Goal: Task Accomplishment & Management: Use online tool/utility

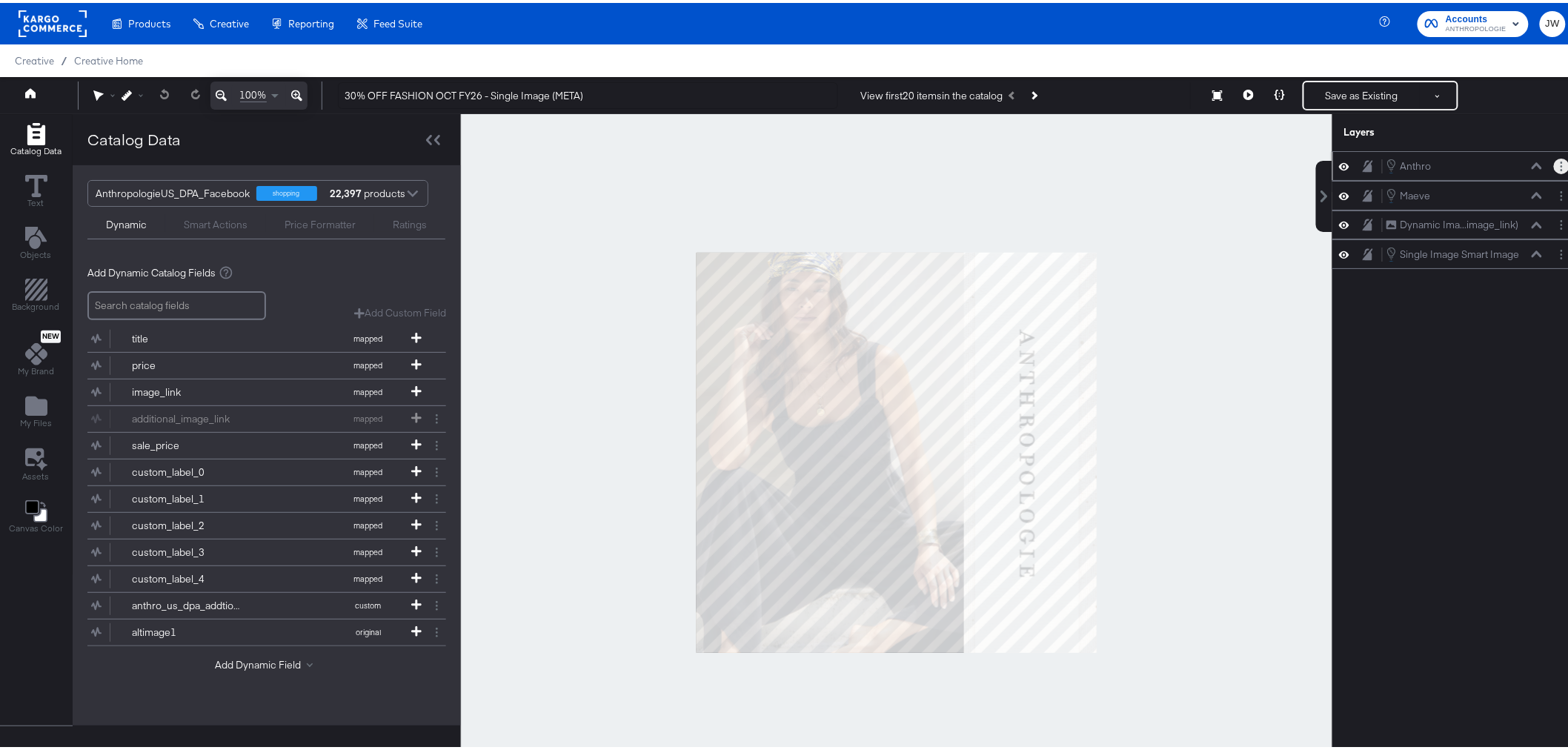
click at [1554, 164] on button "Layer Options" at bounding box center [1561, 163] width 15 height 15
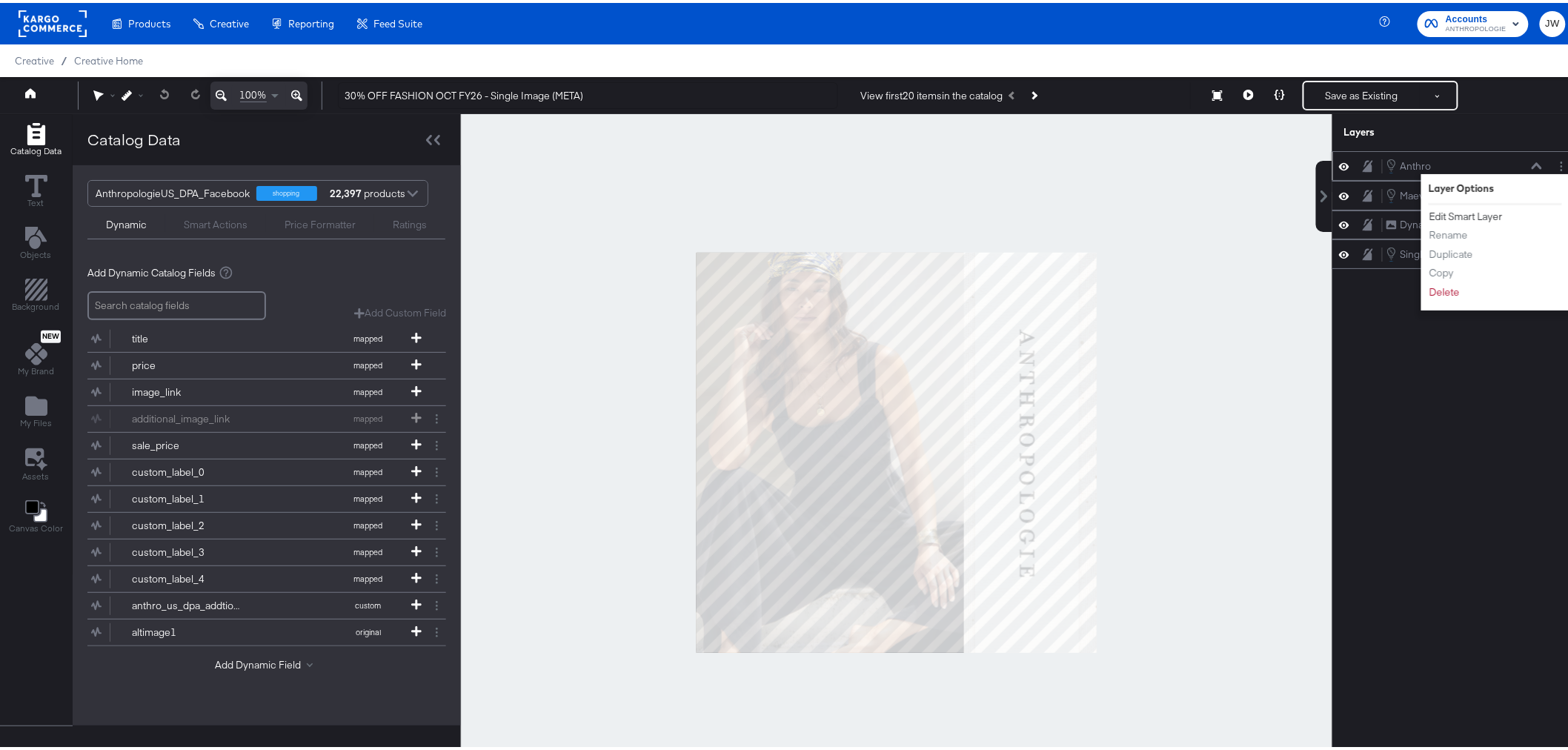
click at [1464, 216] on button "Edit Smart Layer" at bounding box center [1466, 213] width 75 height 15
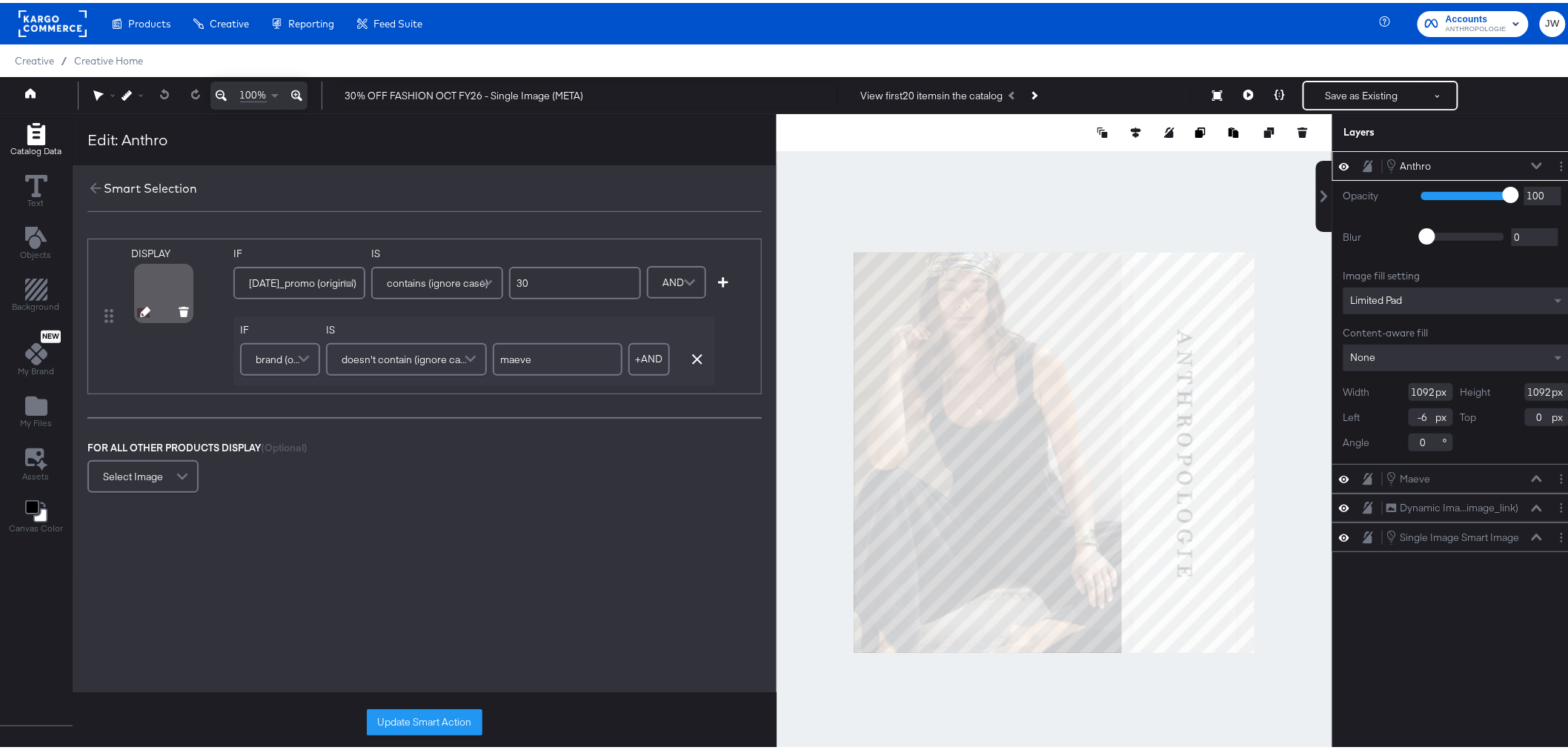
click at [145, 309] on icon at bounding box center [145, 308] width 10 height 10
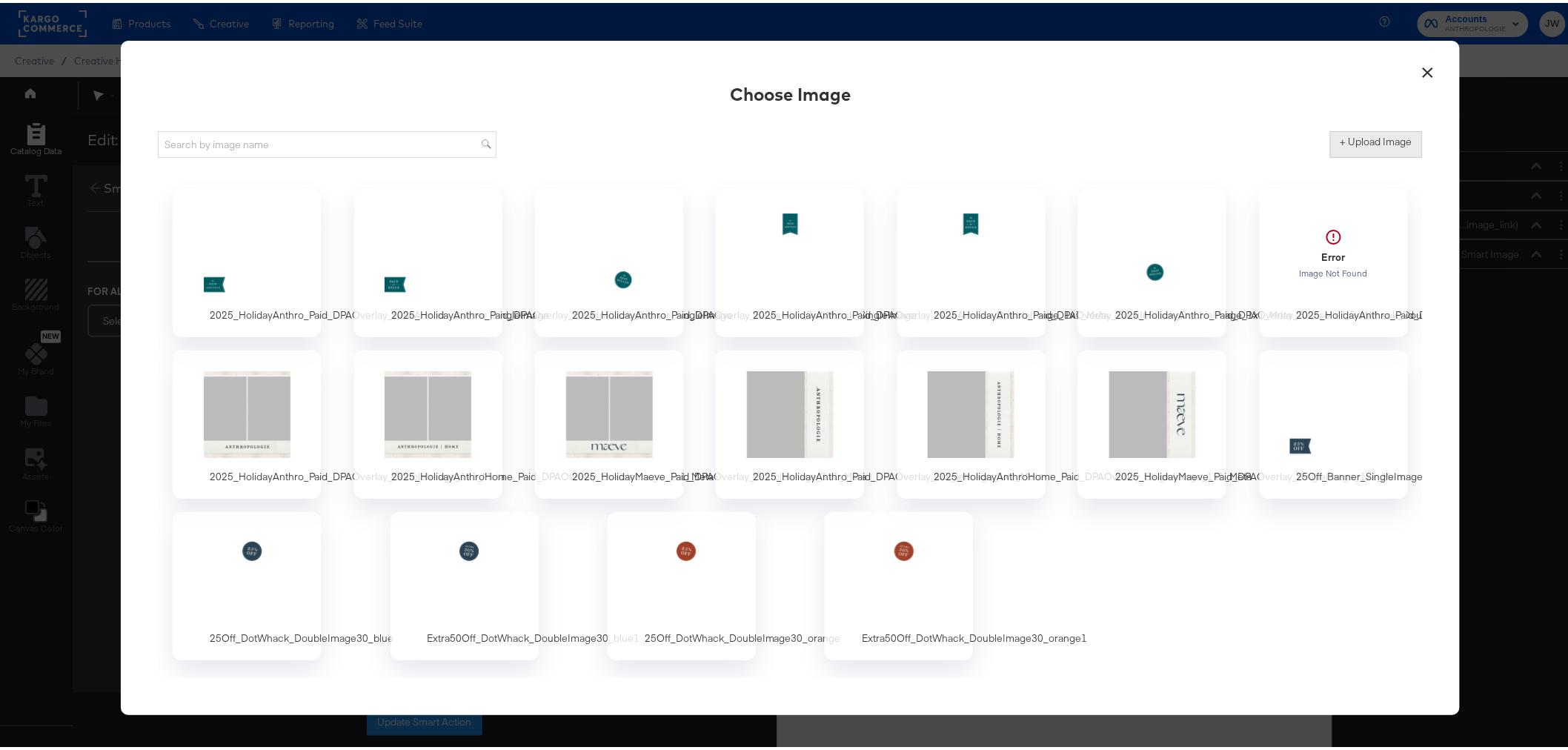
click at [1386, 138] on label "+ Upload Image" at bounding box center [1377, 139] width 72 height 14
click at [1386, 155] on input "+ Upload Image" at bounding box center [1499, 155] width 339 height 0
type input "C:\fakepath\30Off_Banner_SingleImage30_blue (2).png"
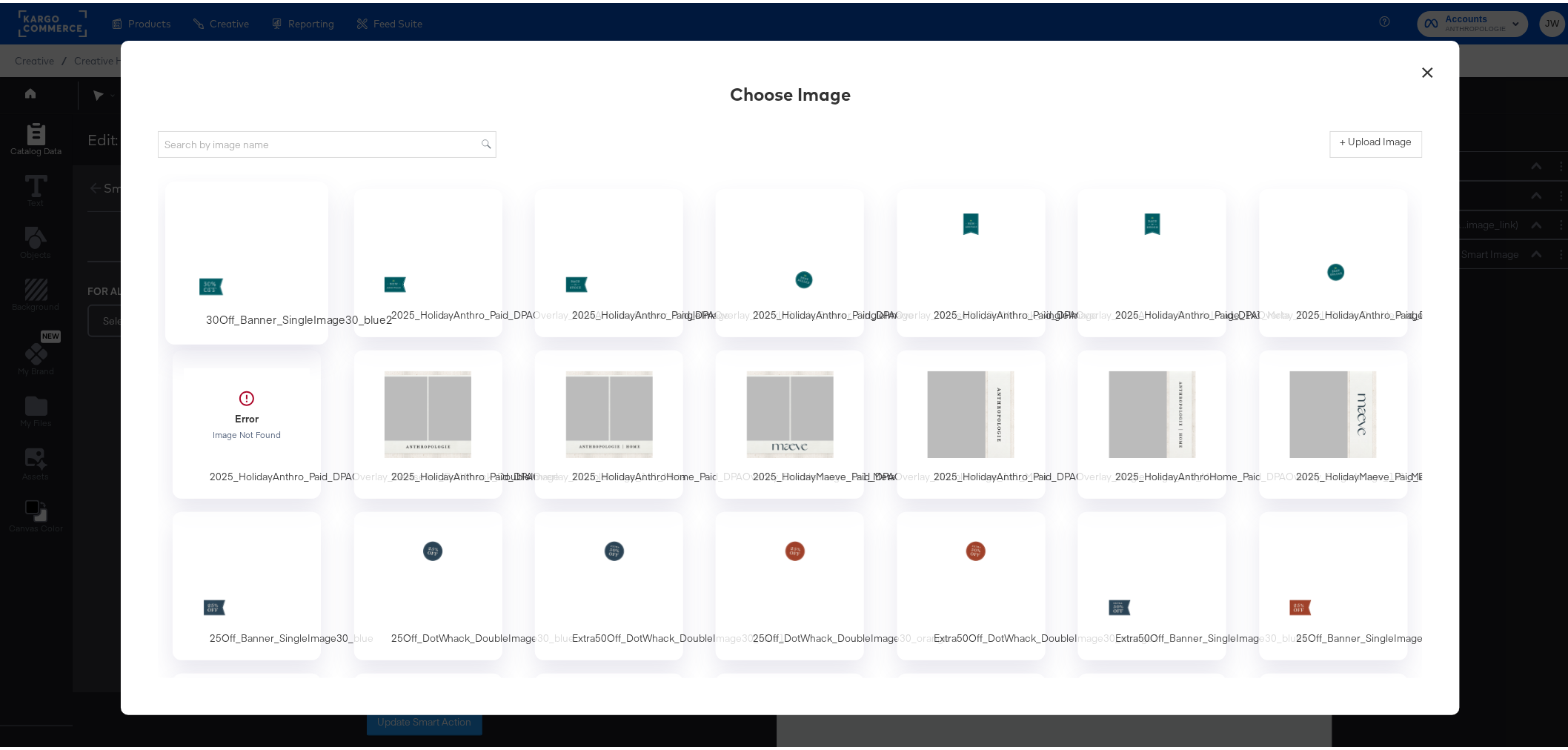
click at [253, 262] on div at bounding box center [247, 249] width 138 height 102
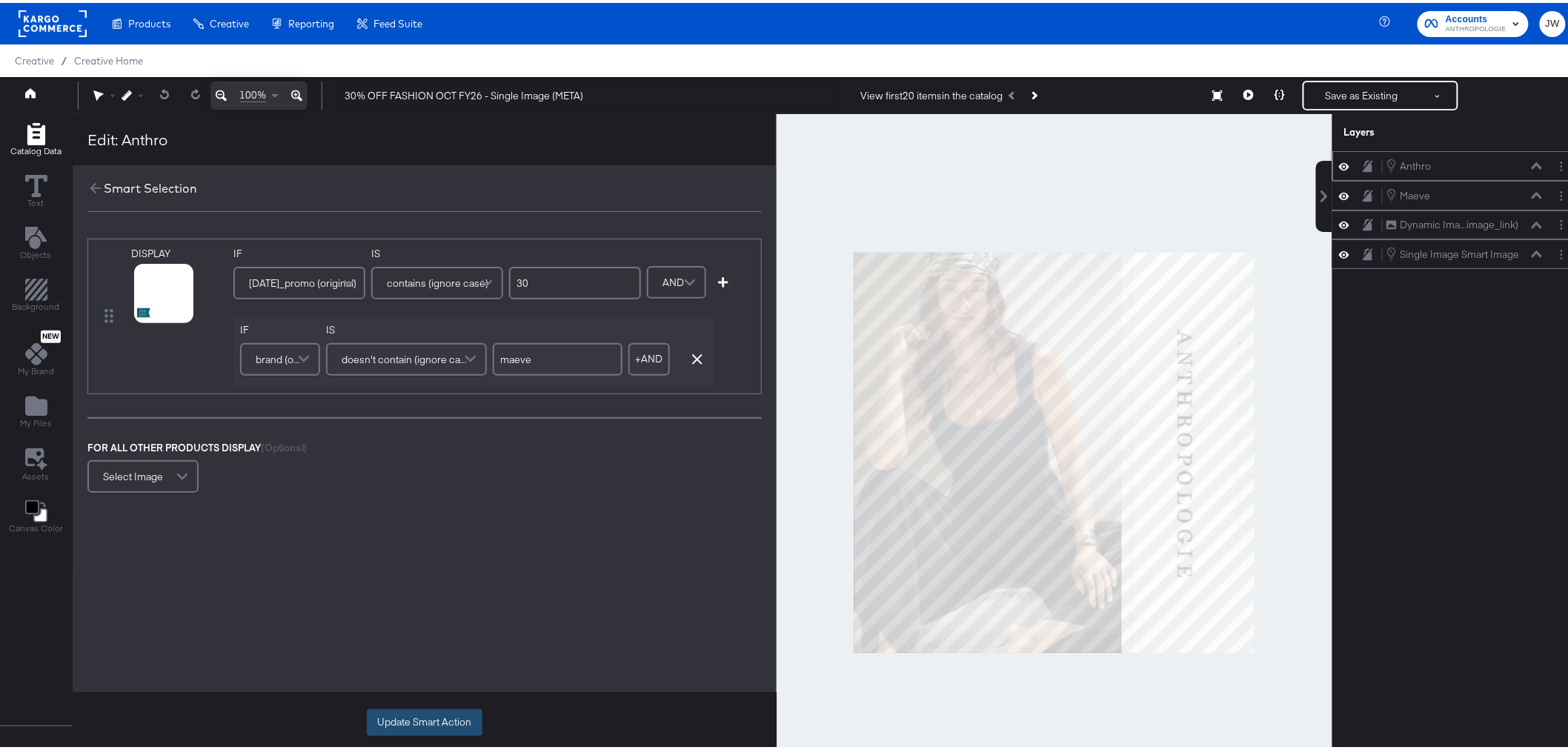
click at [434, 713] on button "Update Smart Action" at bounding box center [425, 720] width 116 height 27
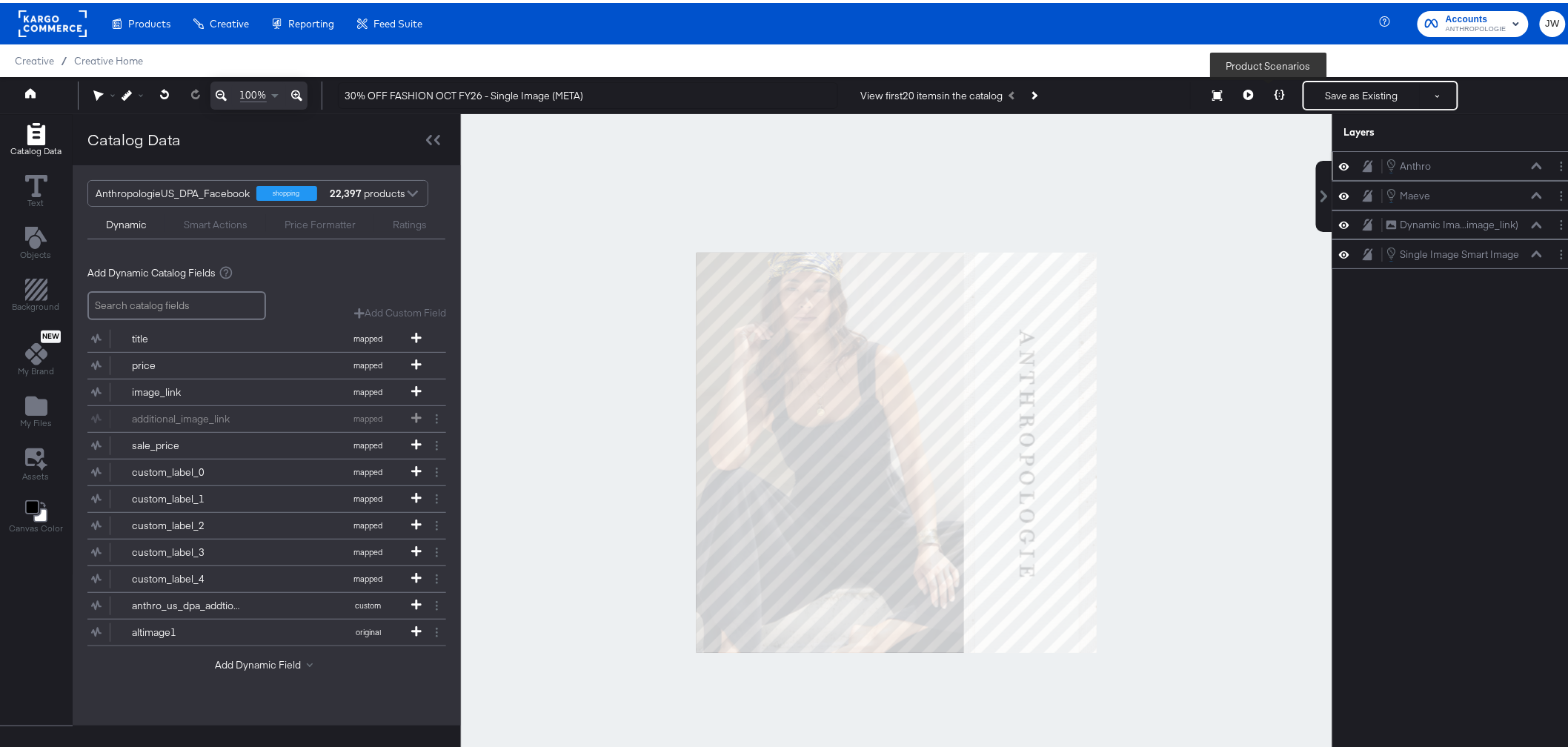
click at [1278, 89] on button at bounding box center [1280, 92] width 31 height 30
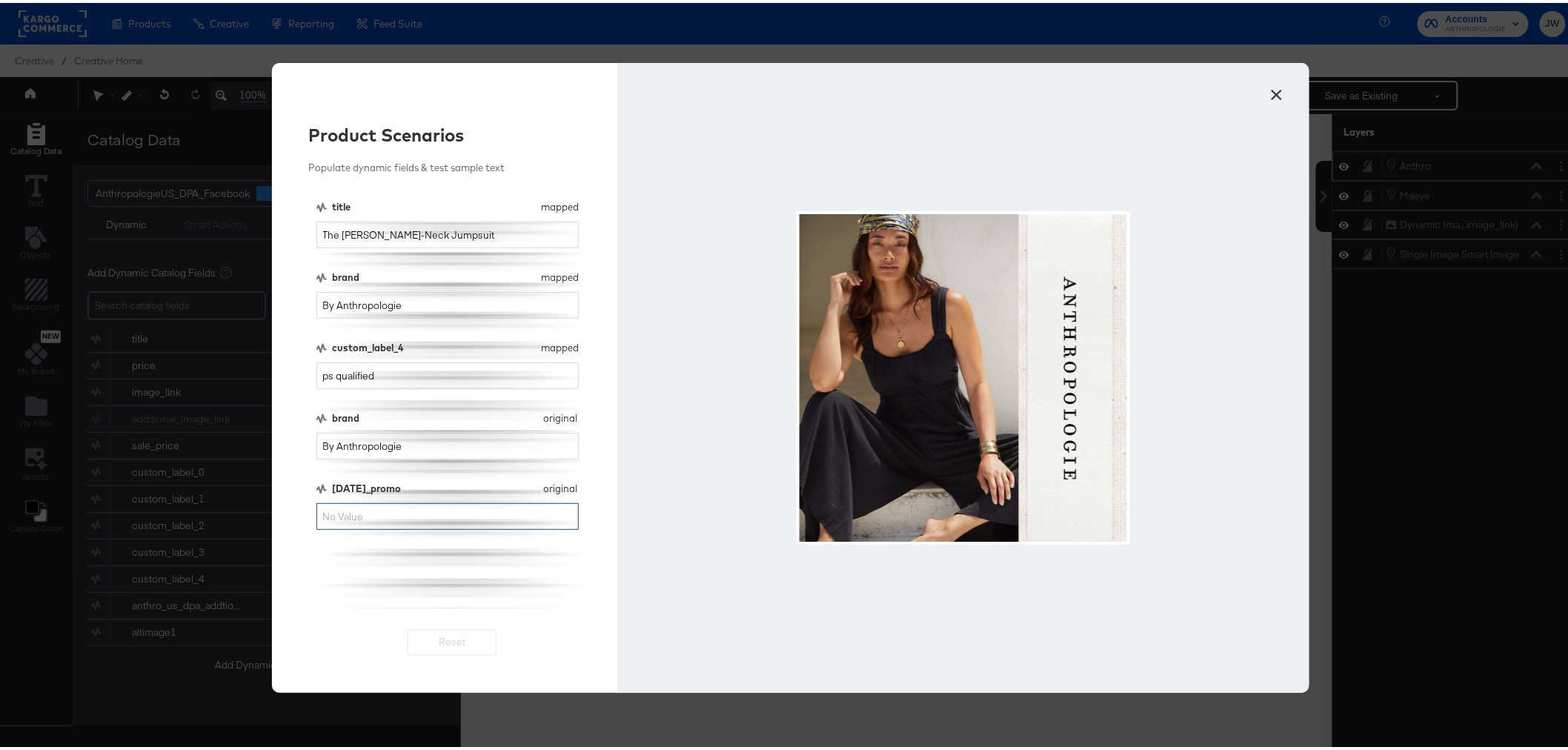
click at [394, 510] on input "[DATE]_promo" at bounding box center [447, 514] width 263 height 27
type input "30"
drag, startPoint x: 438, startPoint y: 305, endPoint x: 146, endPoint y: 298, distance: 292.1
click at [154, 299] on div "× Product Scenarios Populate dynamic fields & test sample text title mapped tit…" at bounding box center [790, 375] width 1581 height 750
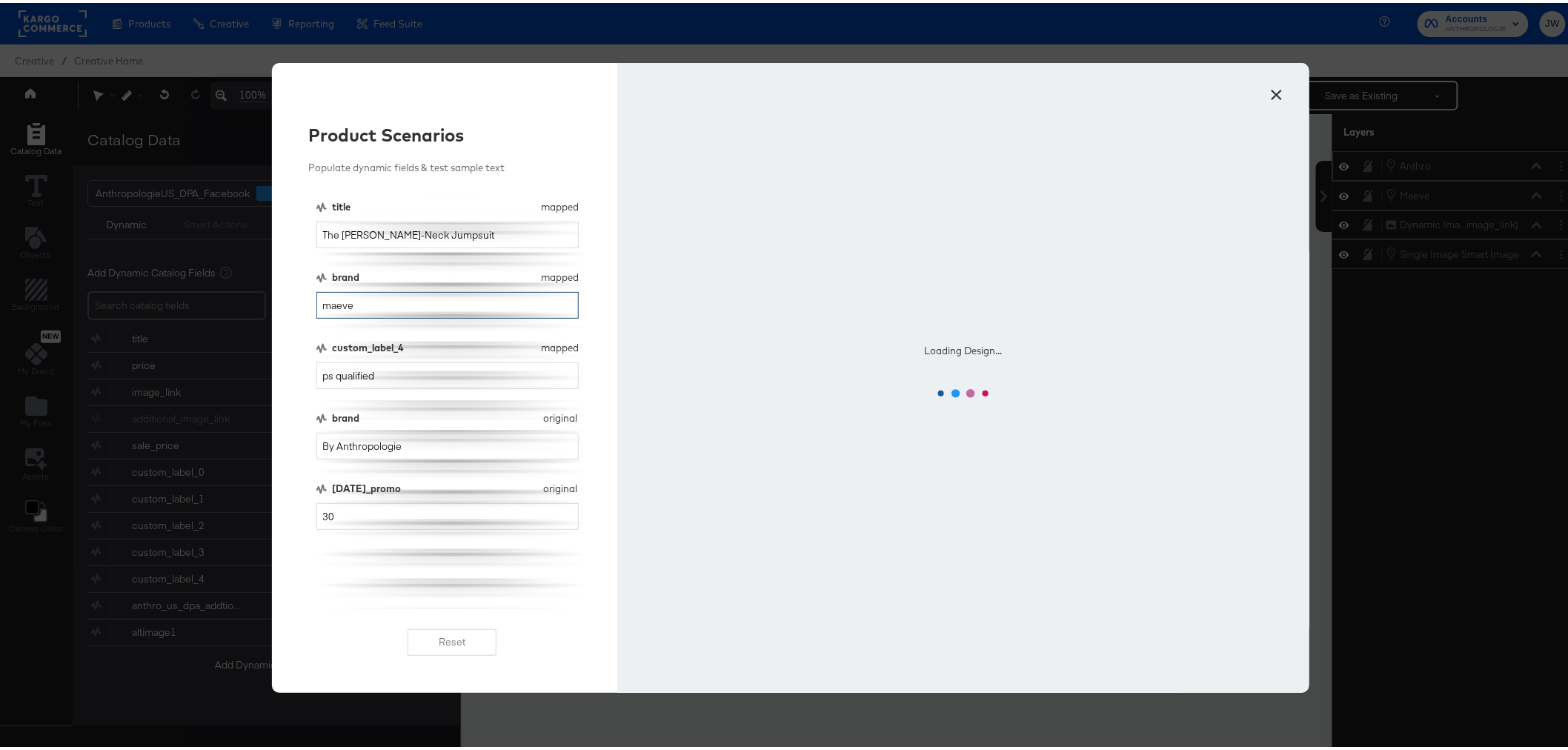
type input "maeve"
click at [1273, 93] on button "×" at bounding box center [1278, 89] width 27 height 27
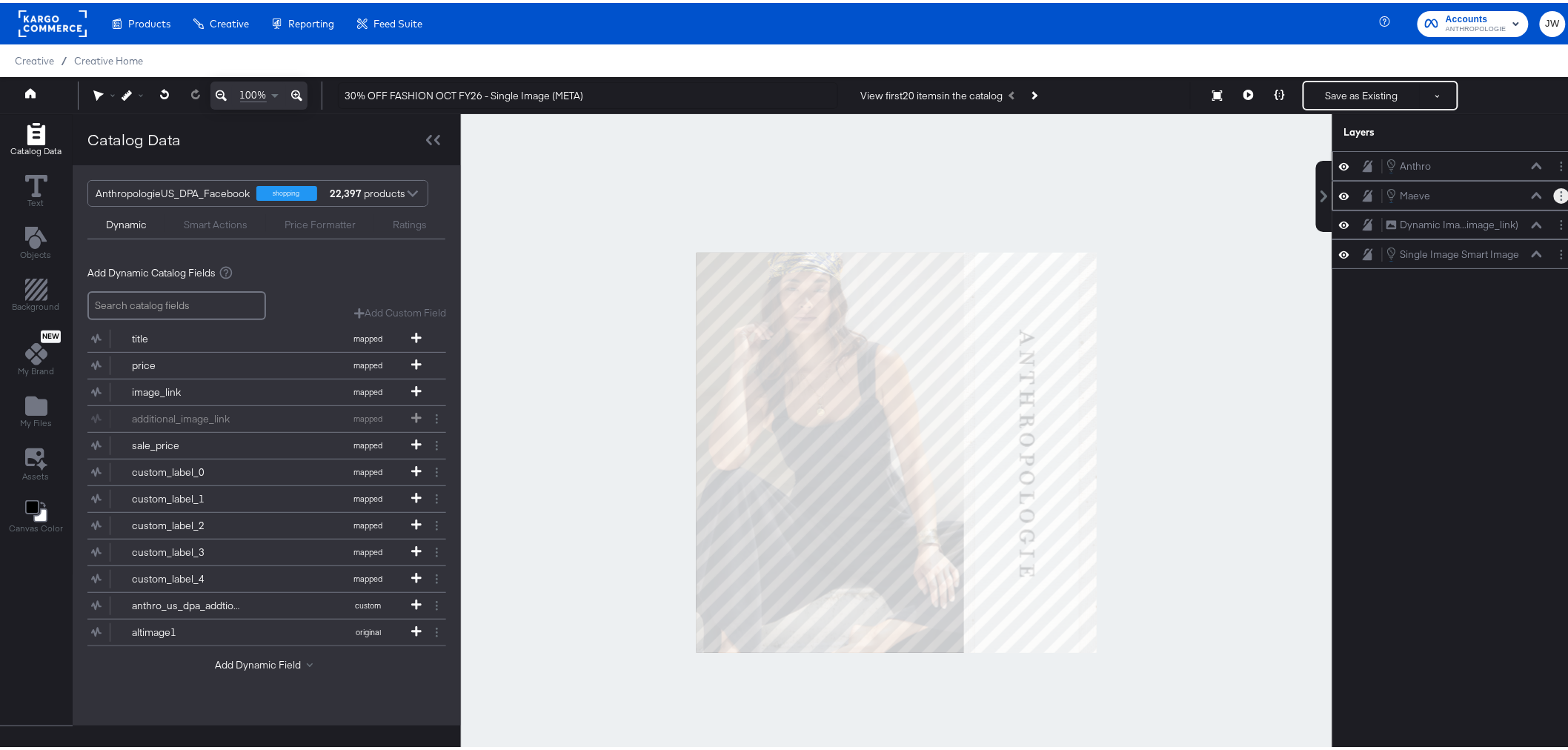
click at [1561, 196] on circle "Layer Options" at bounding box center [1562, 197] width 2 height 2
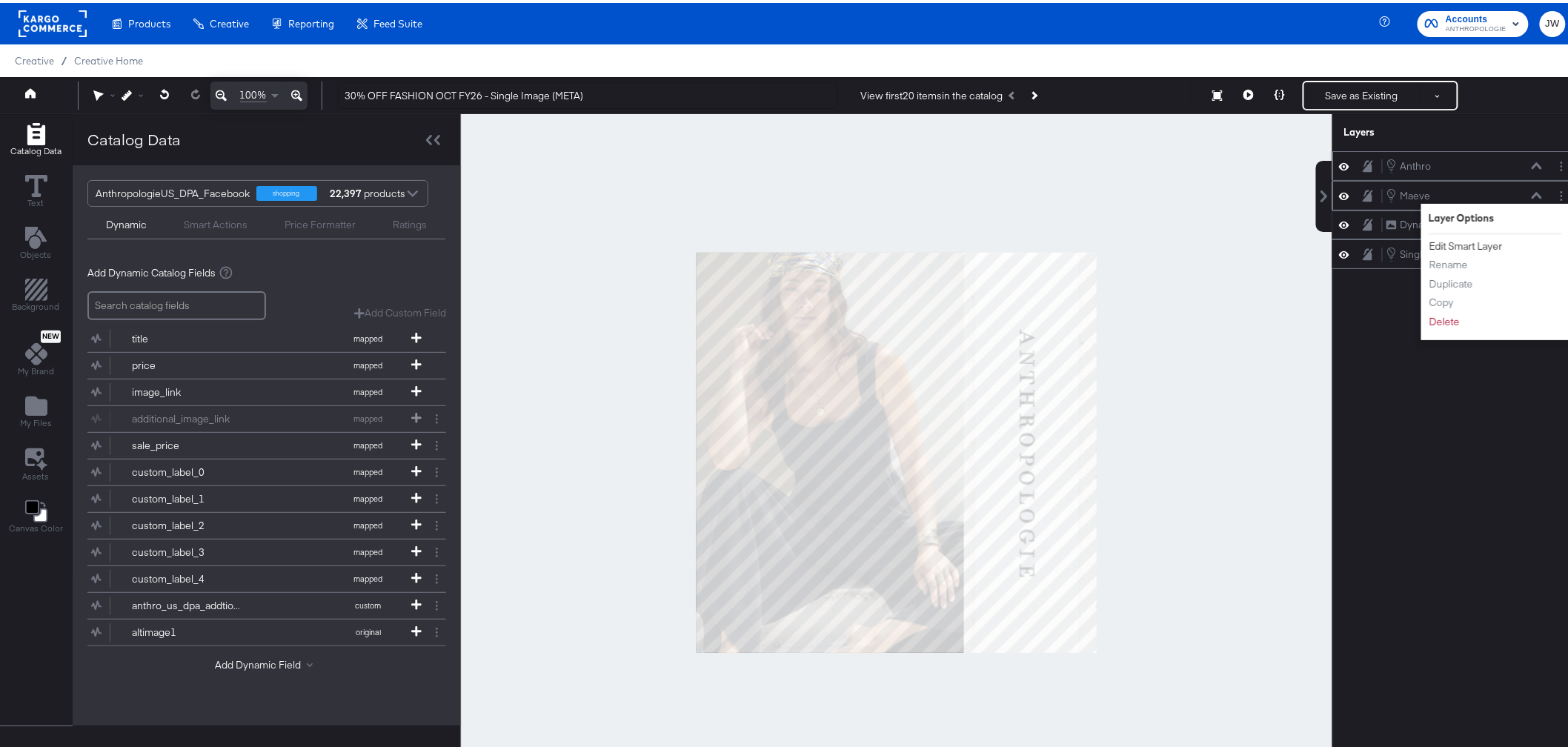
click at [1438, 241] on button "Edit Smart Layer" at bounding box center [1466, 243] width 75 height 15
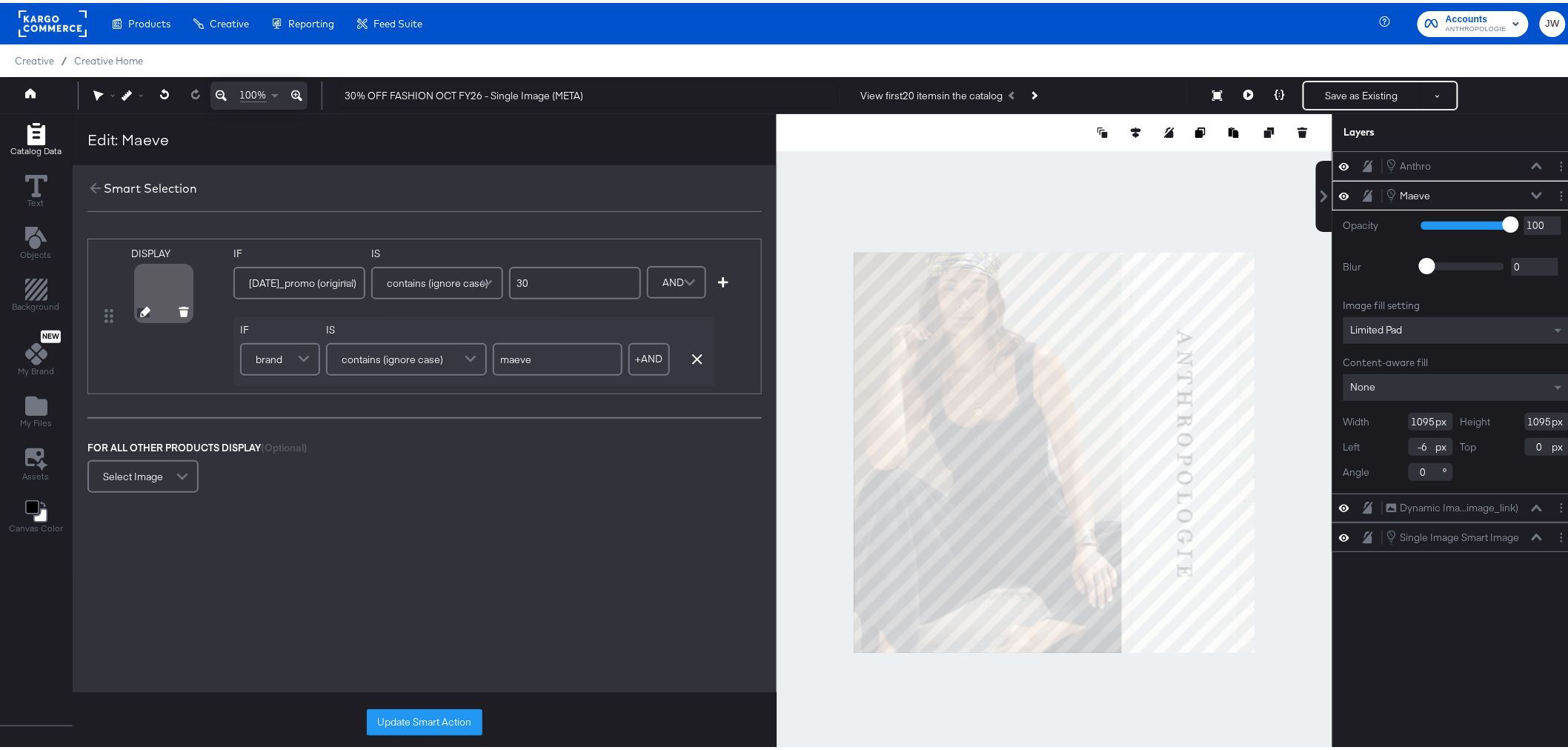
click at [141, 308] on icon at bounding box center [145, 308] width 10 height 10
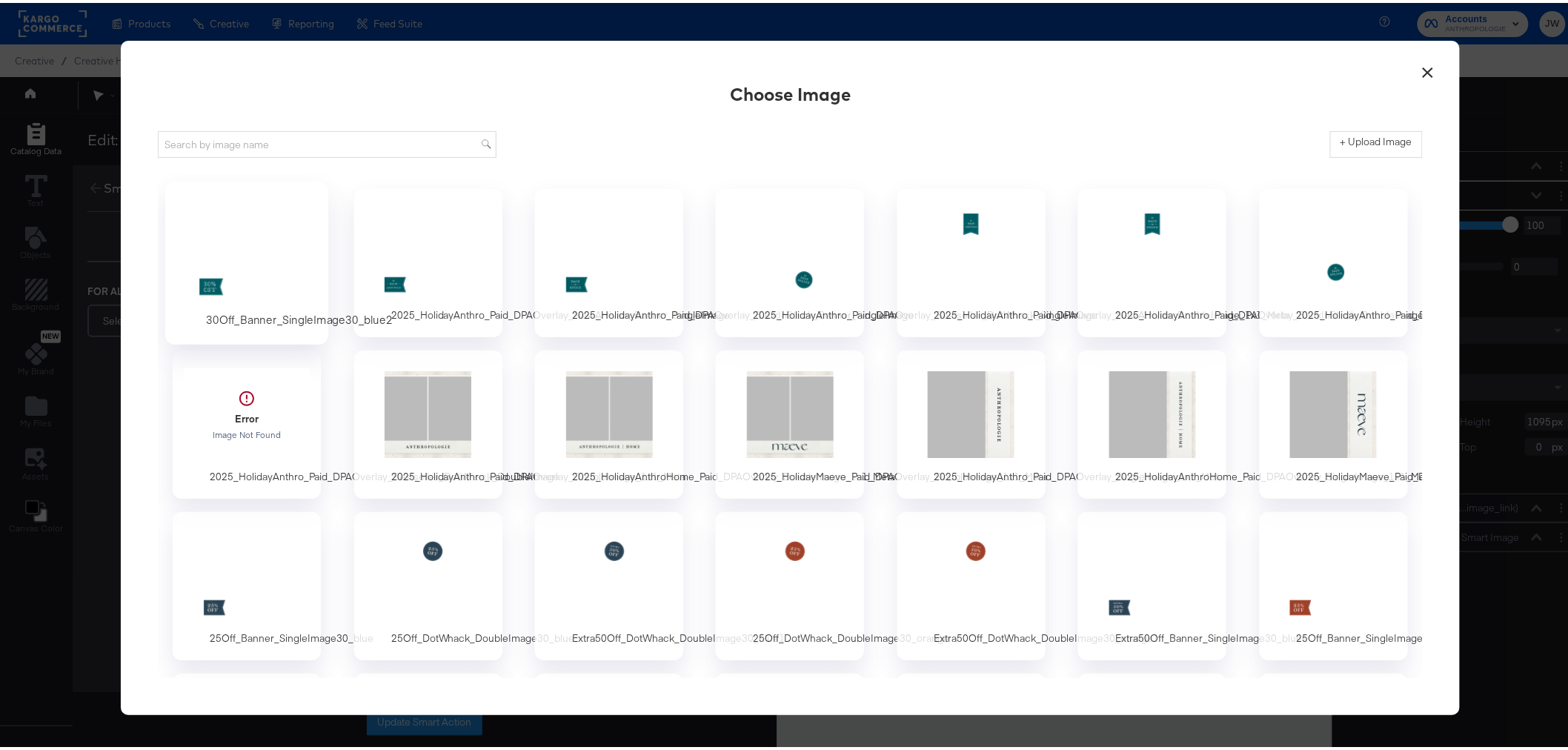
click at [238, 262] on div at bounding box center [247, 249] width 138 height 102
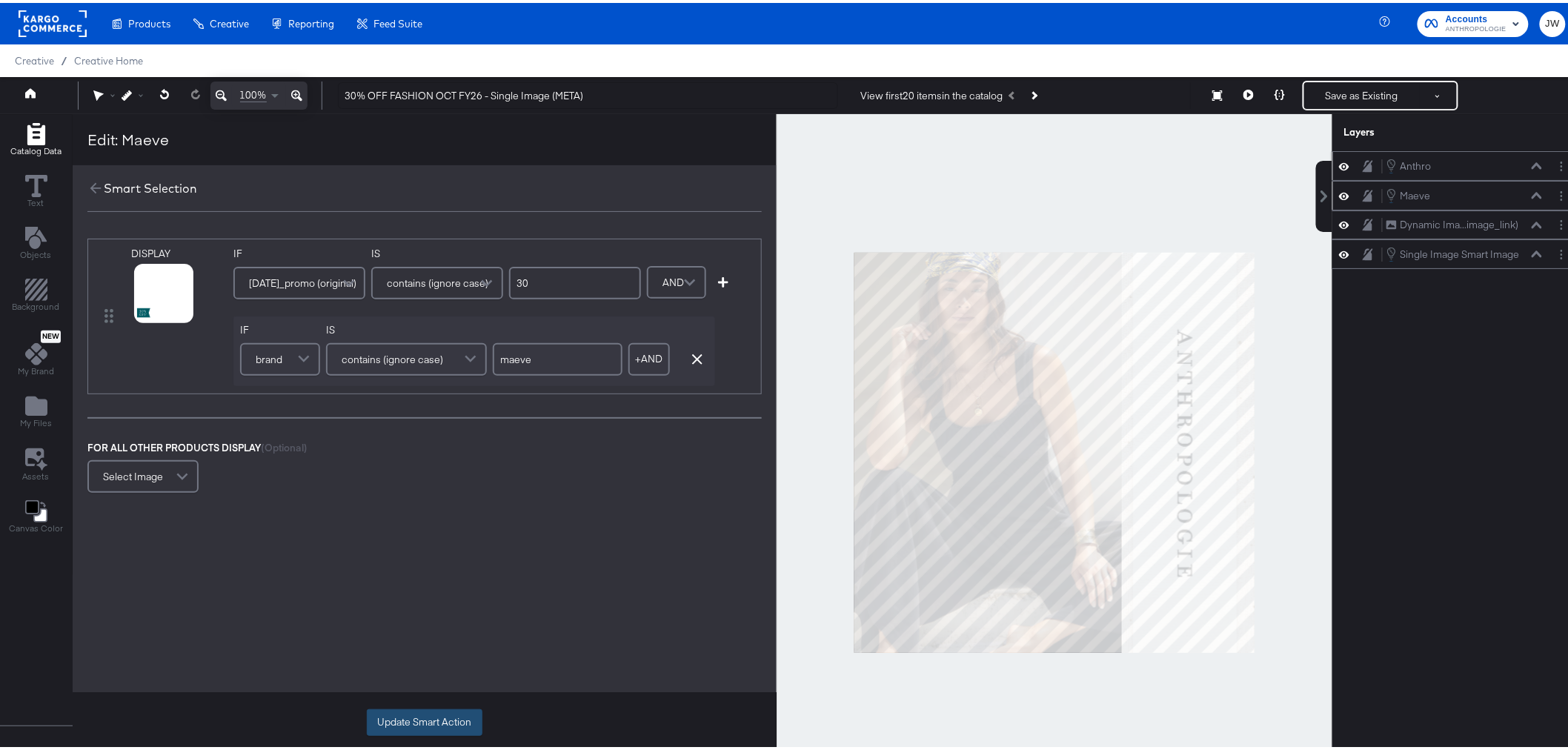
click at [455, 717] on button "Update Smart Action" at bounding box center [425, 720] width 116 height 27
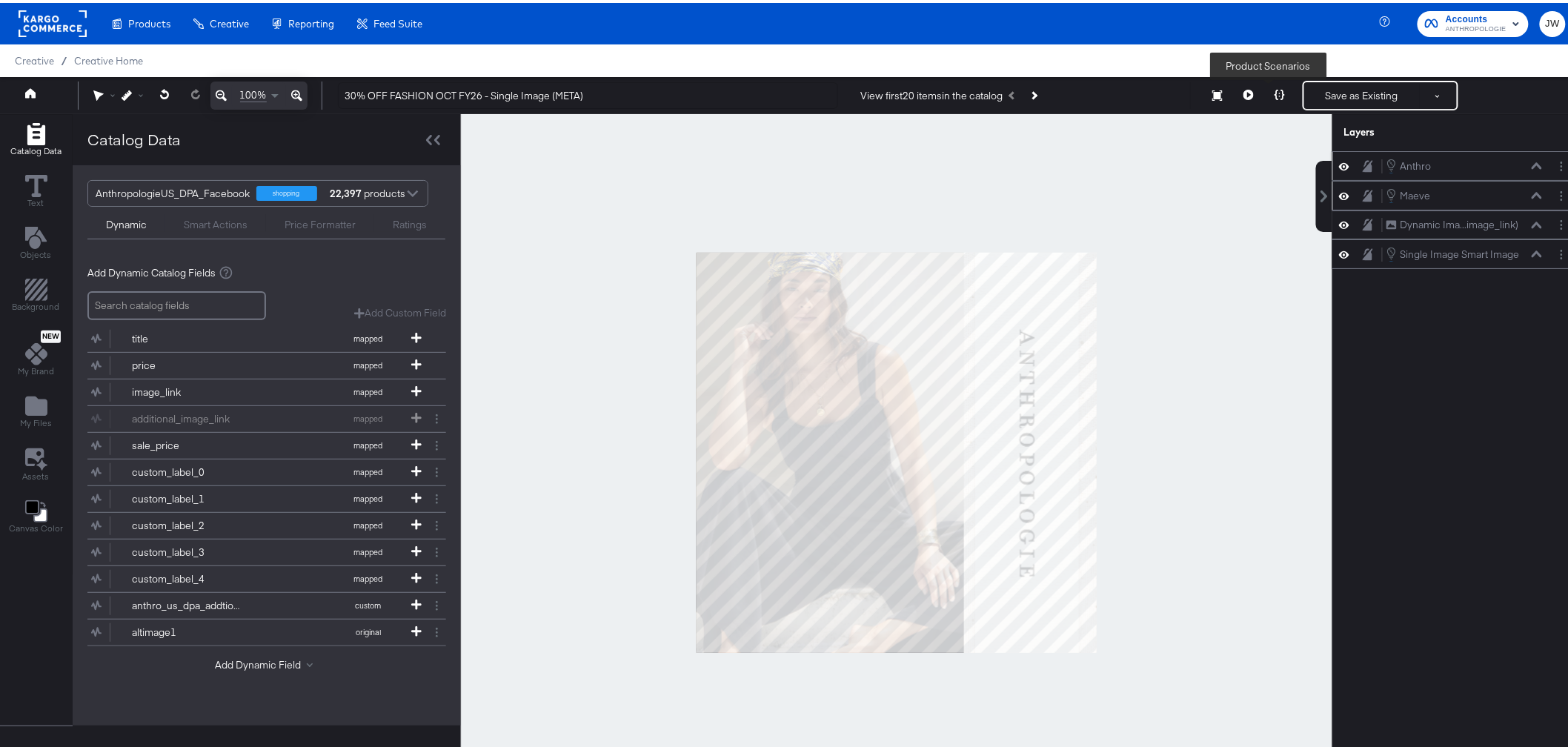
click at [1274, 92] on icon at bounding box center [1279, 91] width 10 height 10
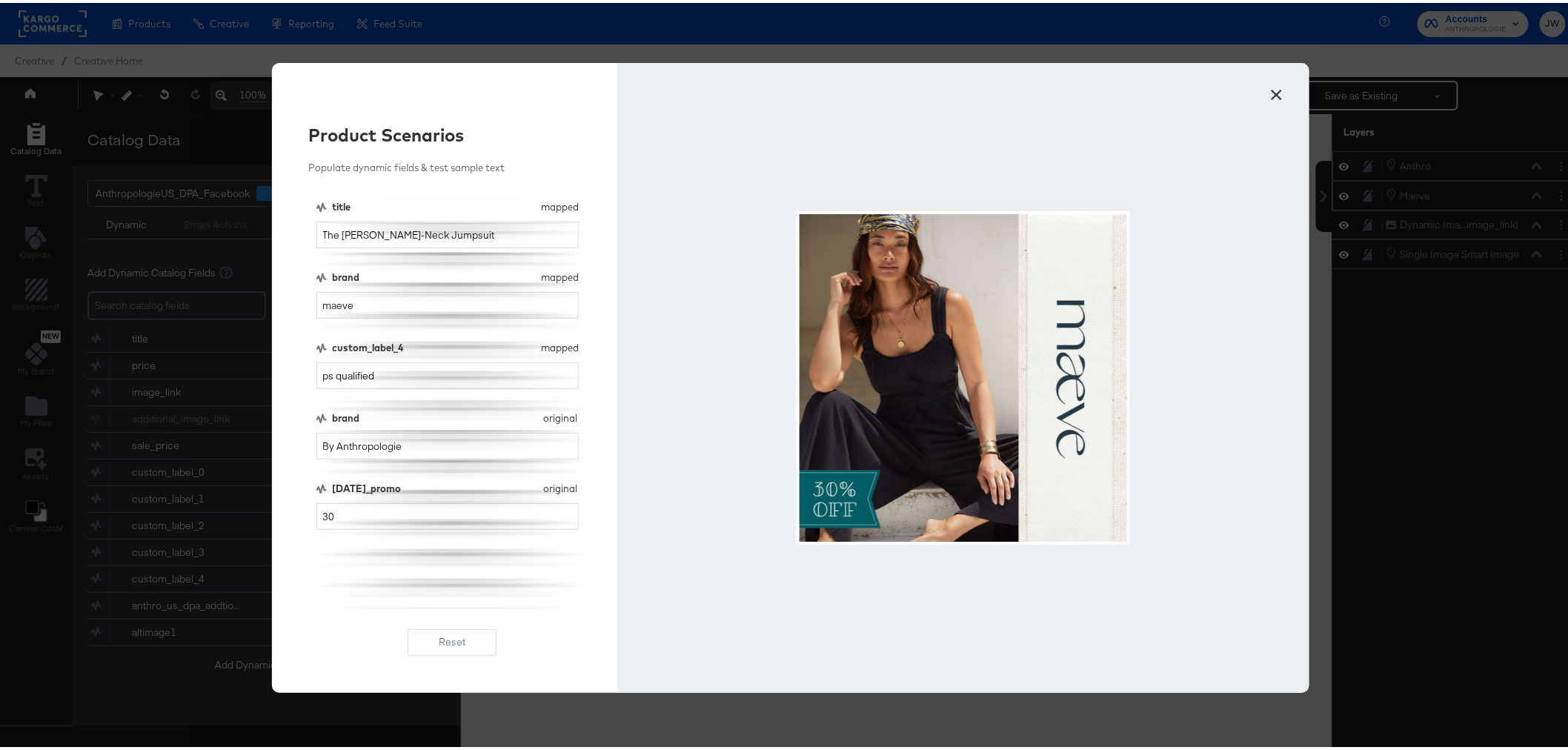
click at [1269, 93] on button "×" at bounding box center [1278, 89] width 27 height 27
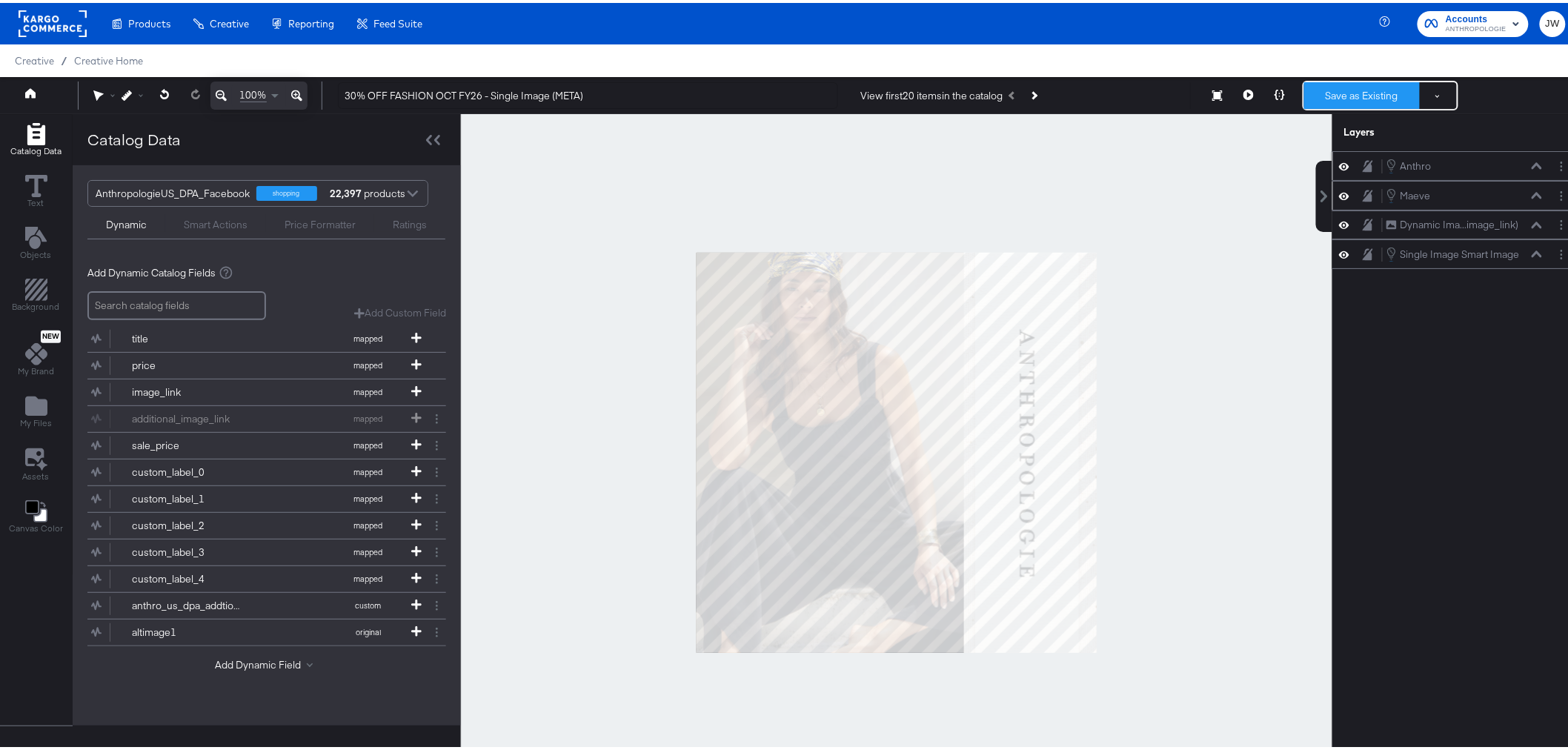
click at [1358, 97] on button "Save as Existing" at bounding box center [1362, 93] width 116 height 27
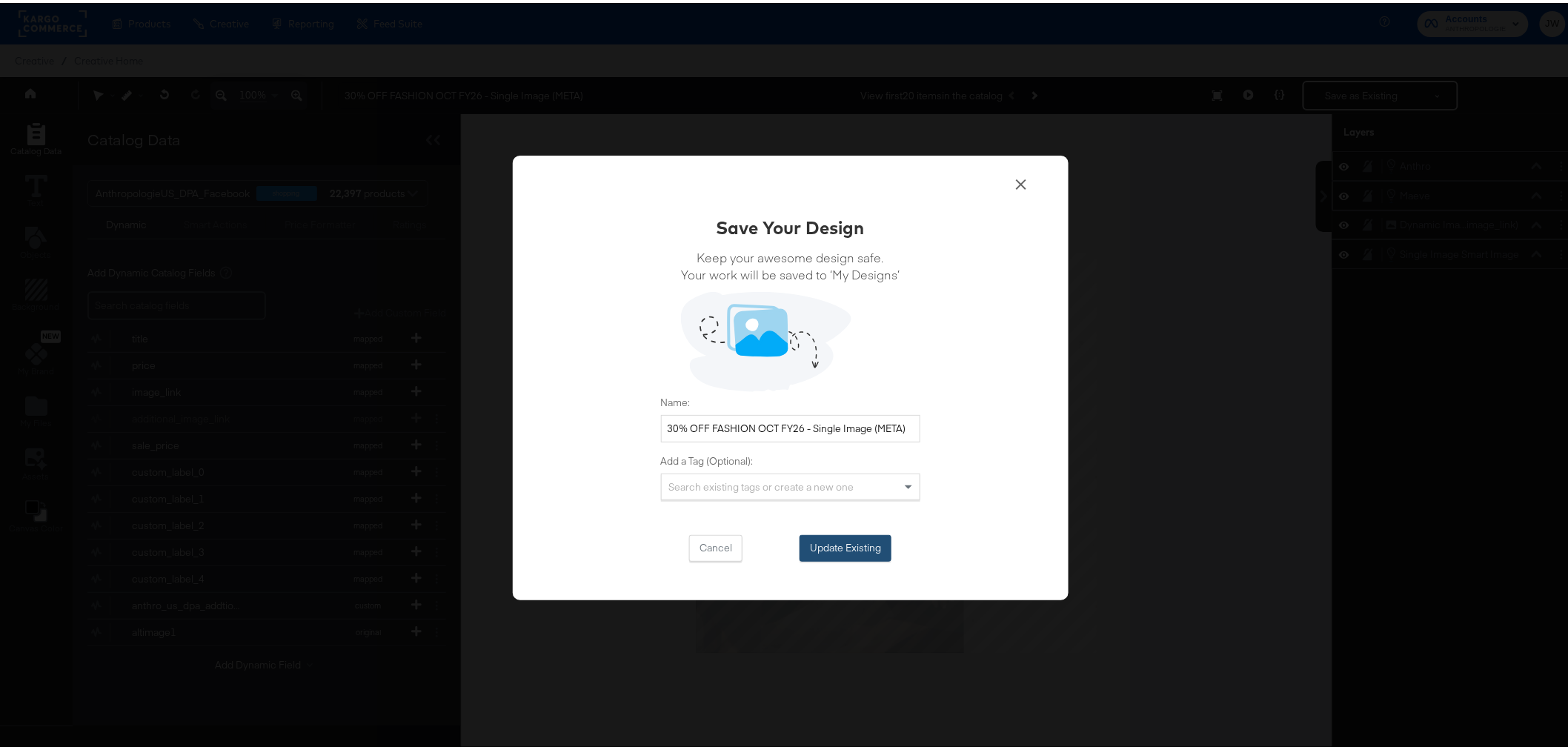
click at [817, 552] on button "Update Existing" at bounding box center [845, 546] width 92 height 27
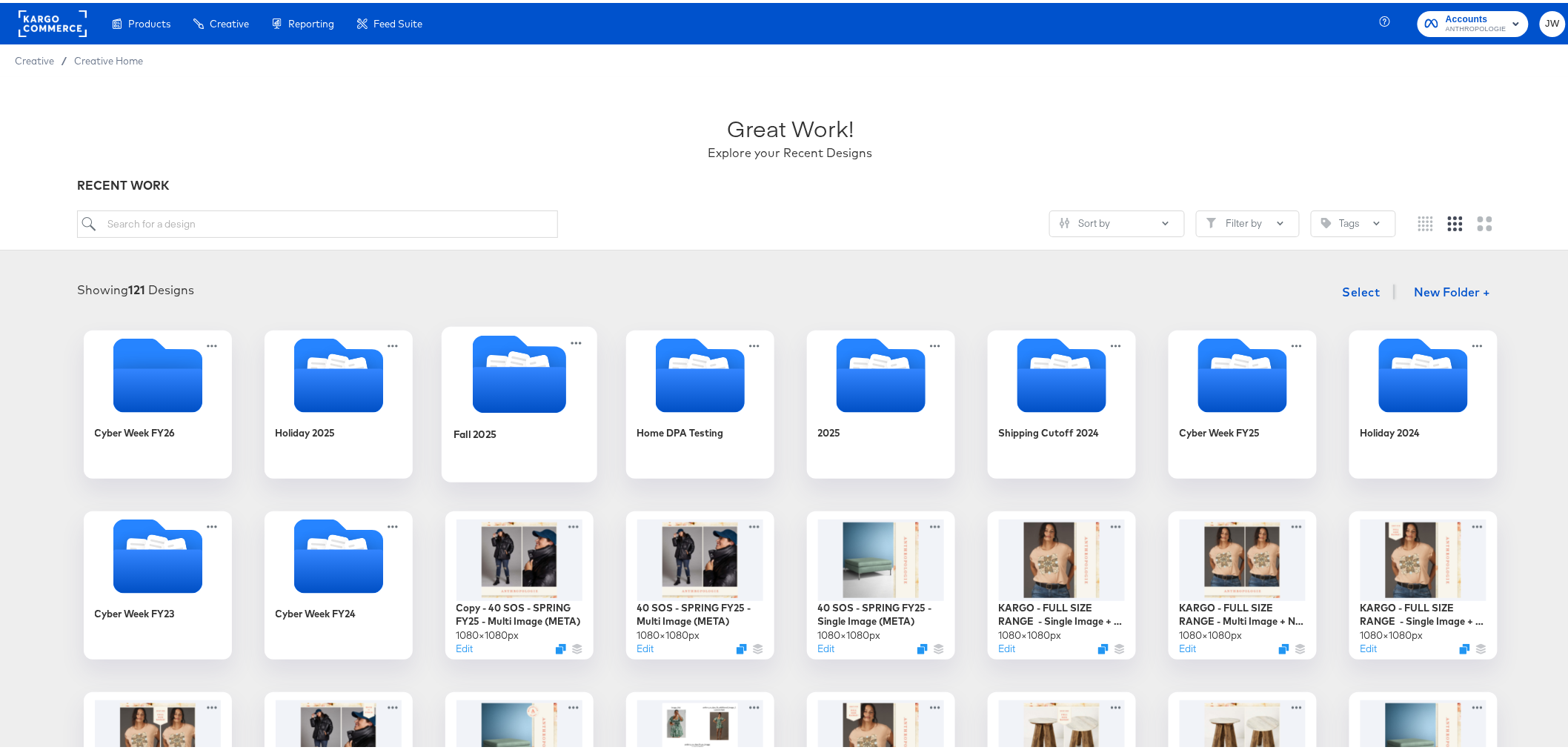
click at [526, 396] on icon "Folder" at bounding box center [518, 387] width 93 height 46
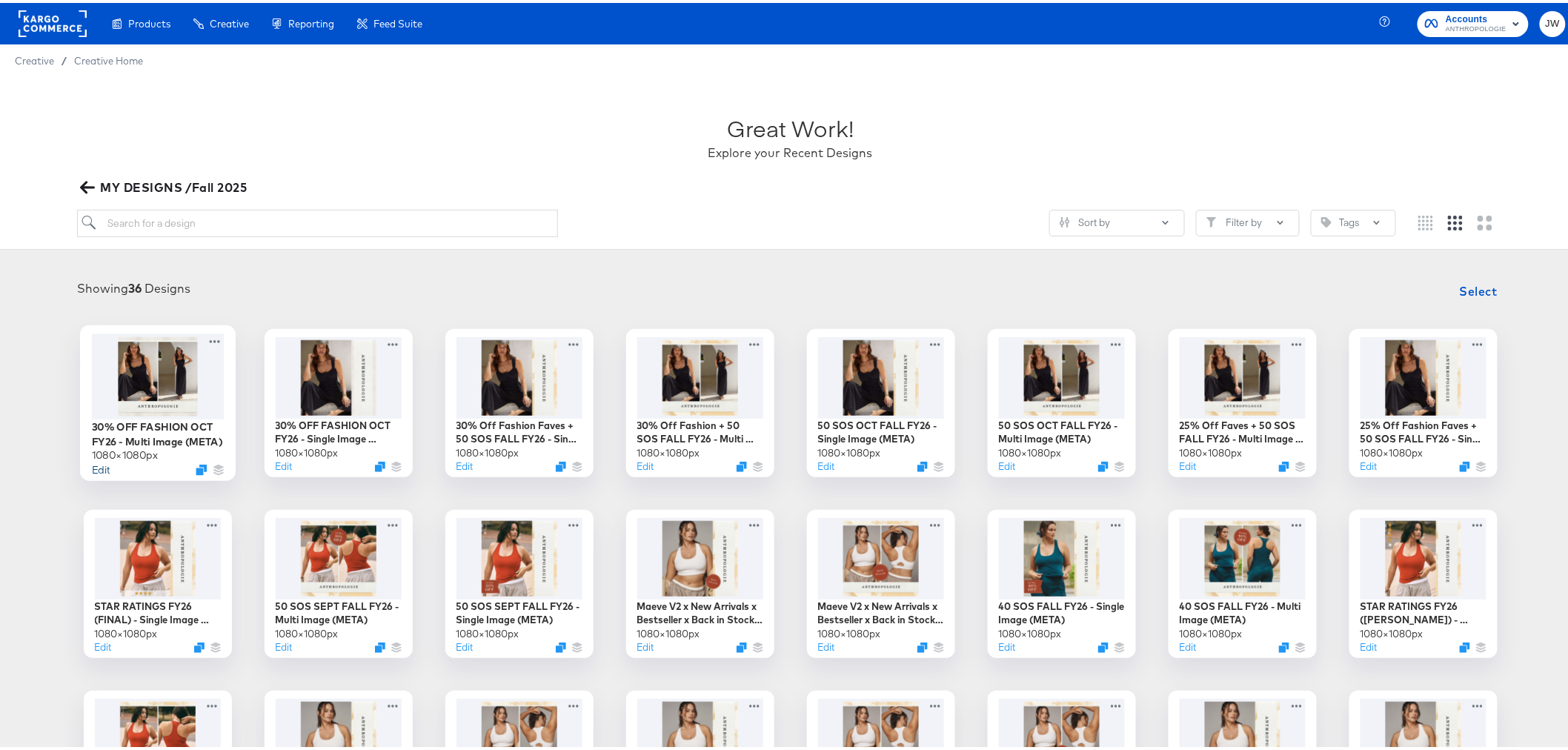
click at [99, 468] on button "Edit" at bounding box center [100, 467] width 18 height 14
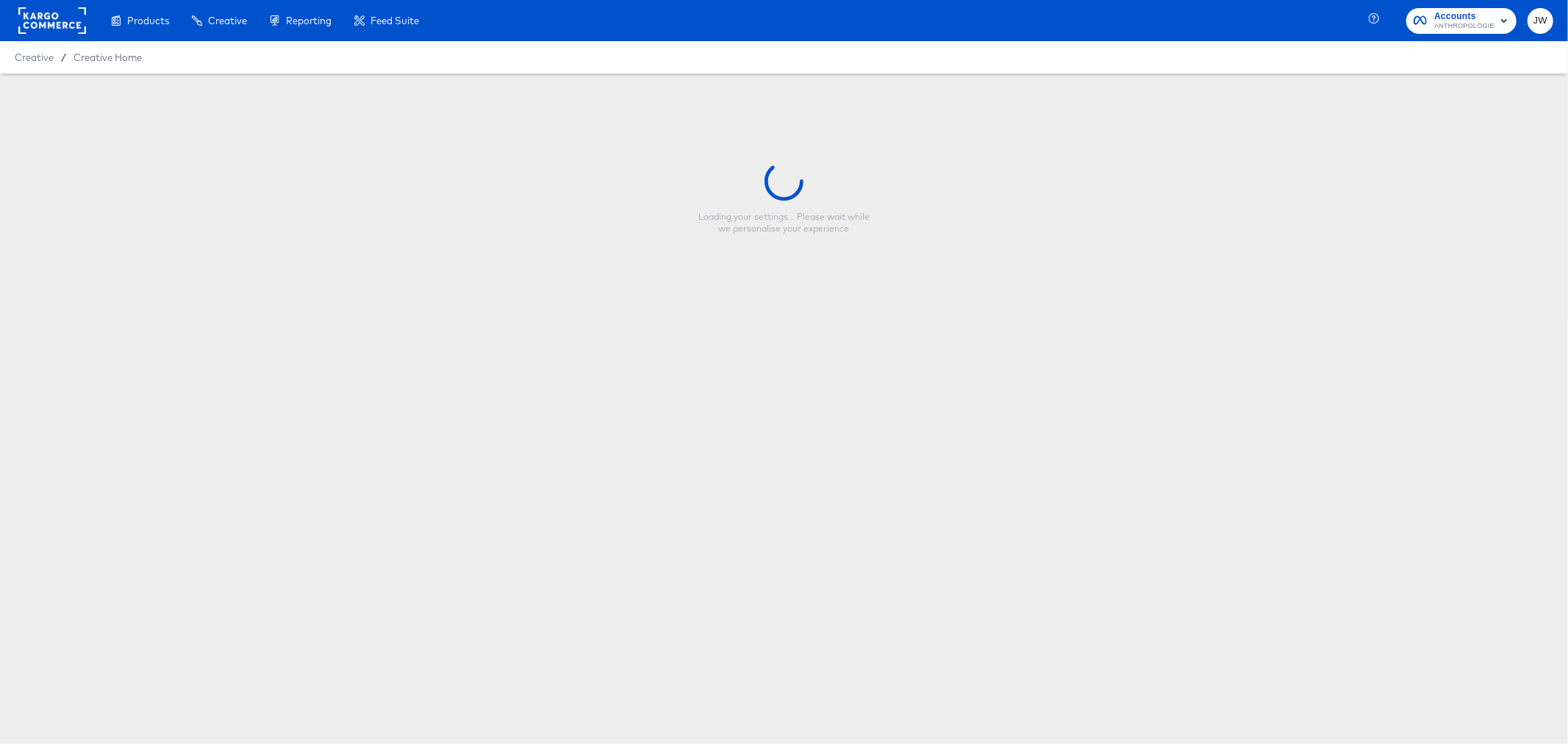
type input "30% OFF FASHION OCT FY26 - Multi Image (META)"
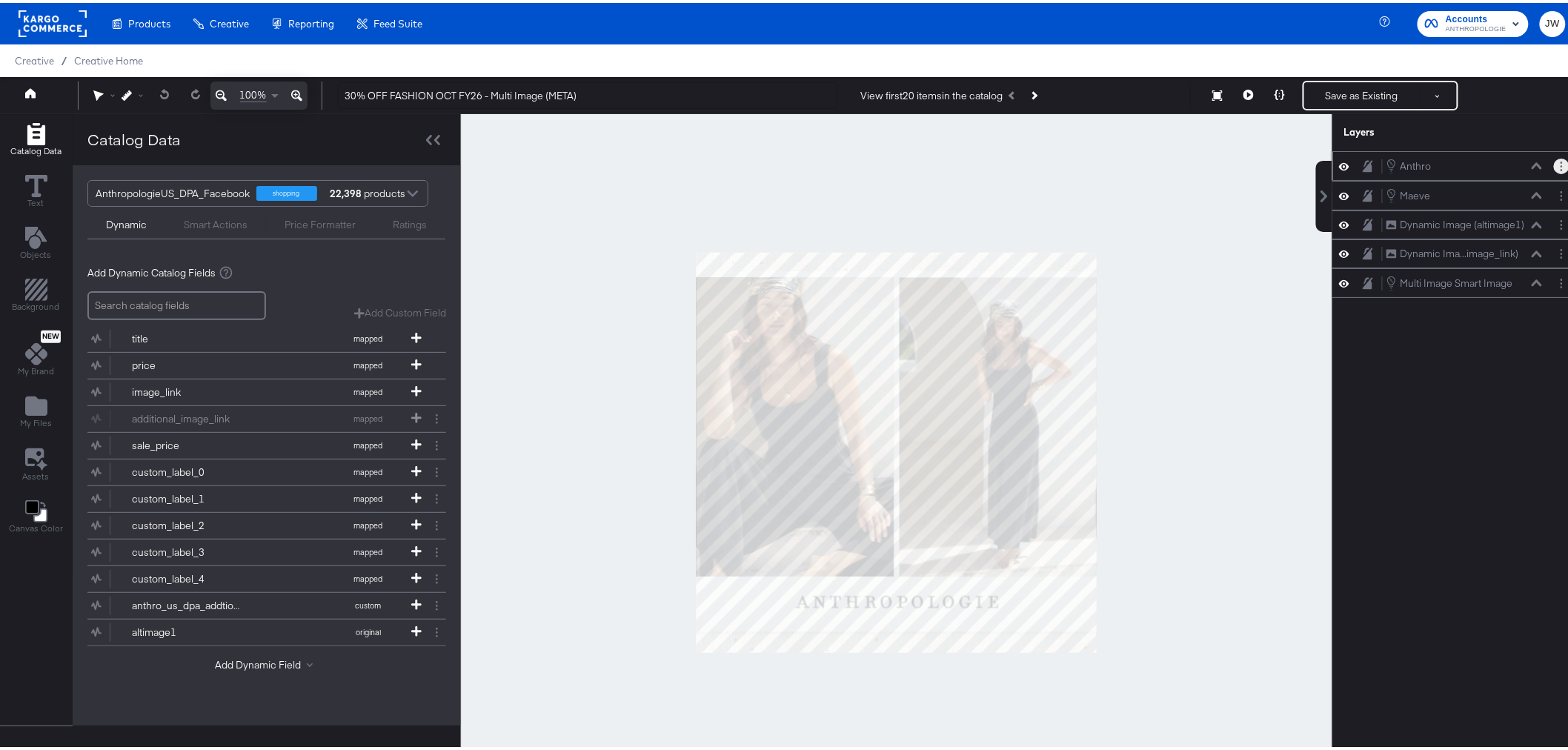
click at [1556, 162] on button "Layer Options" at bounding box center [1561, 163] width 15 height 15
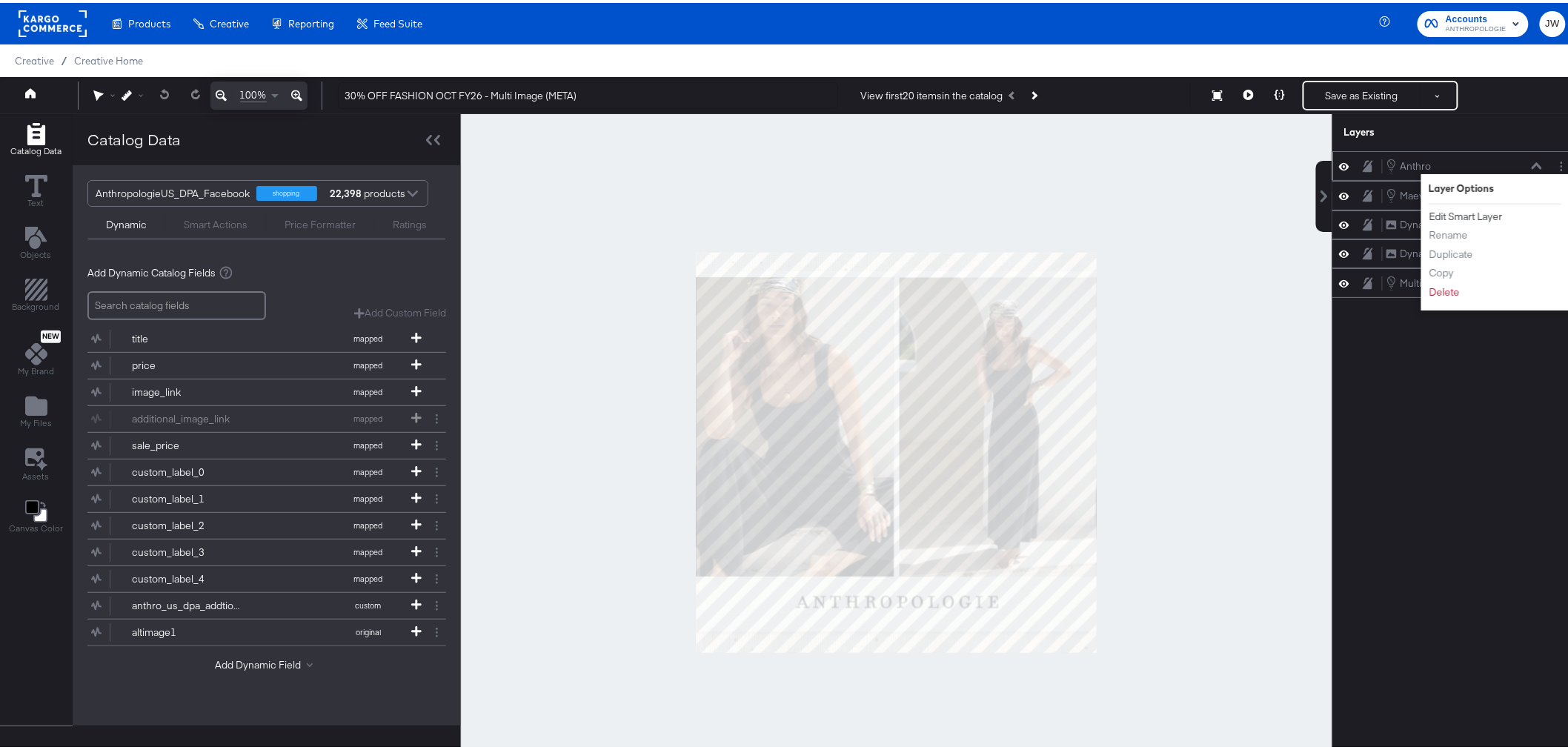
click at [1483, 208] on button "Edit Smart Layer" at bounding box center [1466, 213] width 75 height 15
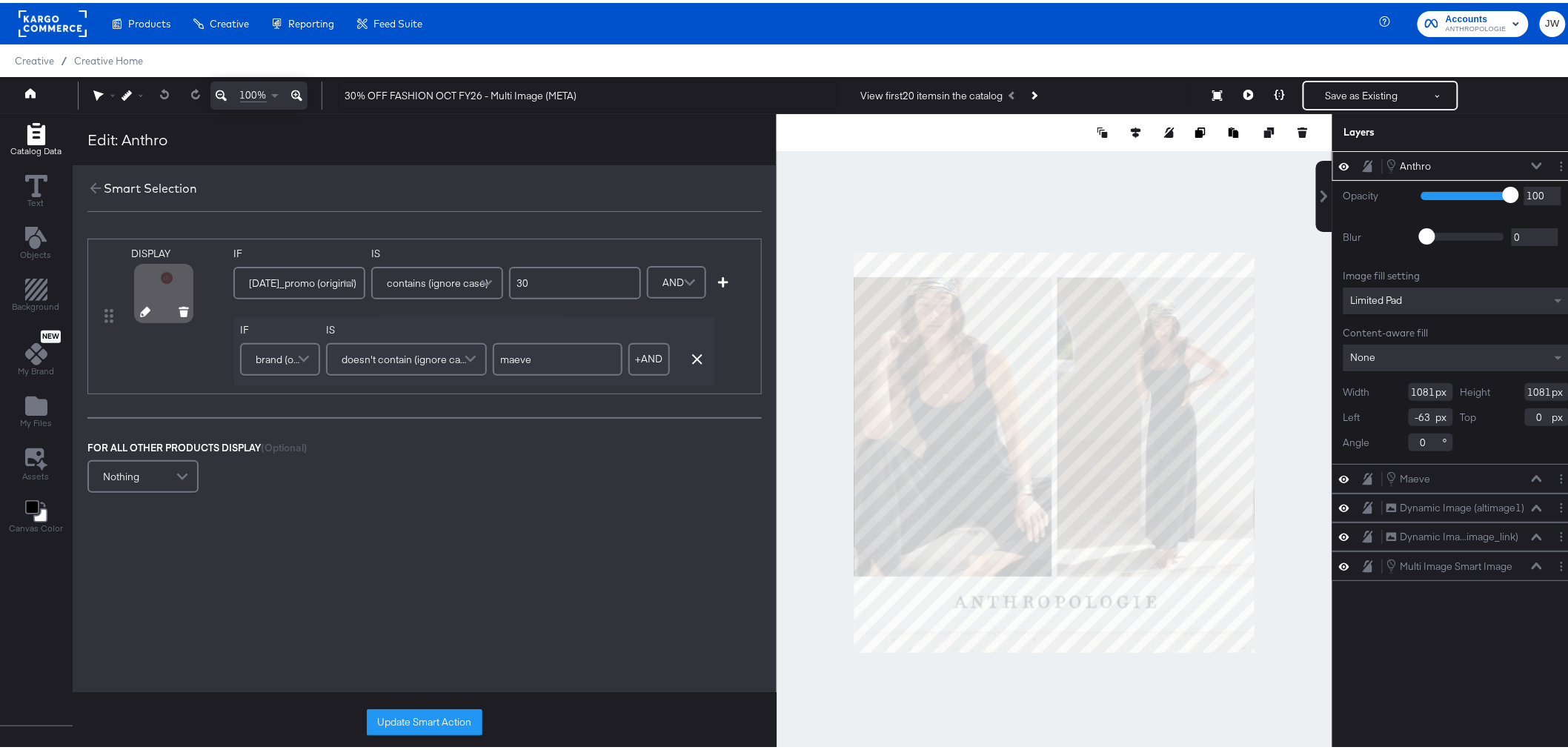
click at [144, 312] on icon at bounding box center [145, 308] width 10 height 10
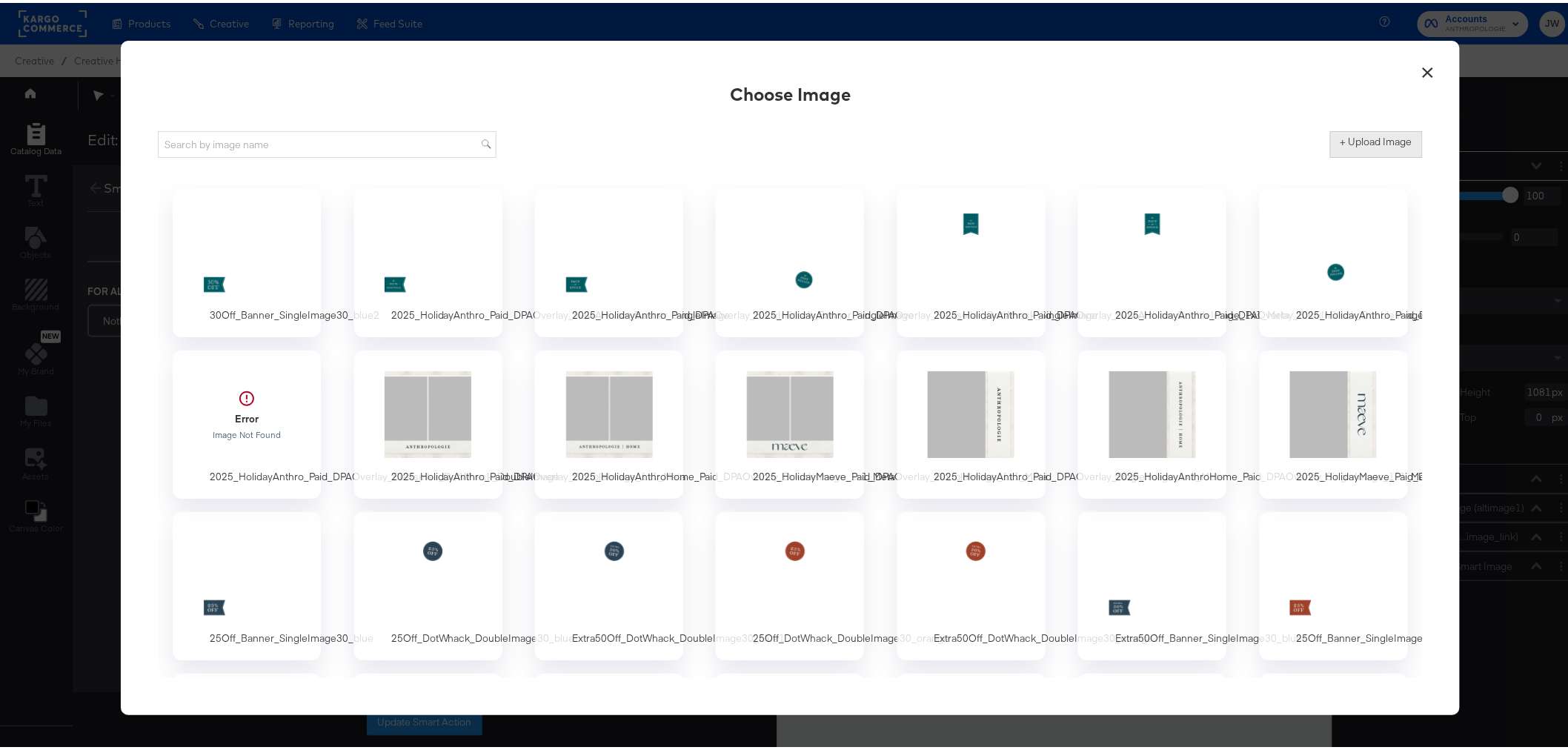
click at [1386, 145] on label "+ Upload Image" at bounding box center [1377, 139] width 72 height 14
click at [1386, 155] on input "+ Upload Image" at bounding box center [1499, 155] width 339 height 0
type input "C:\fakepath\30Off_DotWhack_DoubleImage30_blue (2).png"
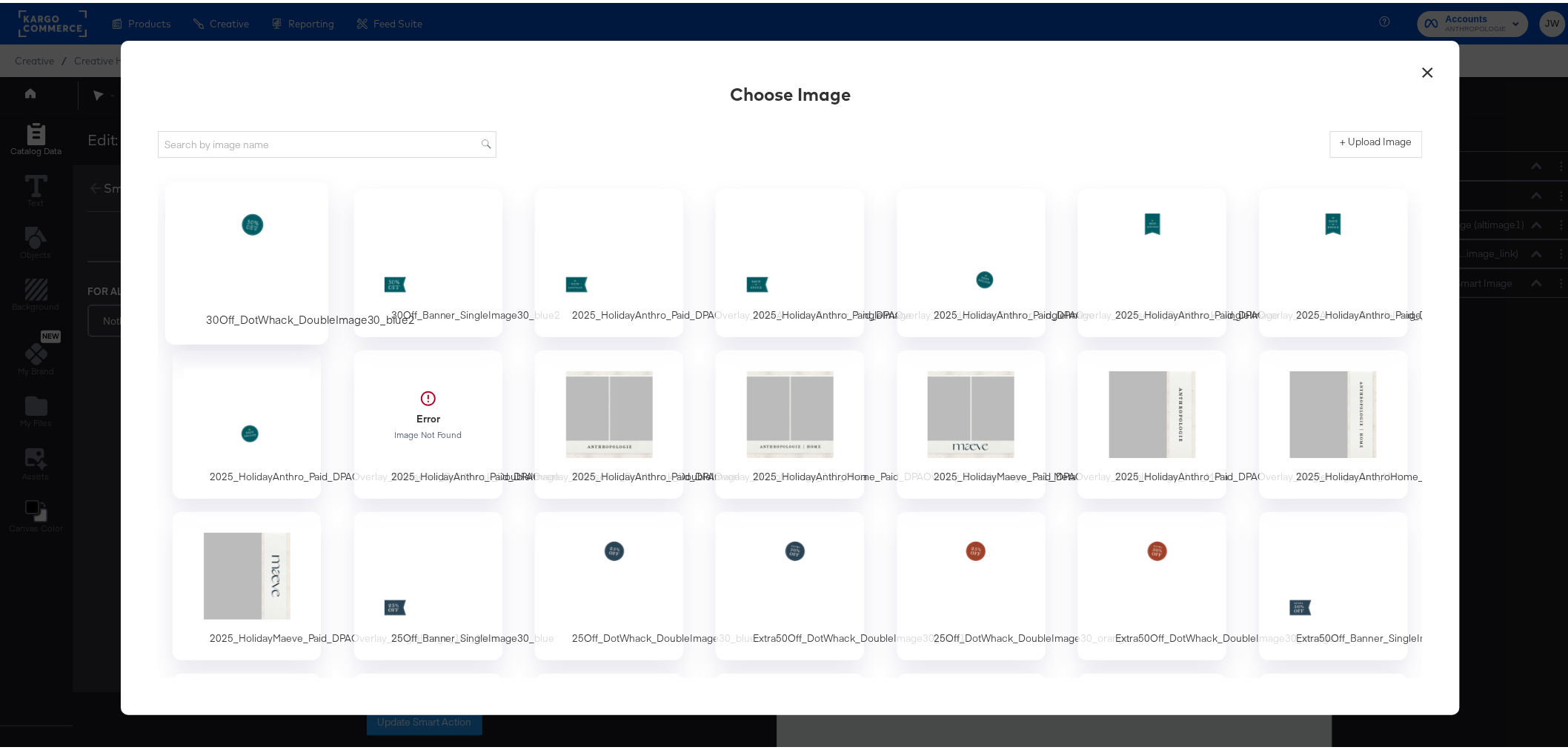
click at [258, 254] on div at bounding box center [247, 249] width 138 height 102
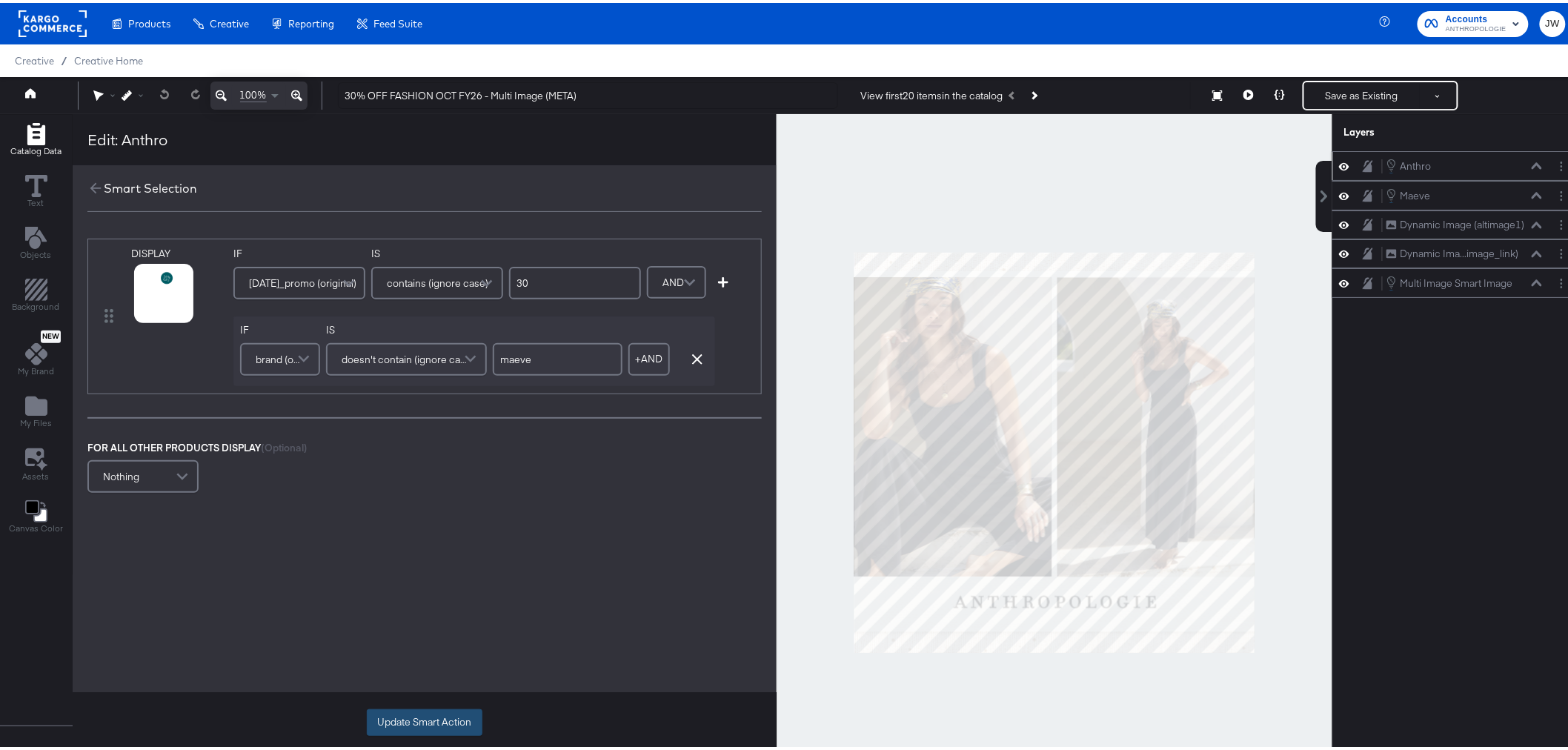
click at [445, 716] on button "Update Smart Action" at bounding box center [425, 720] width 116 height 27
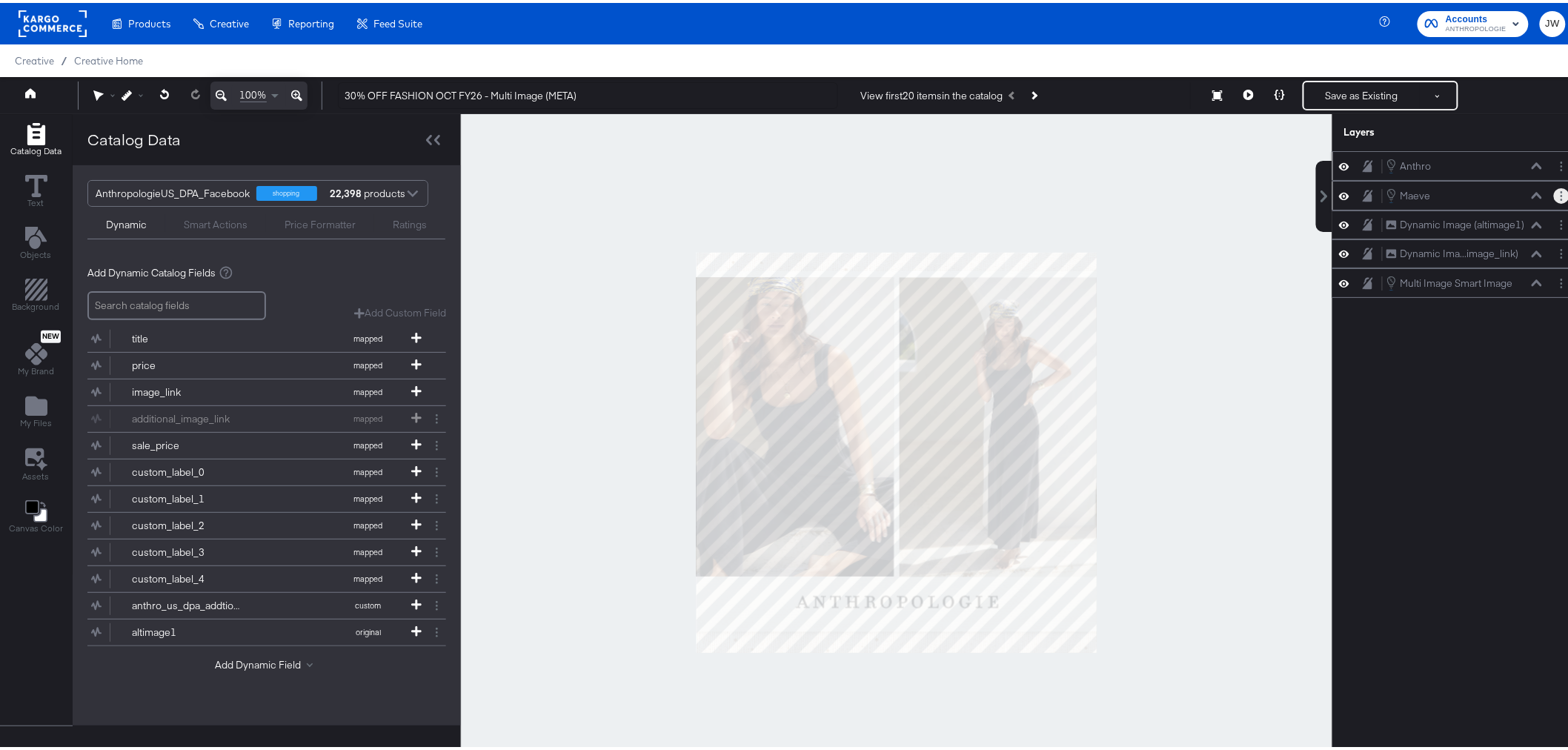
click at [1561, 189] on circle "Layer Options" at bounding box center [1562, 189] width 2 height 2
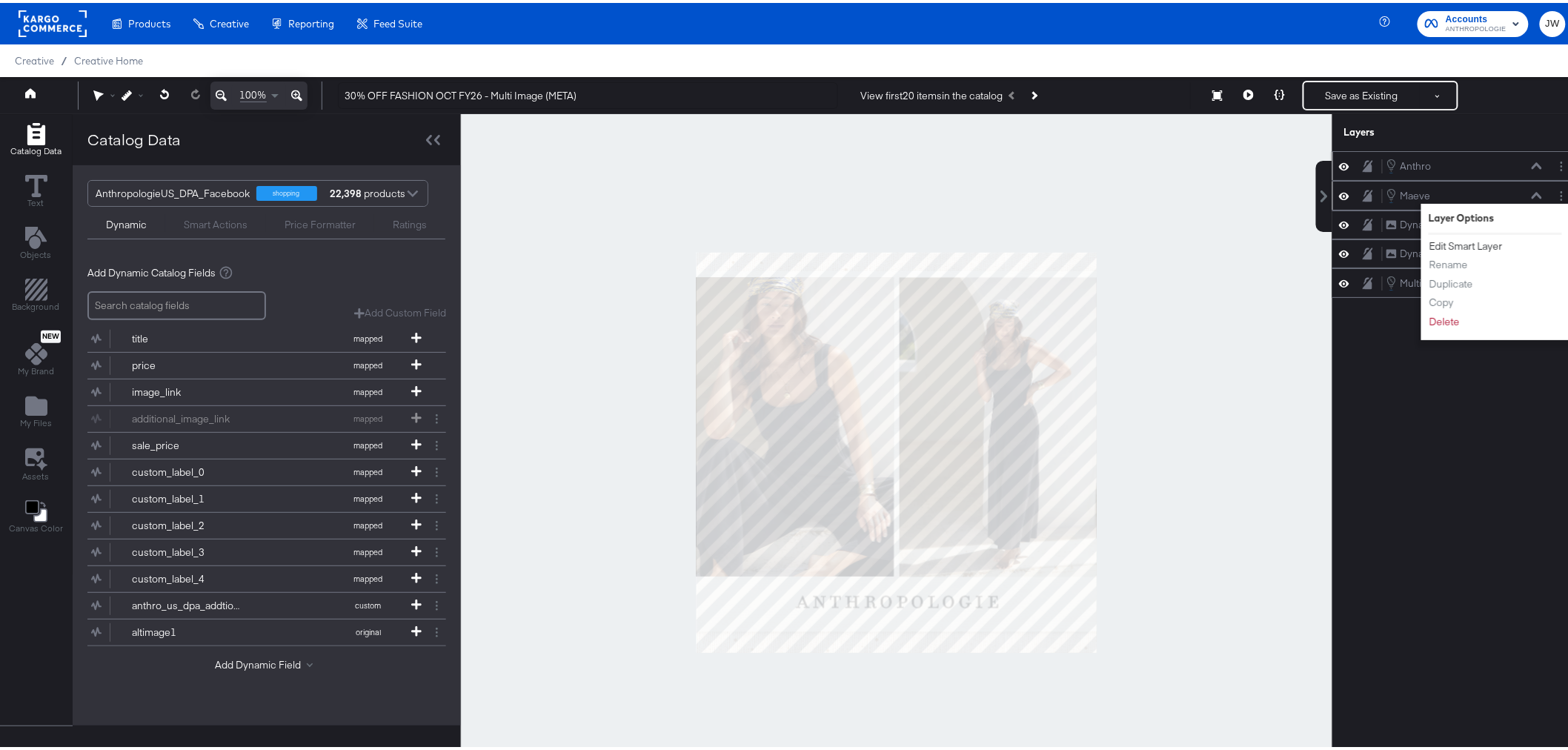
click at [1442, 240] on button "Edit Smart Layer" at bounding box center [1466, 243] width 75 height 15
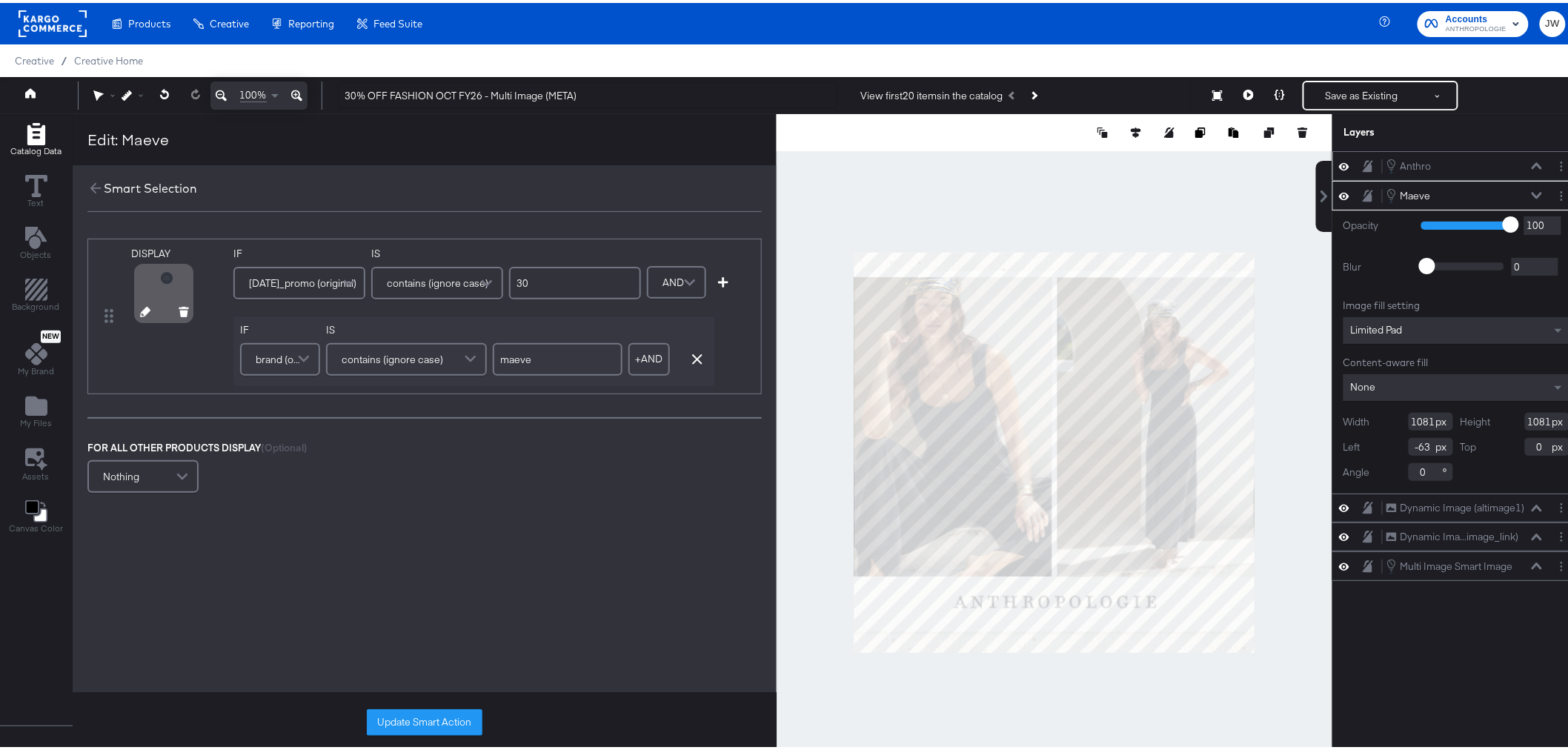
click at [143, 310] on icon at bounding box center [145, 308] width 10 height 10
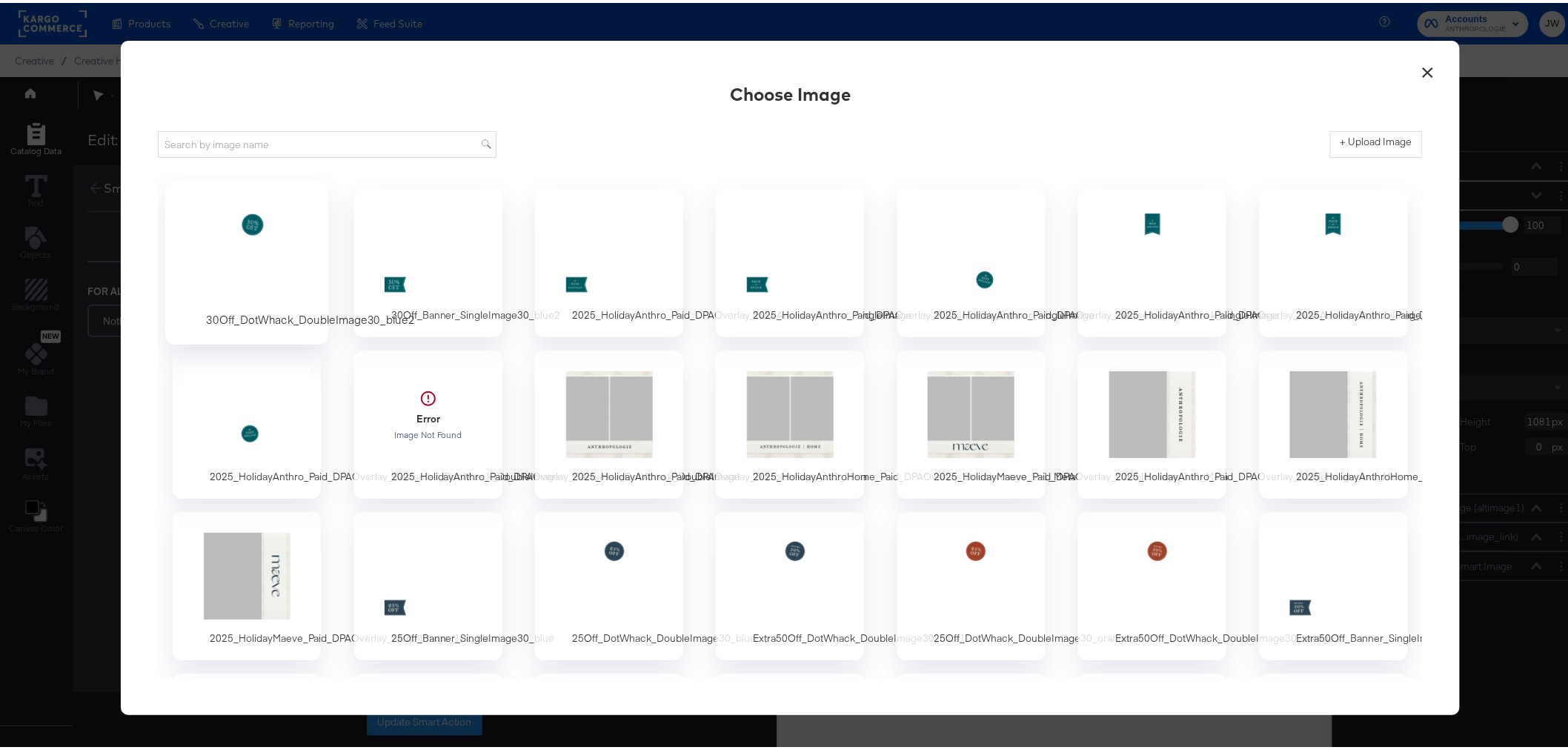
click at [204, 249] on div at bounding box center [247, 249] width 138 height 102
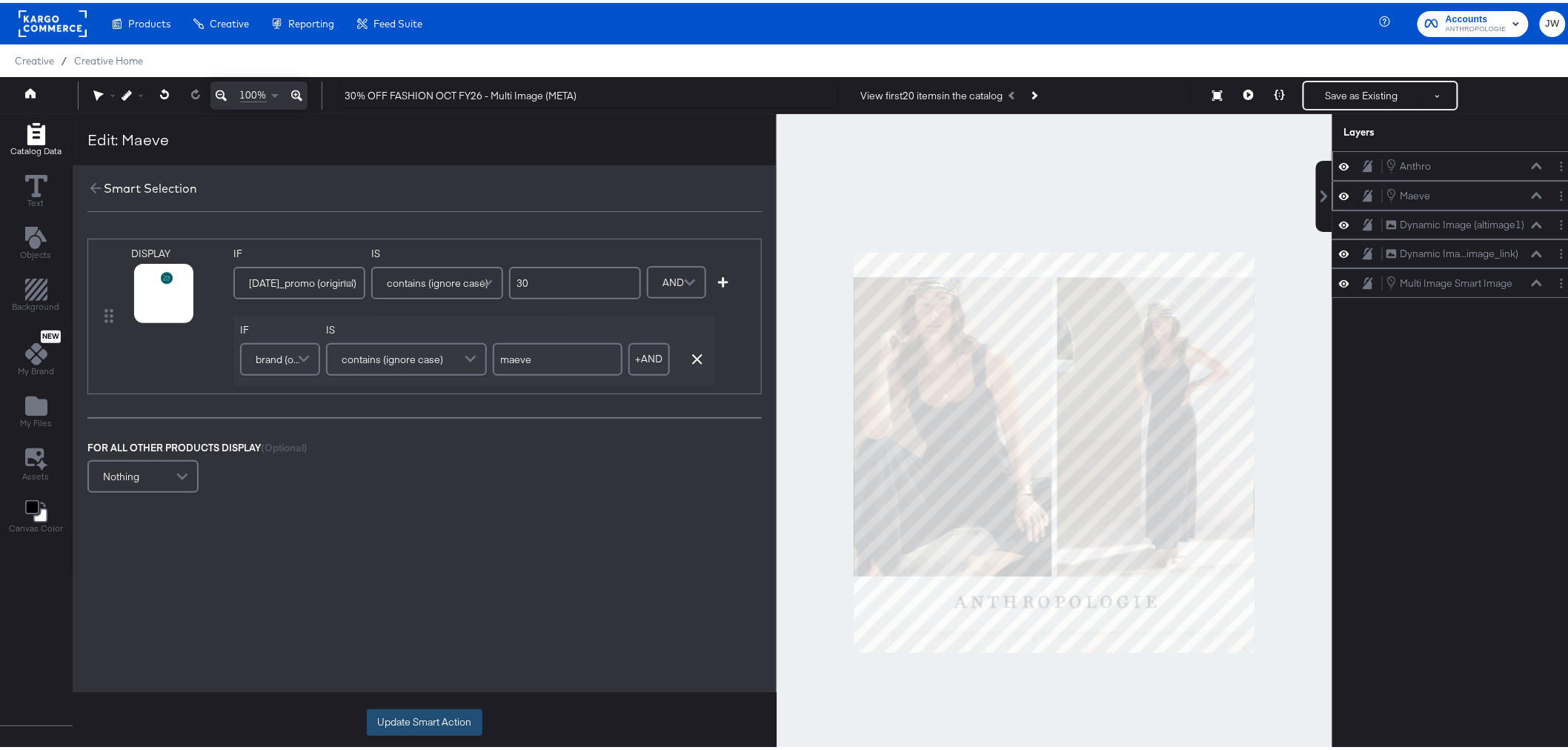
click at [387, 714] on button "Update Smart Action" at bounding box center [425, 720] width 116 height 27
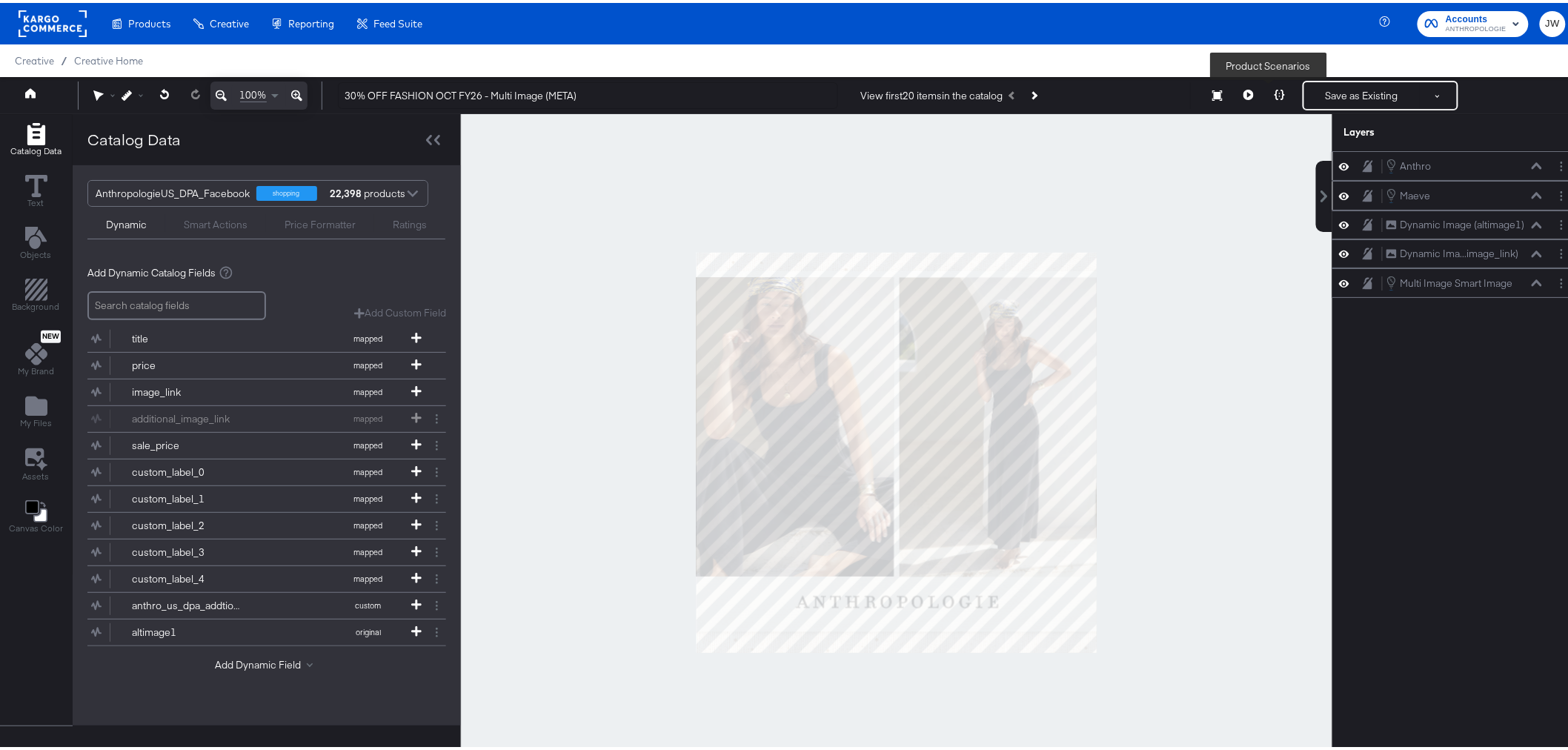
click at [1274, 92] on icon at bounding box center [1279, 91] width 10 height 10
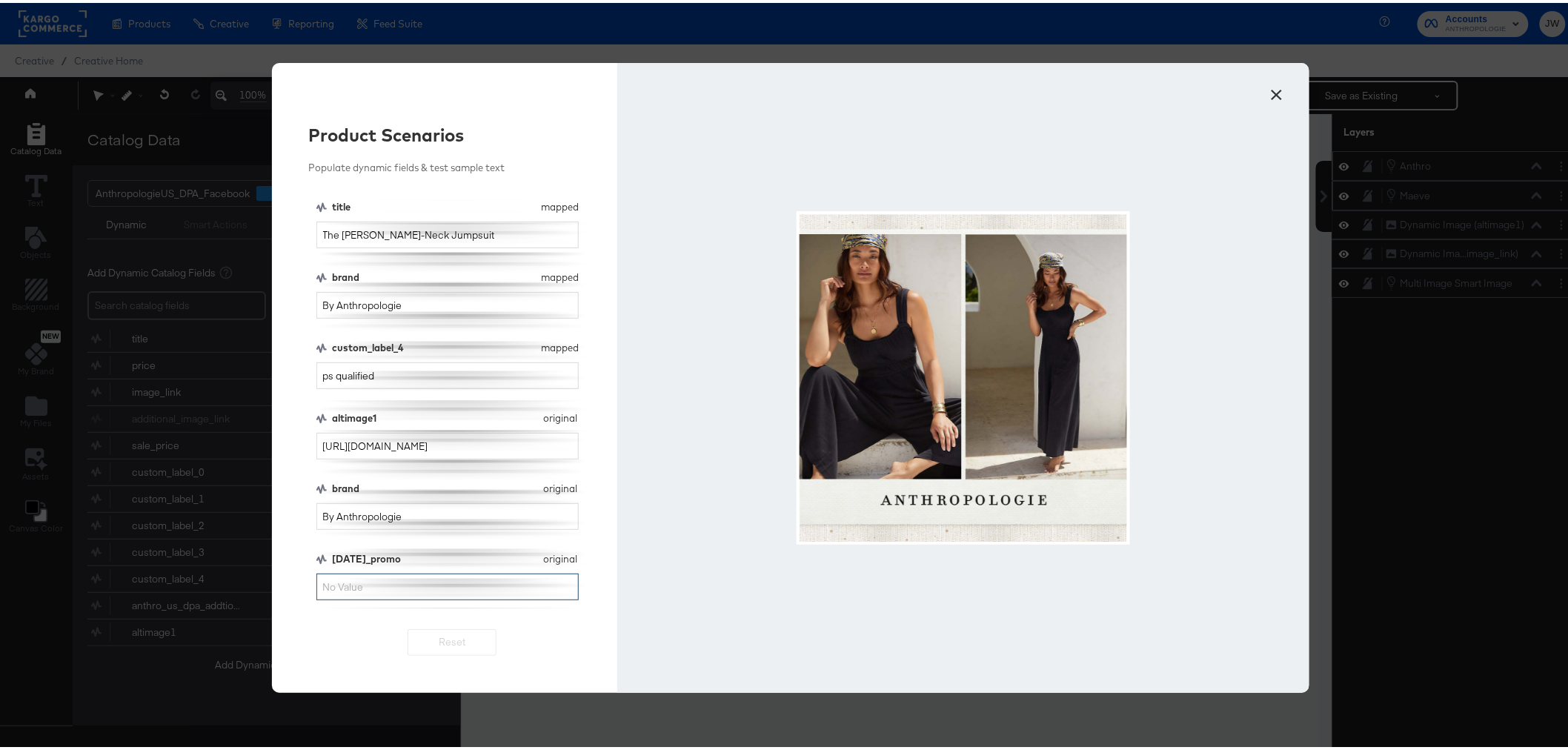
click at [423, 582] on input "[DATE]_promo" at bounding box center [447, 585] width 263 height 27
type input "30"
drag, startPoint x: 421, startPoint y: 304, endPoint x: 196, endPoint y: 299, distance: 225.1
click at [196, 299] on div "× Product Scenarios Populate dynamic fields & test sample text title mapped tit…" at bounding box center [790, 375] width 1581 height 750
type input "maeve"
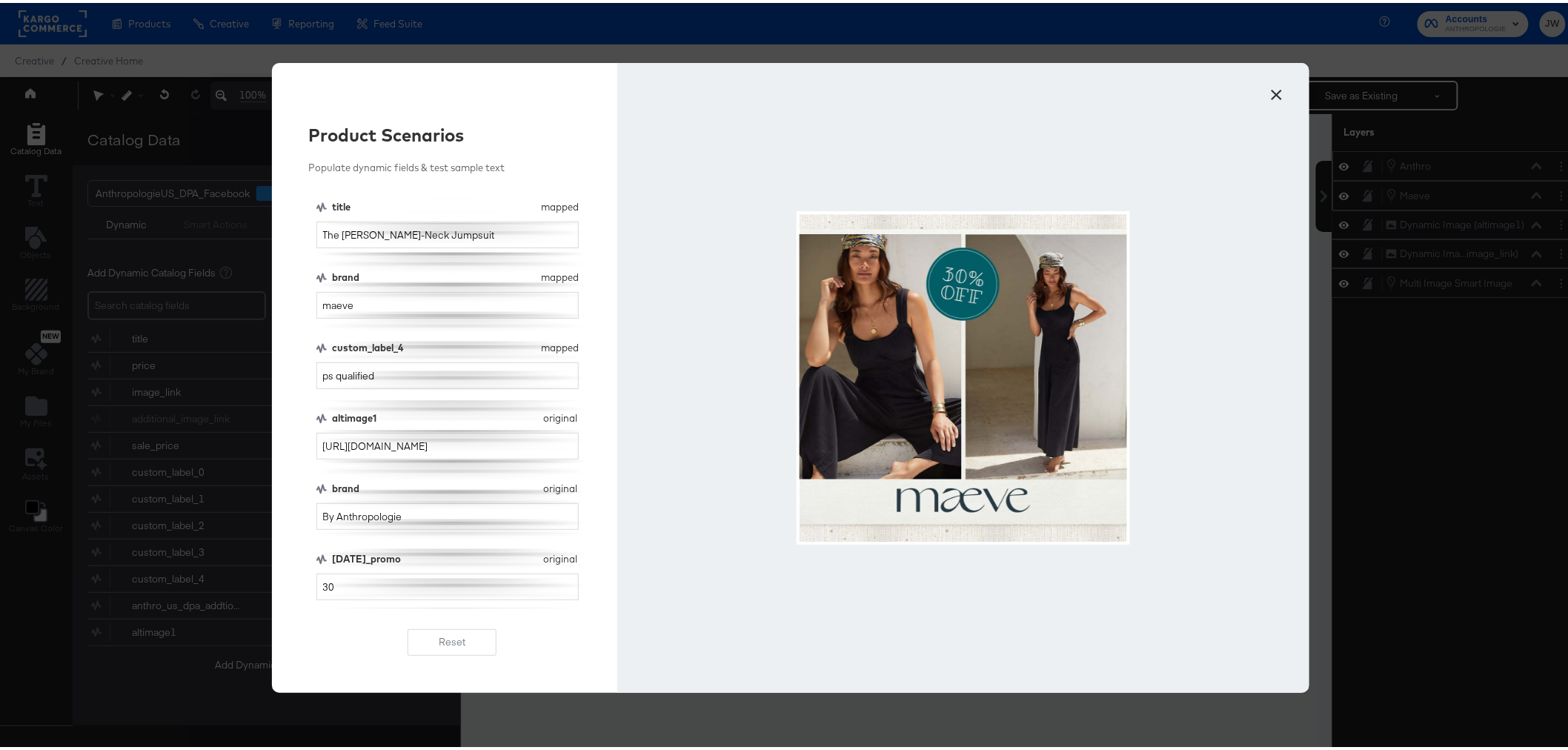
click at [1269, 89] on button "×" at bounding box center [1278, 89] width 27 height 27
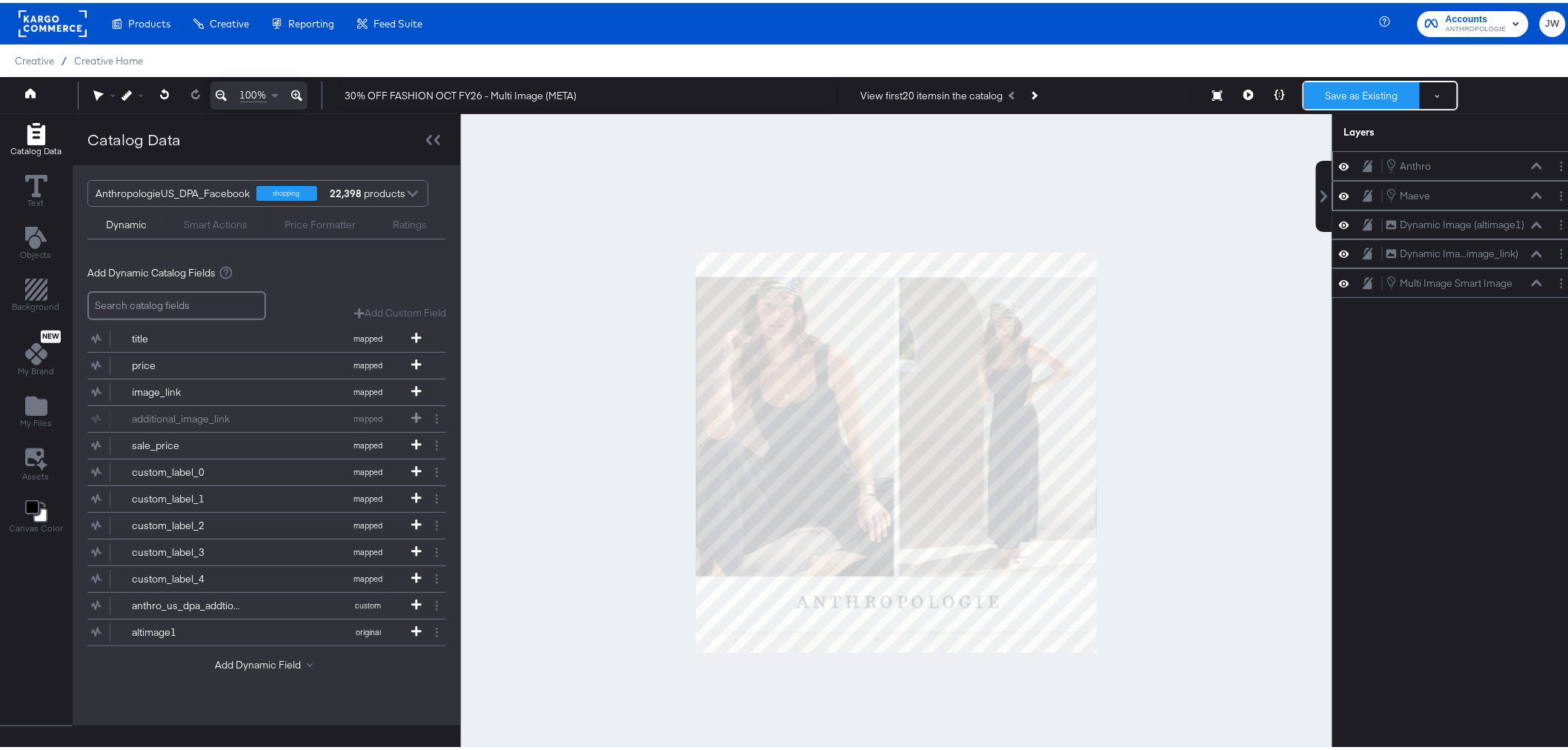
click at [1341, 98] on button "Save as Existing" at bounding box center [1362, 93] width 116 height 27
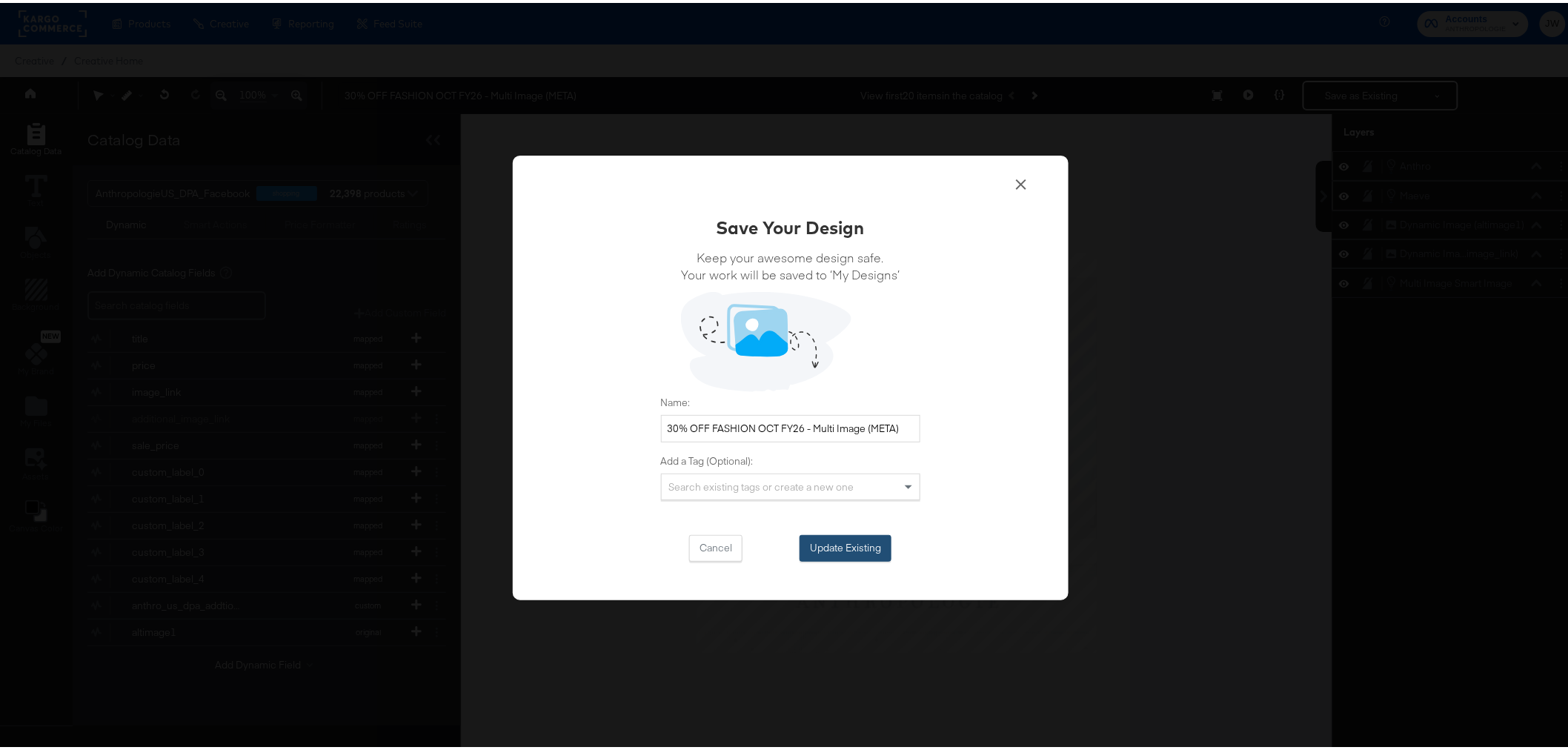
click at [851, 547] on button "Update Existing" at bounding box center [845, 546] width 92 height 27
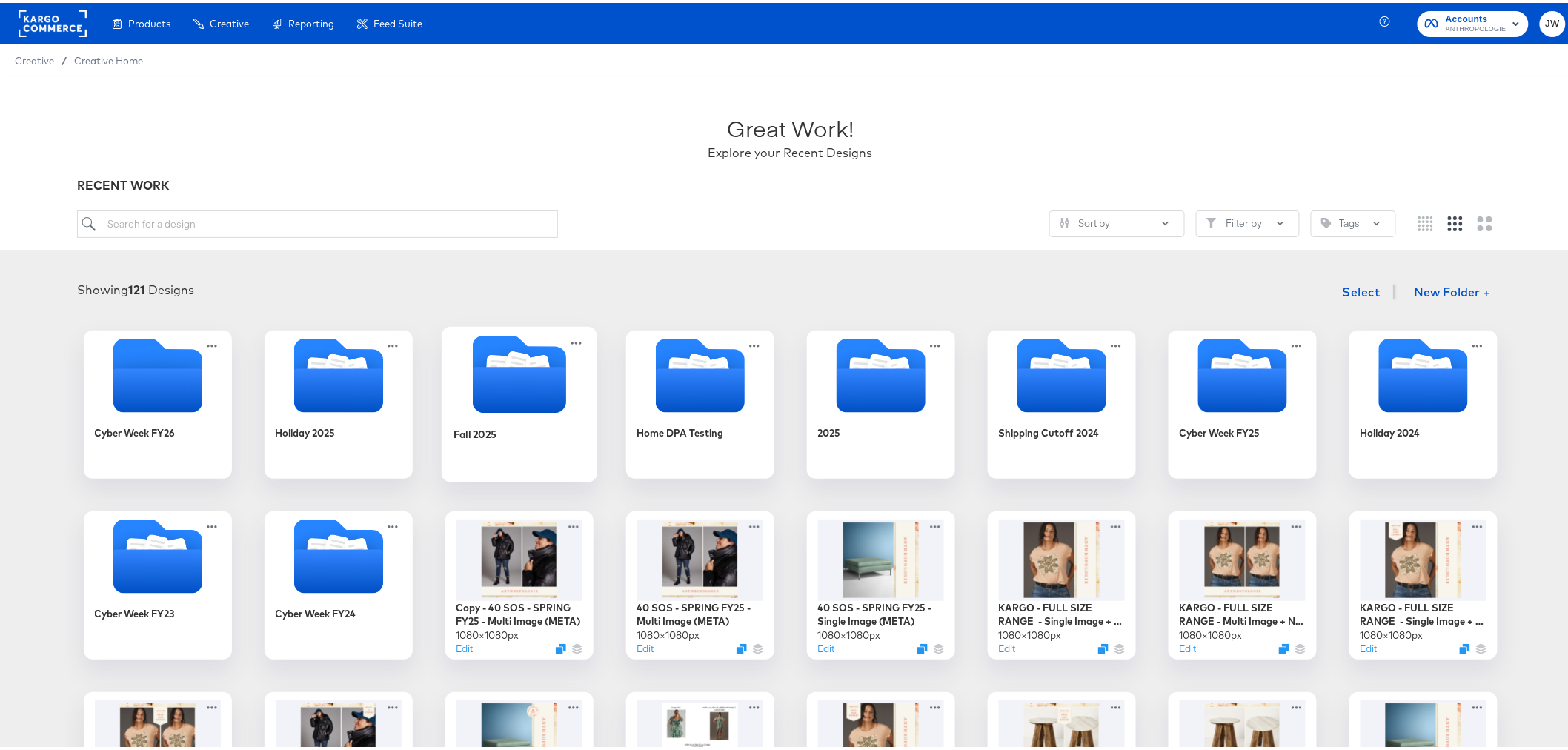
click at [477, 411] on div at bounding box center [519, 373] width 155 height 81
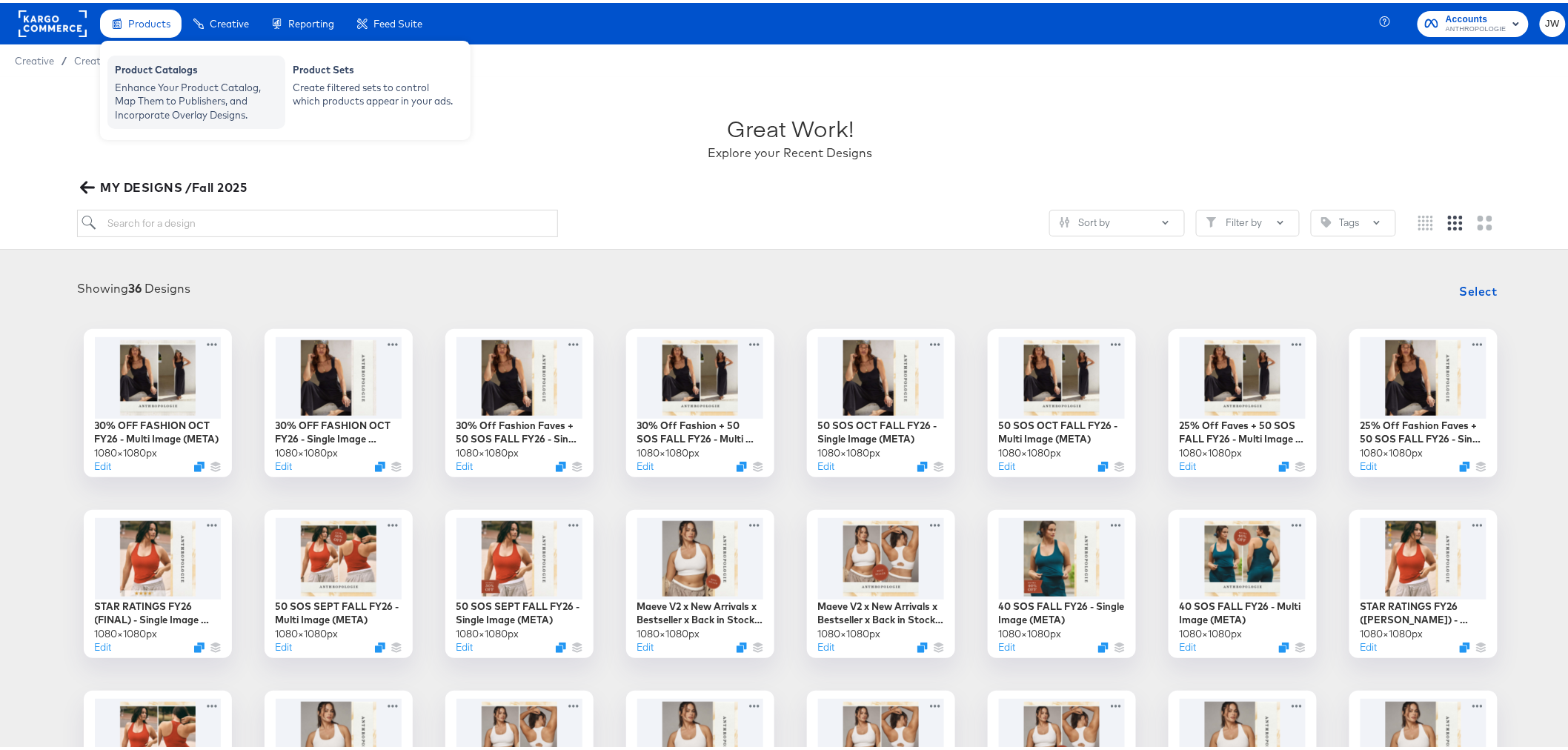
click at [198, 85] on div "Enhance Your Product Catalog, Map Them to Publishers, and Incorporate Overlay D…" at bounding box center [196, 98] width 163 height 42
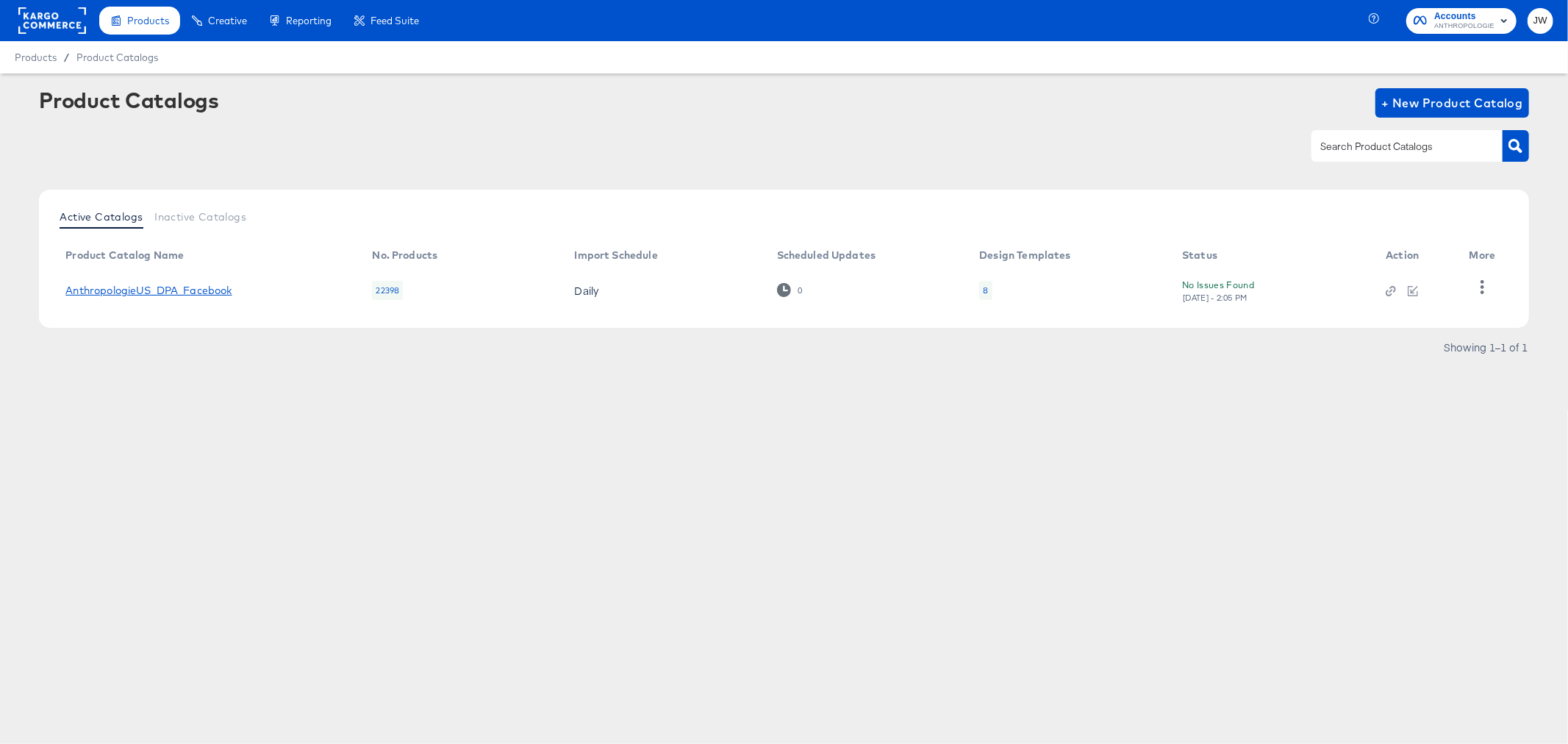
click at [165, 285] on link "AnthropologieUS_DPA_Facebook" at bounding box center [148, 290] width 166 height 12
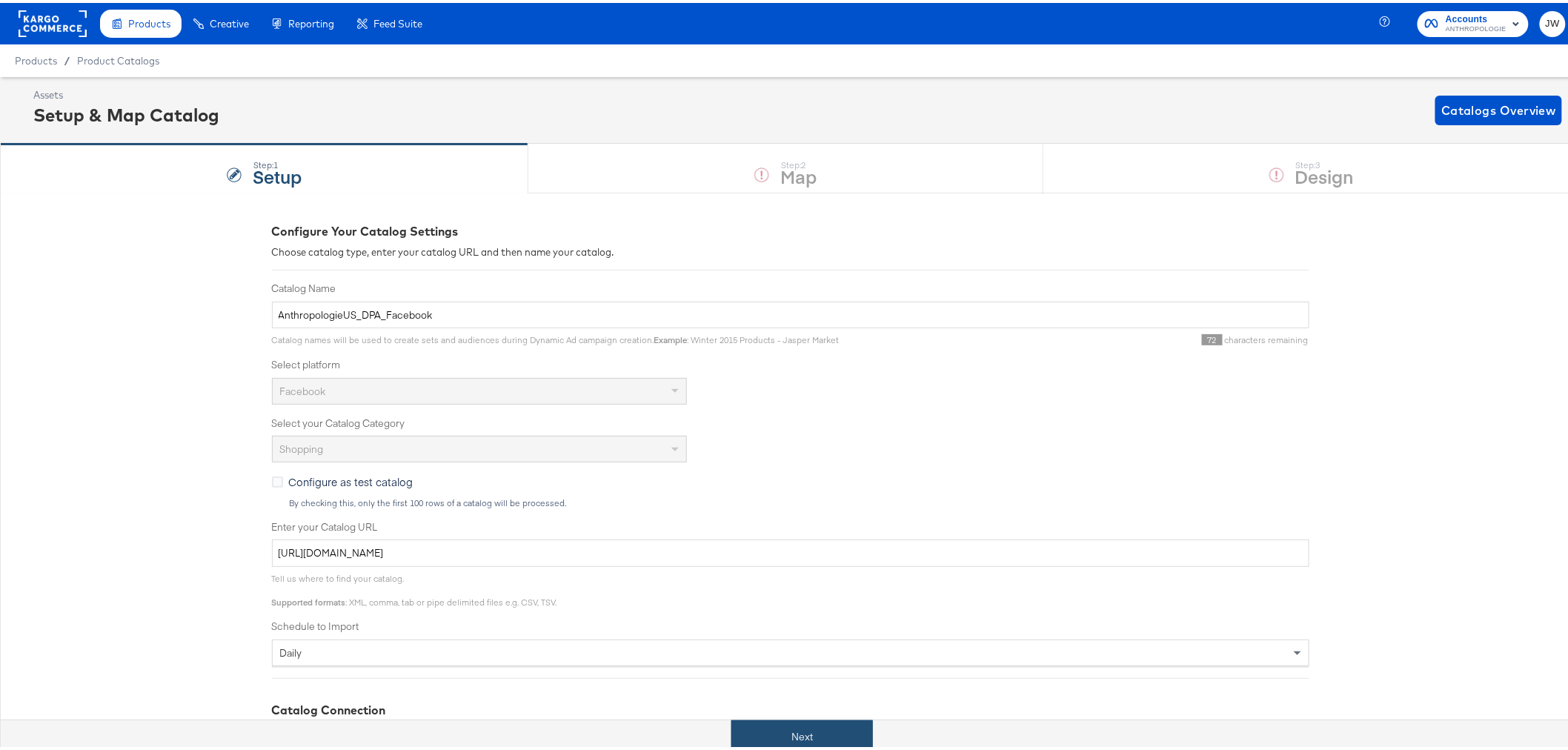
drag, startPoint x: 798, startPoint y: 741, endPoint x: 801, endPoint y: 733, distance: 8.5
click at [800, 740] on button "Next" at bounding box center [802, 734] width 142 height 33
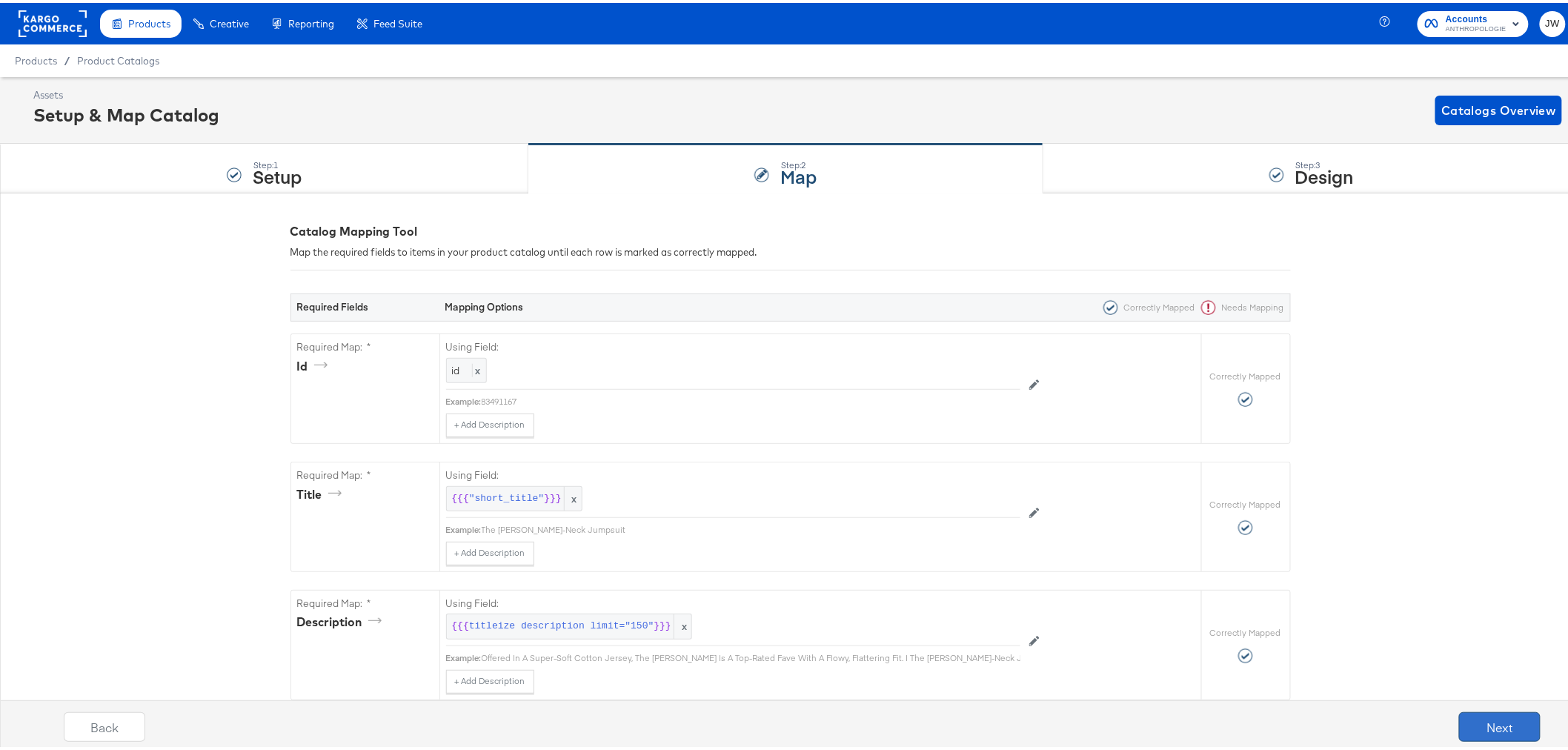
click at [1462, 709] on button "Next" at bounding box center [1499, 724] width 81 height 30
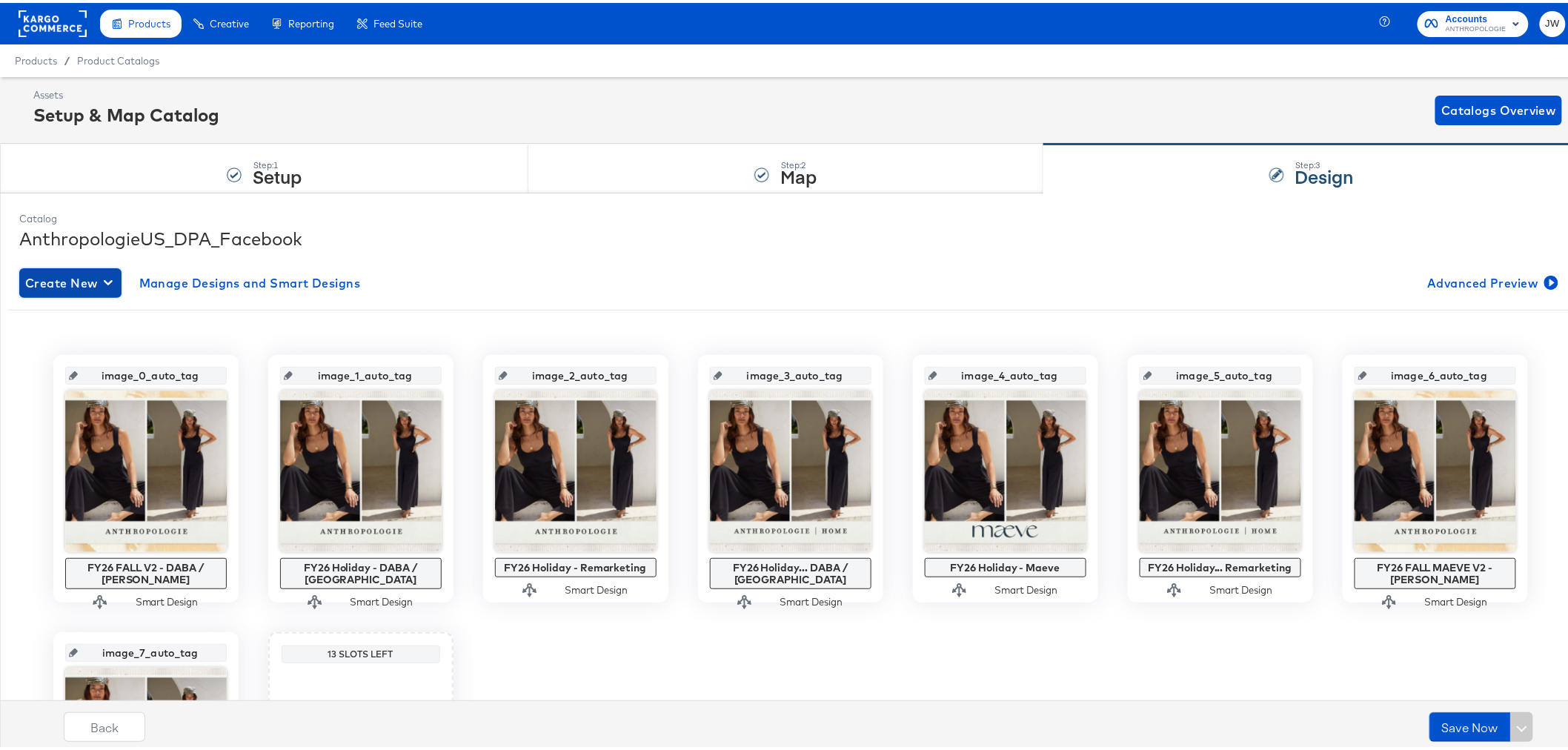
click at [106, 280] on icon "button" at bounding box center [108, 280] width 9 height 5
click at [98, 336] on div "Create New Smart Design" at bounding box center [98, 340] width 141 height 12
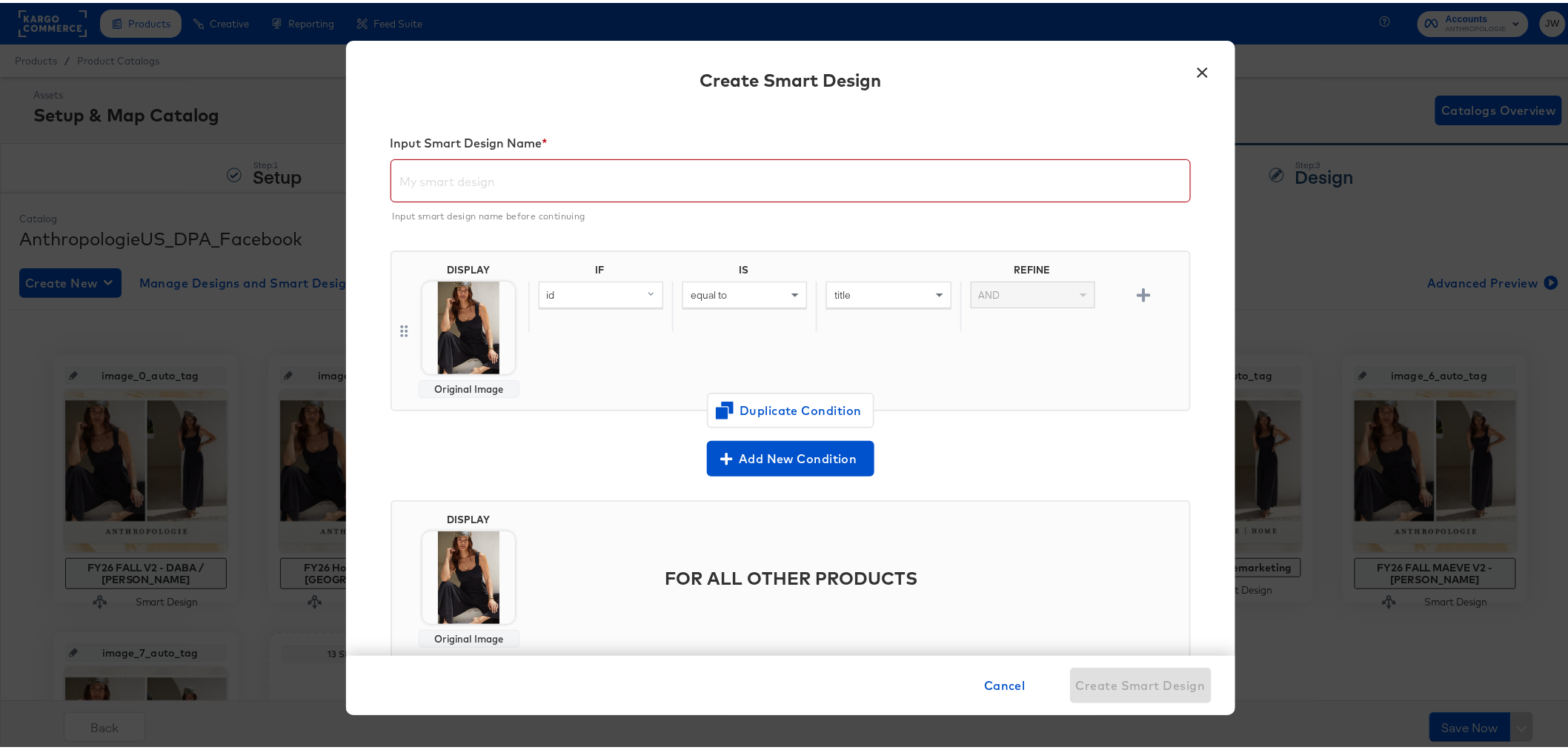
click at [653, 183] on input "text" at bounding box center [790, 172] width 798 height 42
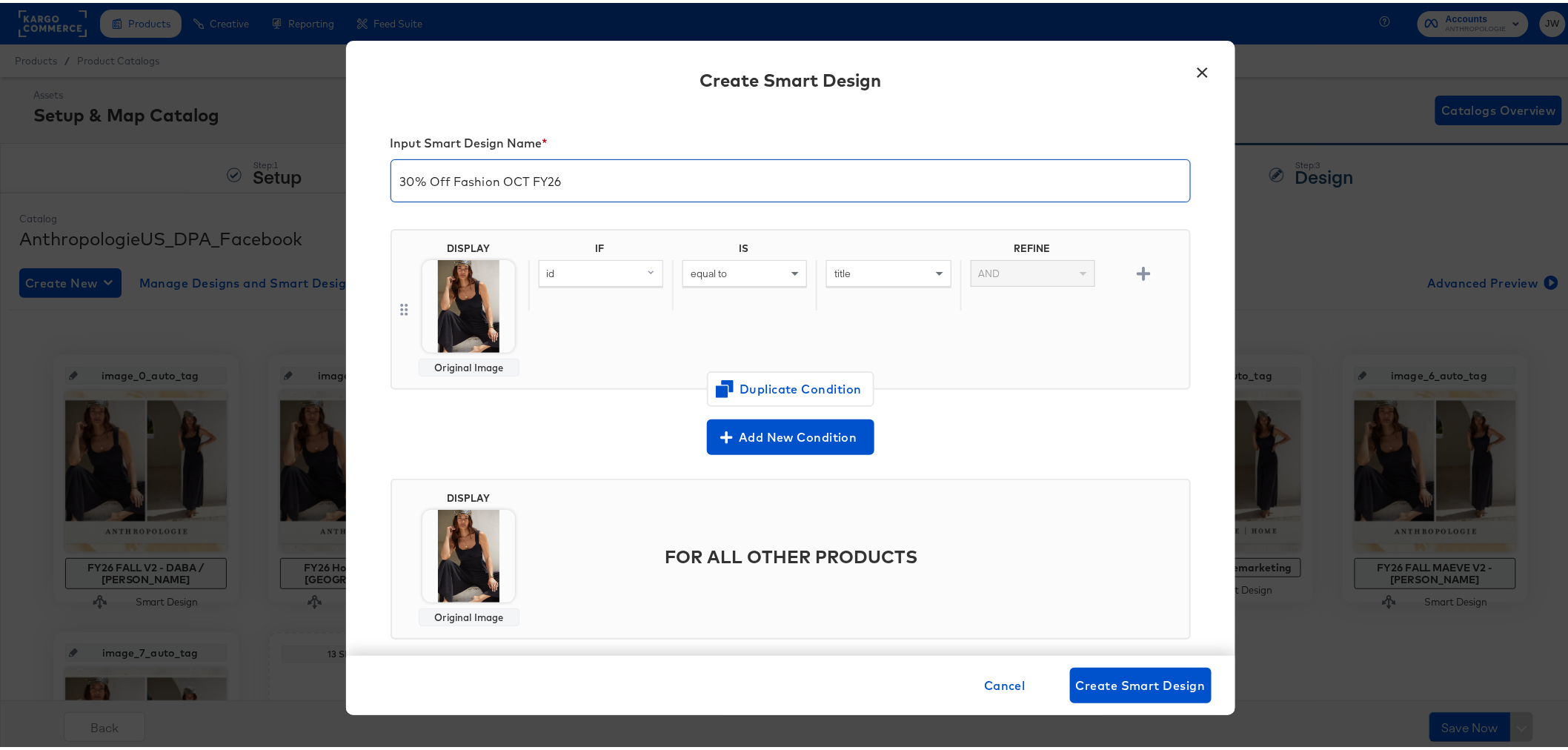
type input "30% Off Fashion OCT FY26"
click at [456, 313] on body "Products Products Product Catalogs Enhance Your Product Catalog, Map Them to Pu…" at bounding box center [790, 492] width 1581 height 984
click at [475, 334] on img at bounding box center [469, 304] width 93 height 93
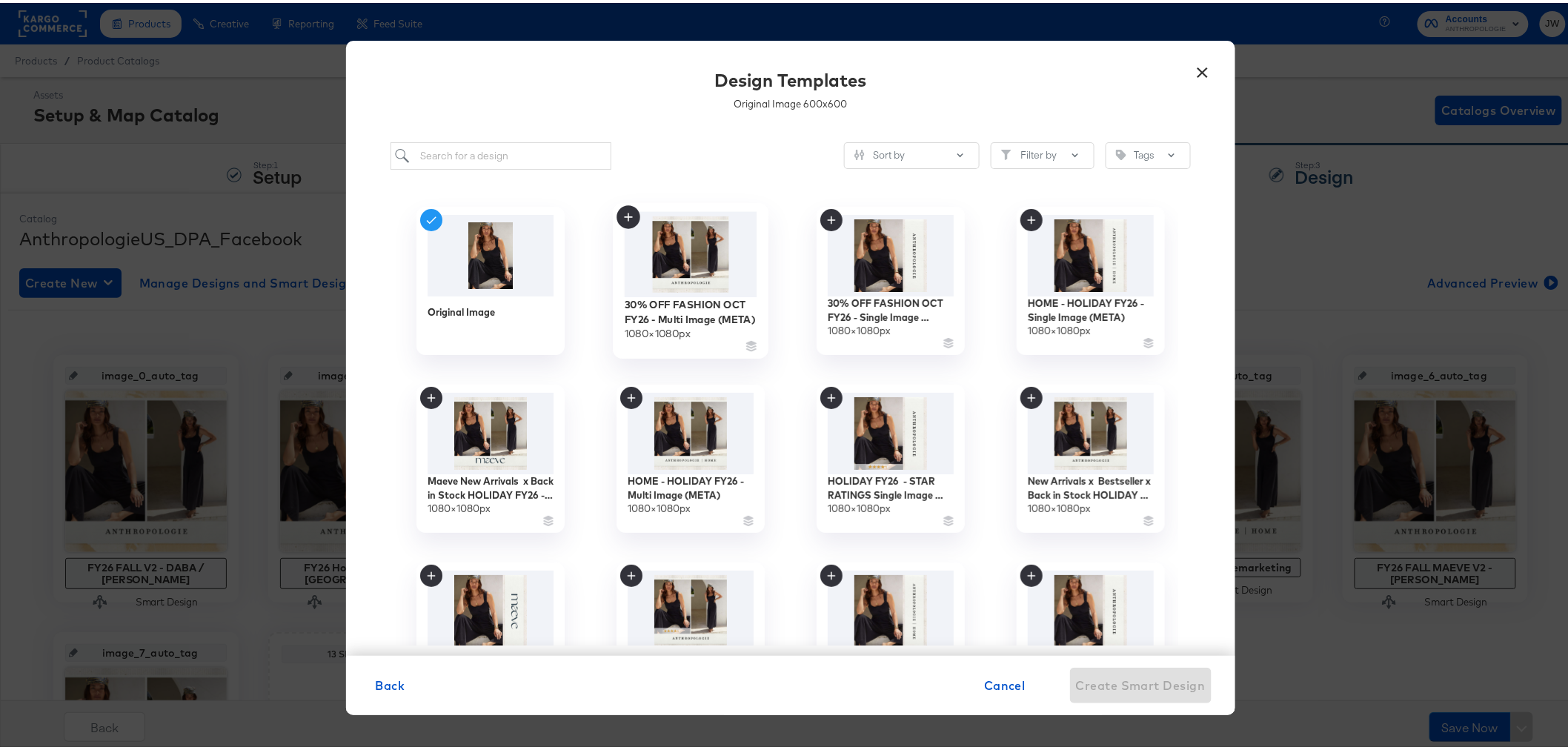
click at [689, 249] on img at bounding box center [690, 251] width 133 height 85
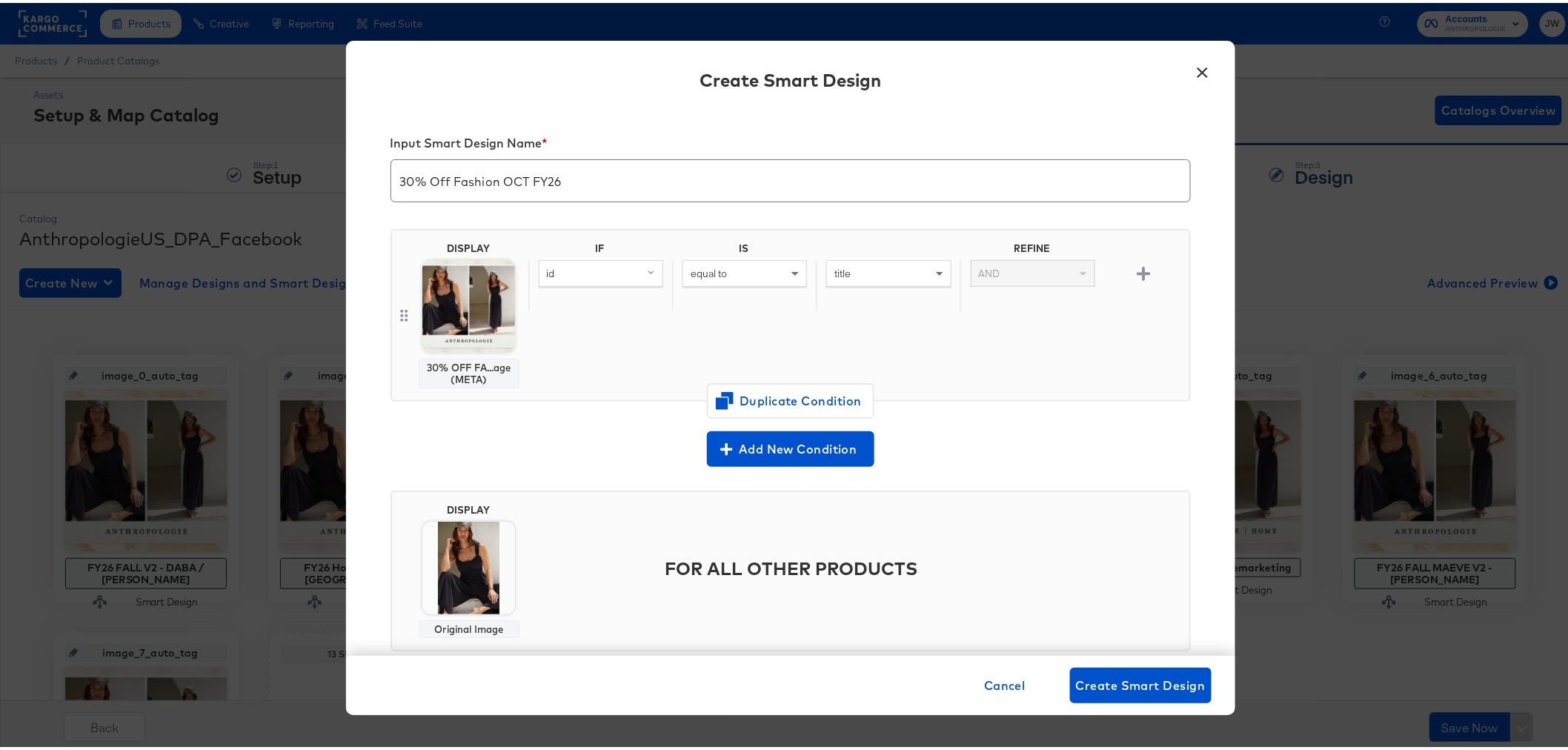
click at [603, 275] on div "id" at bounding box center [601, 271] width 123 height 25
type input "addit"
click at [609, 382] on button "additional_image_link mapped" at bounding box center [625, 373] width 174 height 24
click at [709, 277] on div "equal to" at bounding box center [744, 271] width 123 height 25
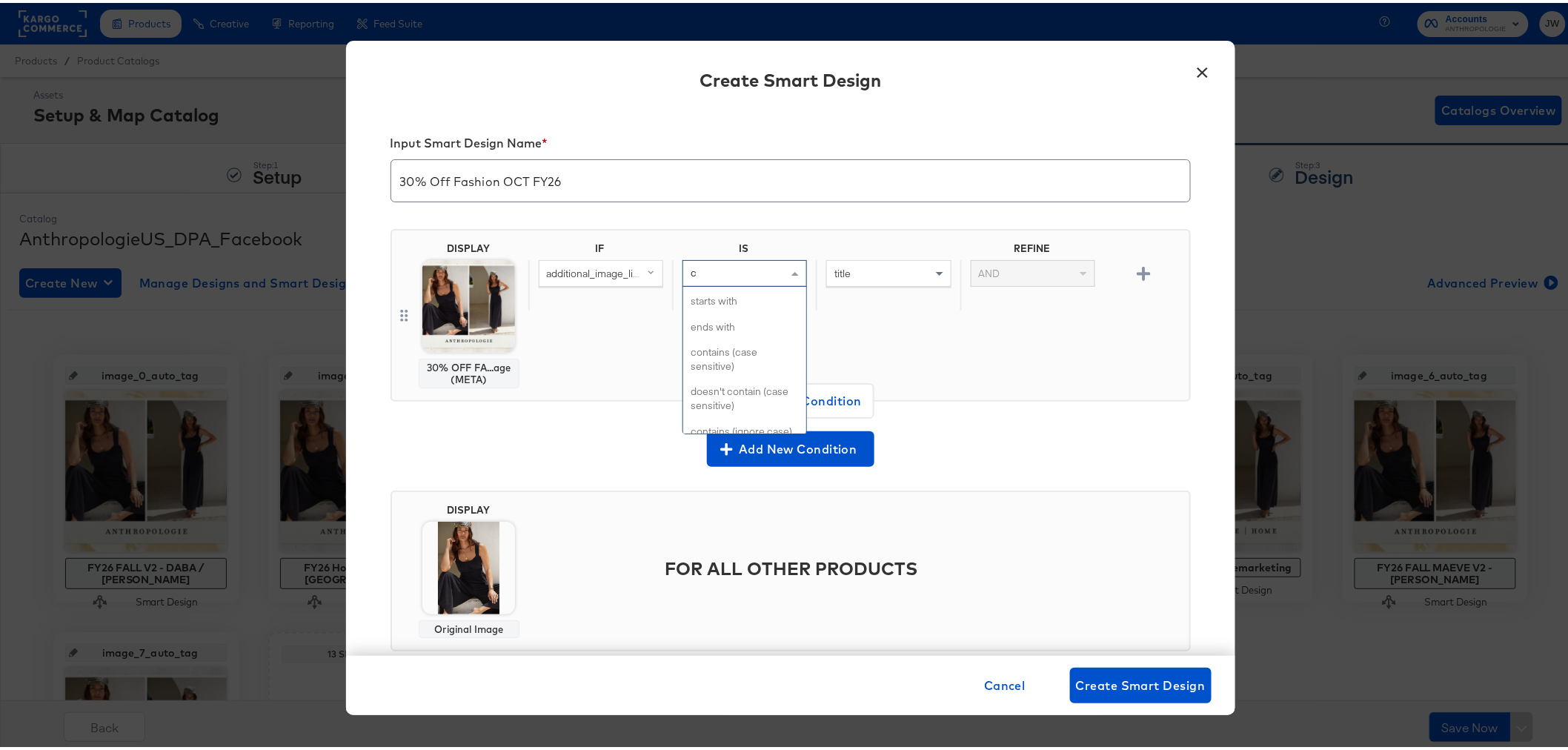
type input "co"
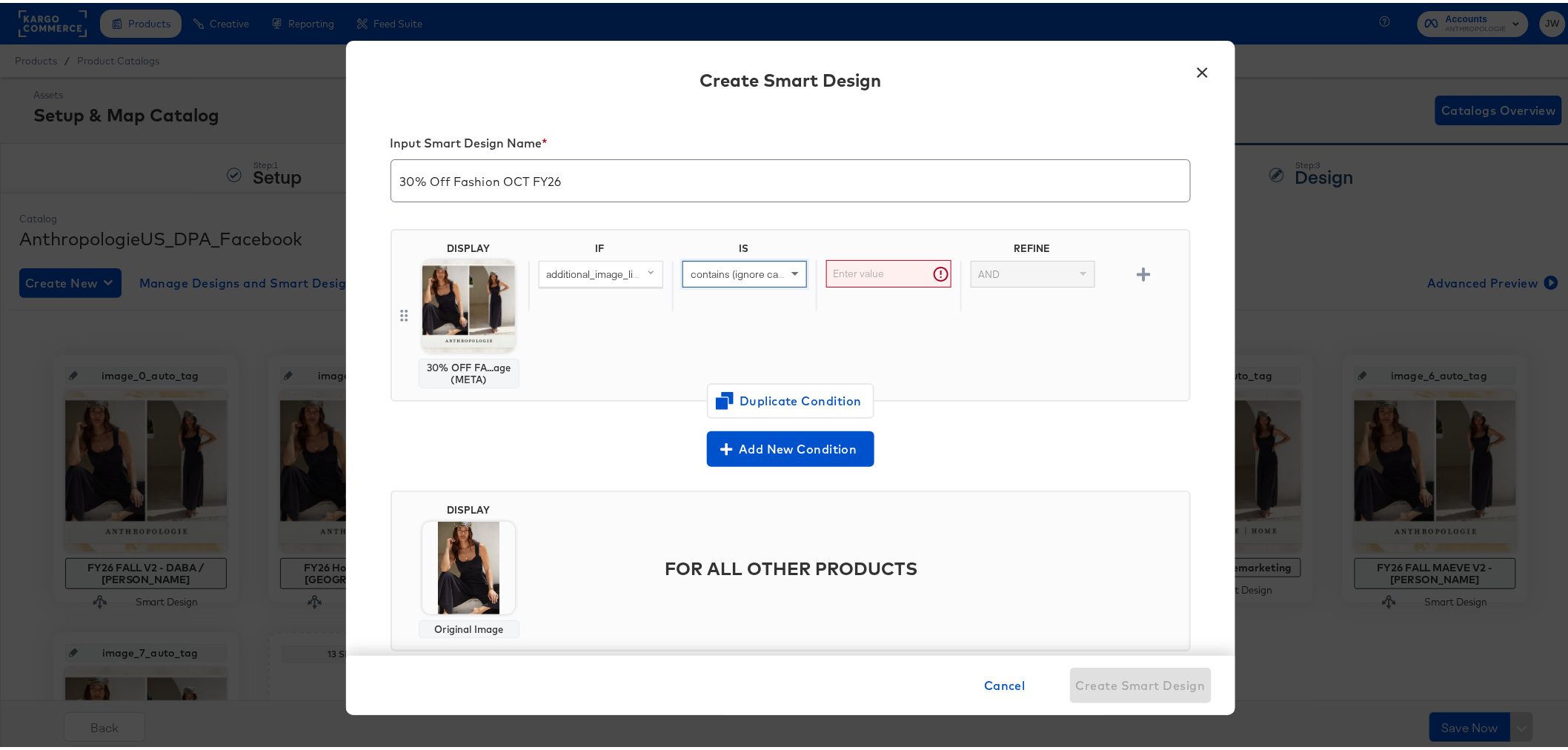
click at [865, 275] on input "text" at bounding box center [889, 271] width 125 height 27
type input "http"
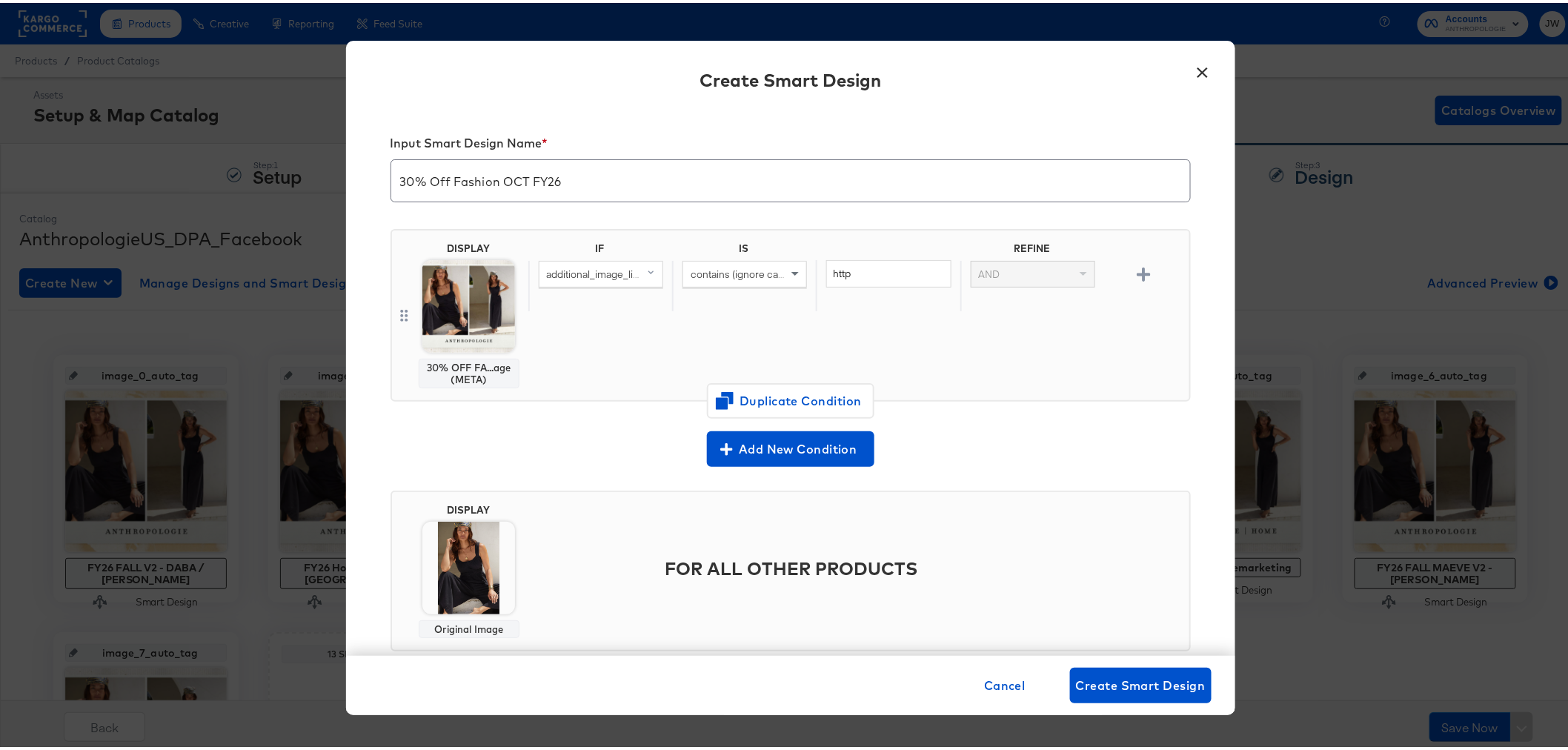
click at [476, 571] on img at bounding box center [469, 565] width 93 height 93
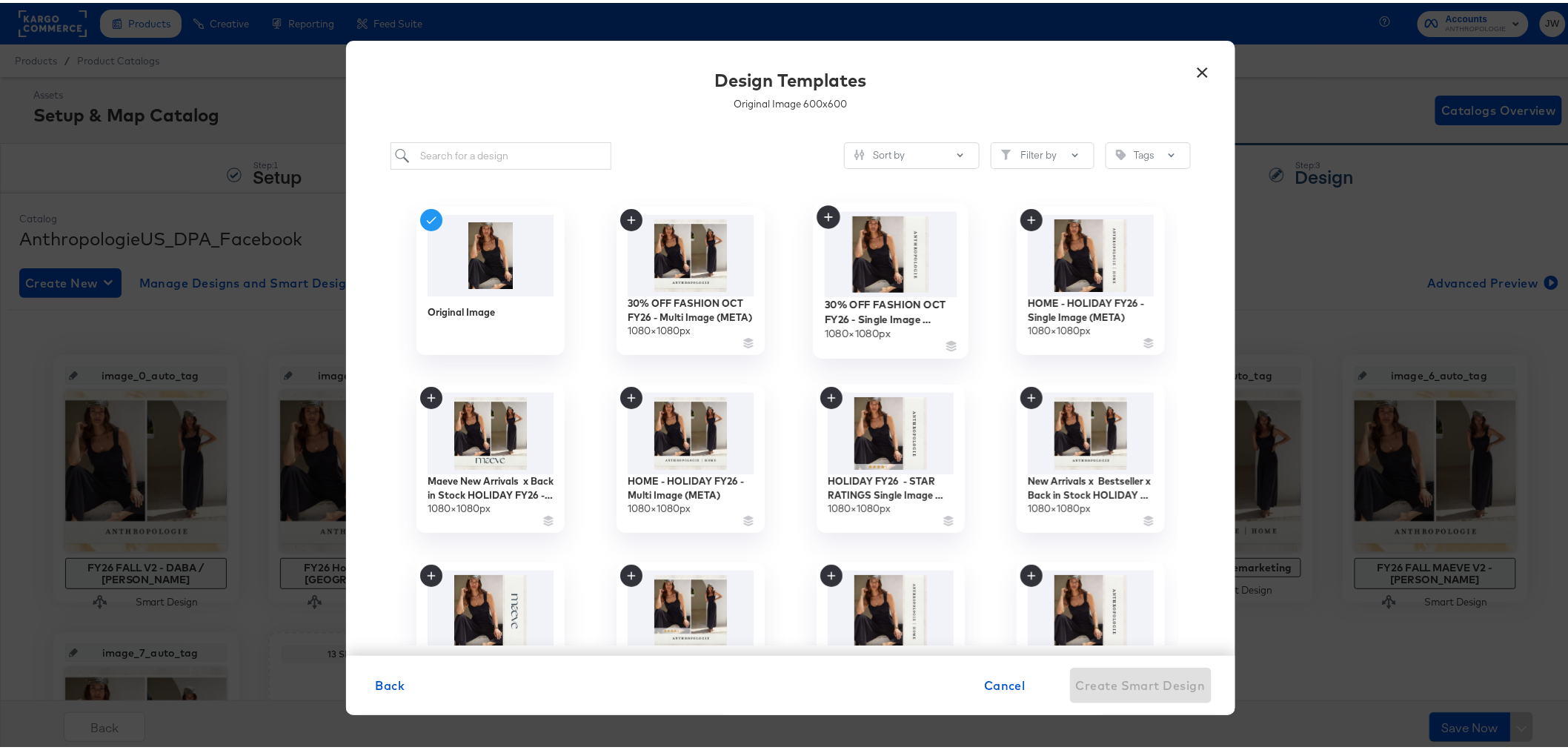
click at [907, 268] on img at bounding box center [890, 251] width 133 height 85
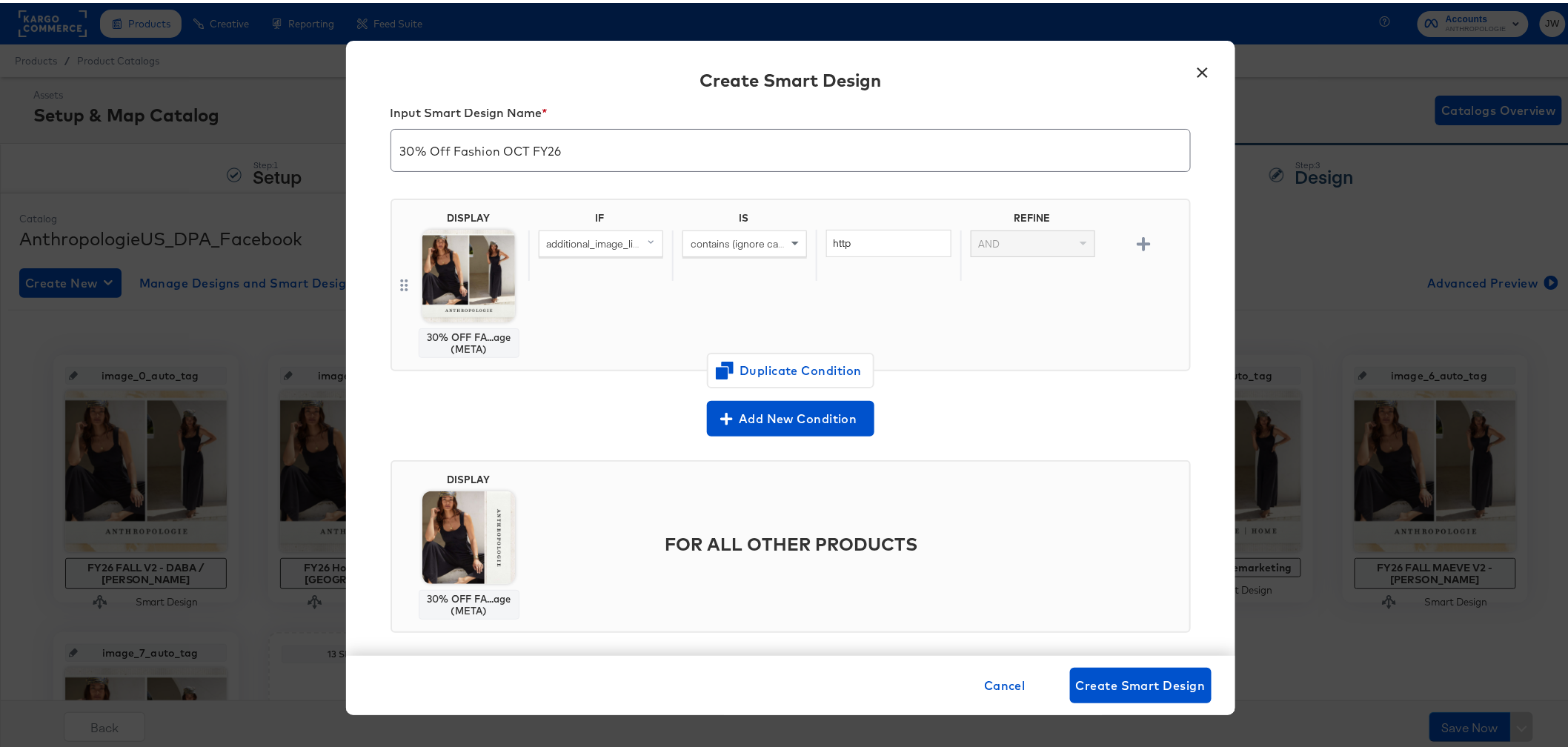
scroll to position [43, 0]
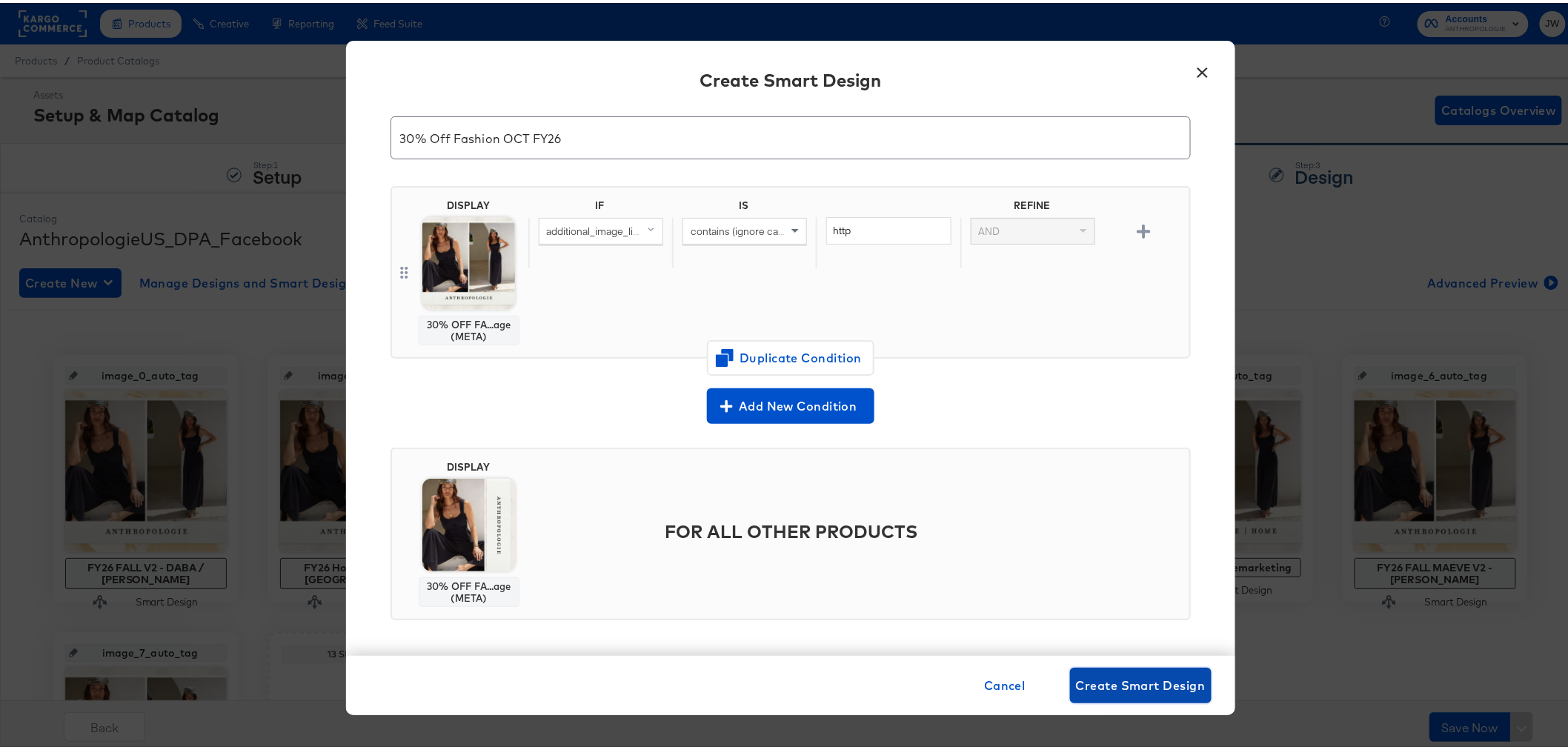
click at [1183, 685] on span "Create Smart Design" at bounding box center [1141, 682] width 130 height 21
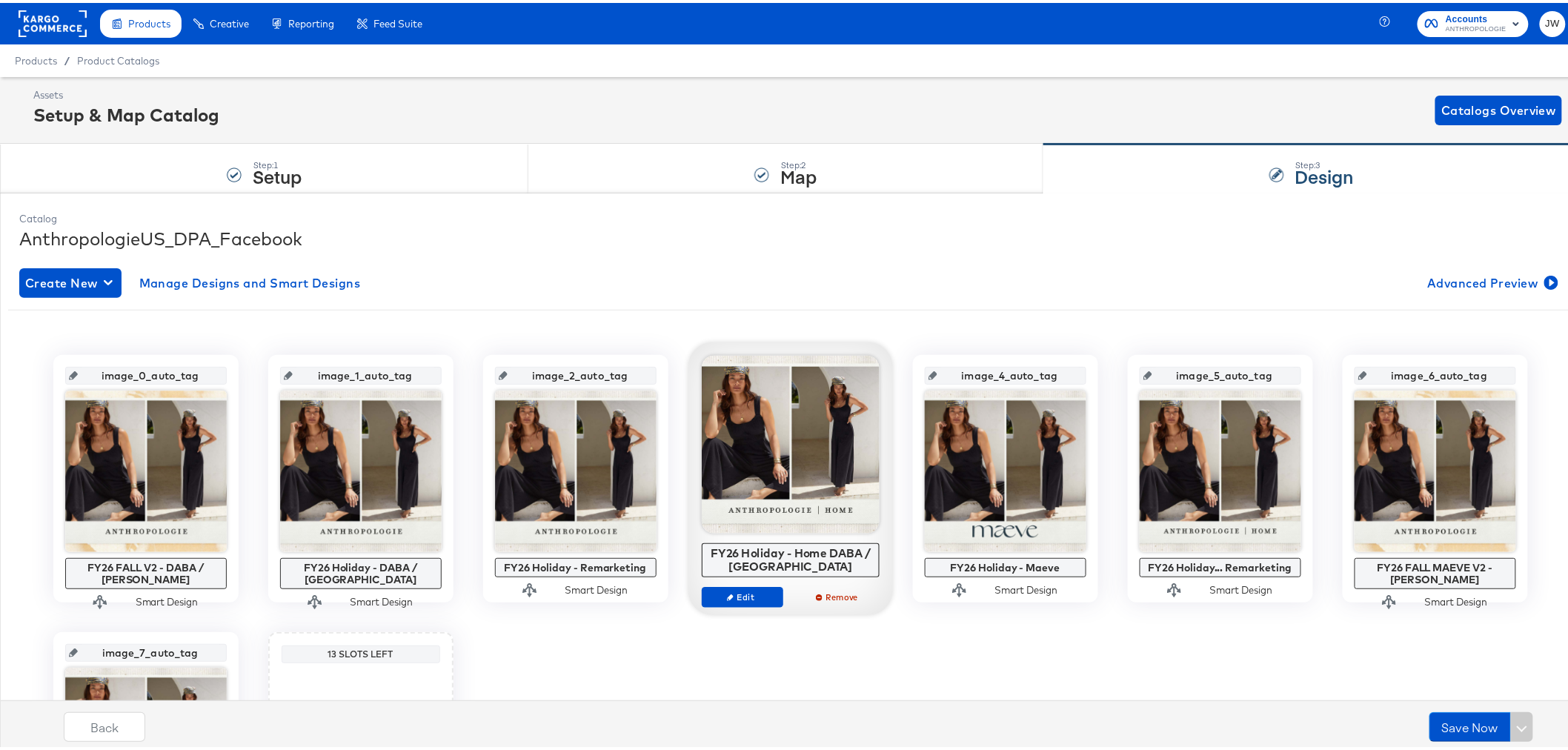
click at [983, 202] on div "Catalog AnthropologieUS_DPA_Facebook Create New Manage Designs and Smart Design…" at bounding box center [790, 581] width 1557 height 760
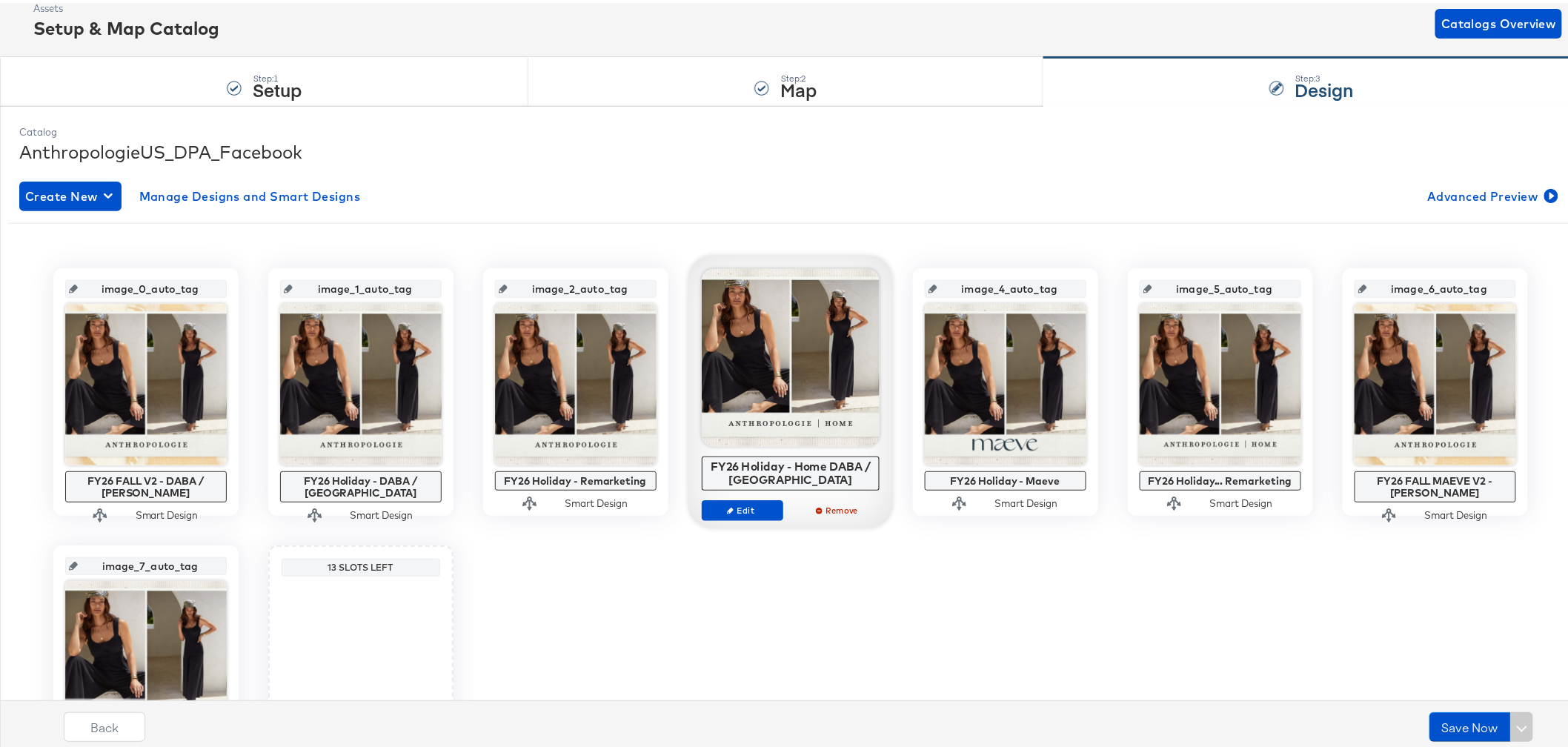
scroll to position [233, 0]
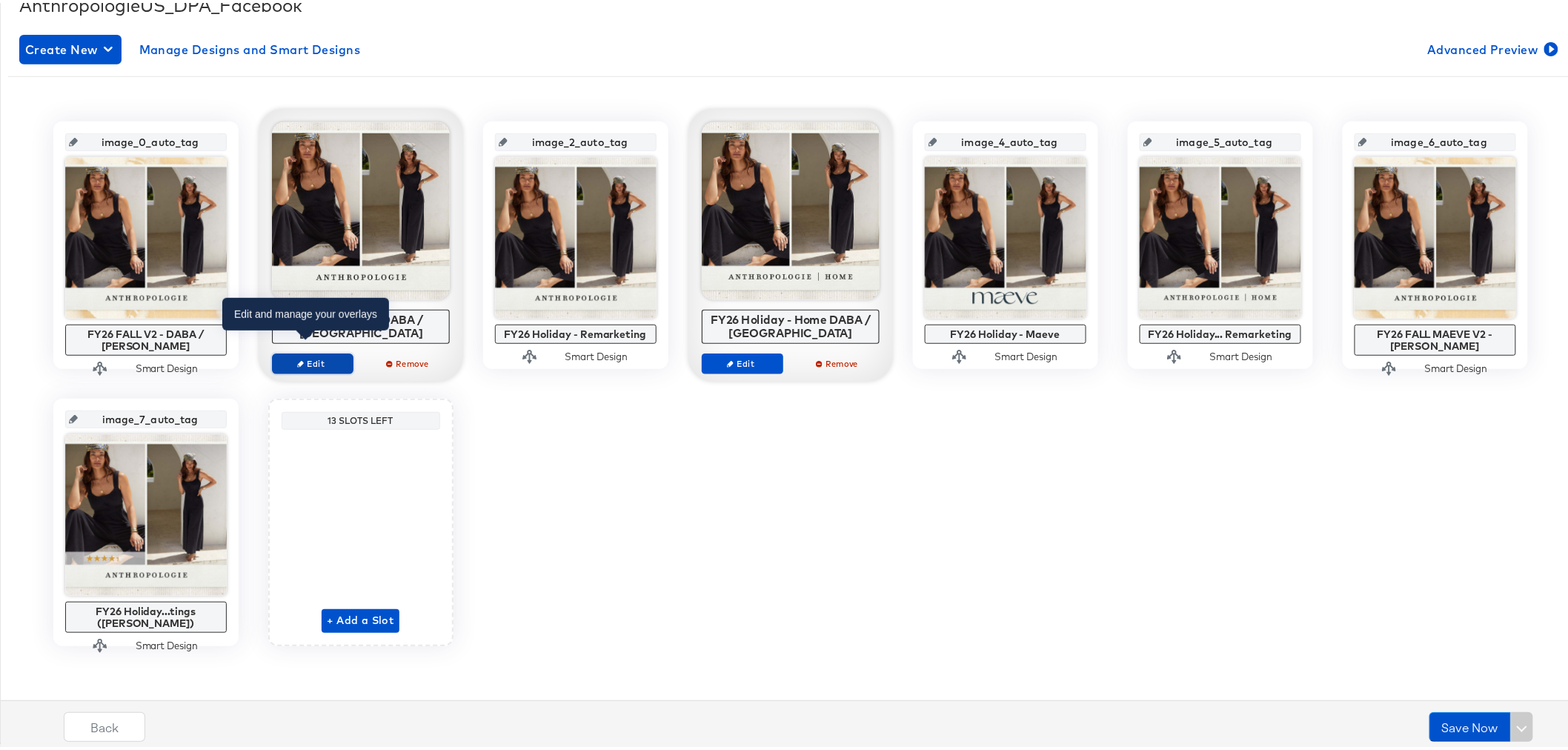
click at [319, 355] on span "Edit" at bounding box center [312, 361] width 68 height 11
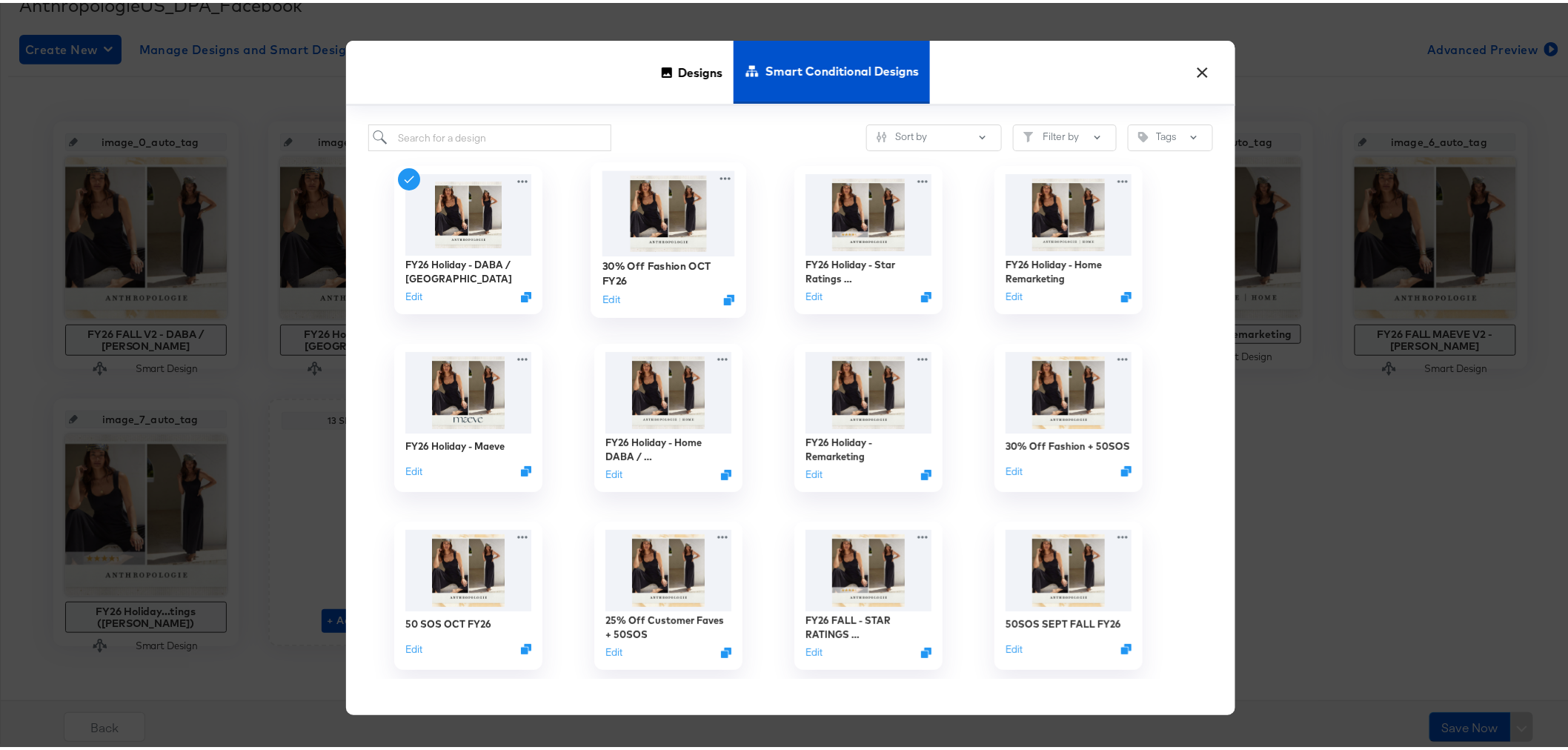
click at [699, 220] on img at bounding box center [667, 211] width 133 height 85
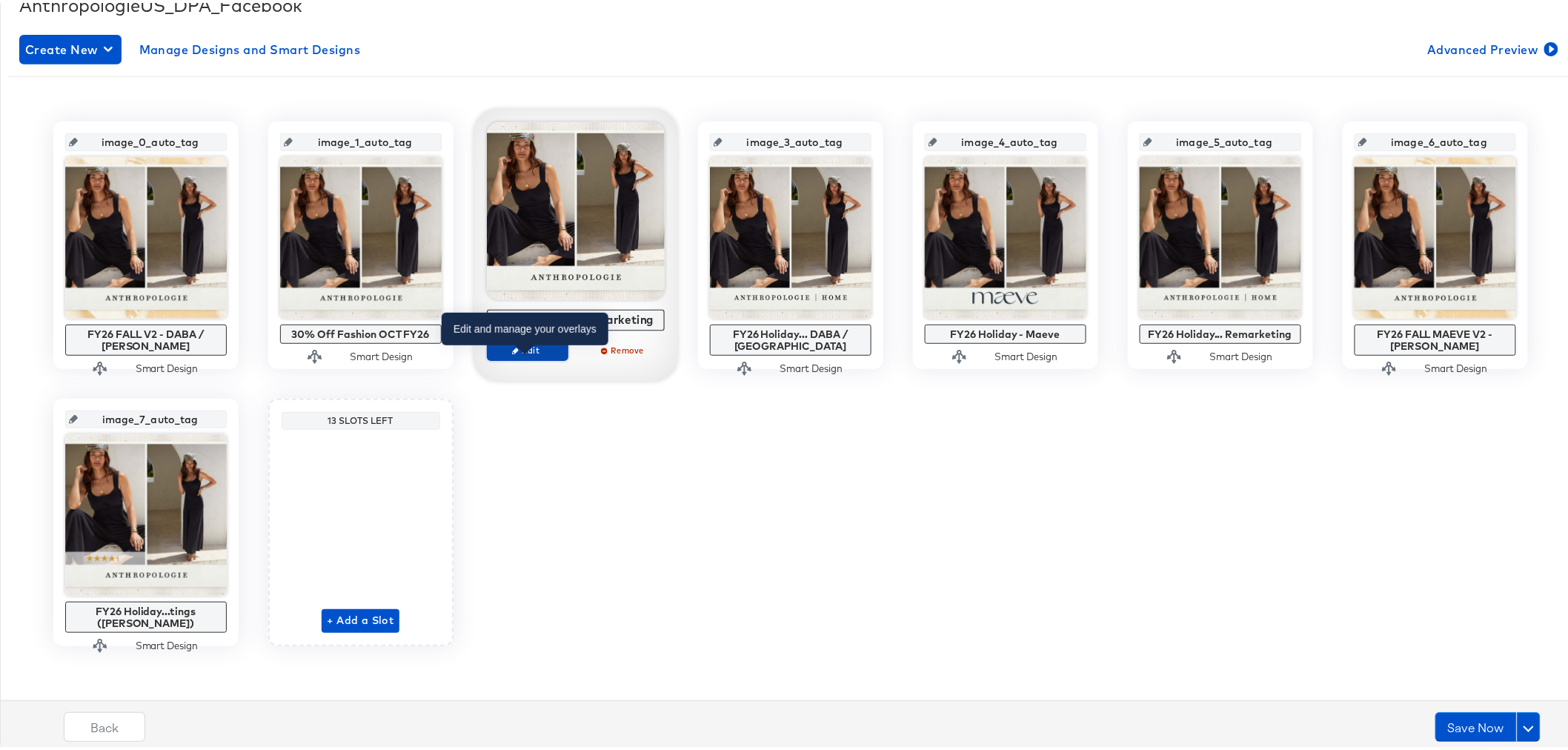
click at [516, 349] on span "Edit" at bounding box center [527, 347] width 68 height 11
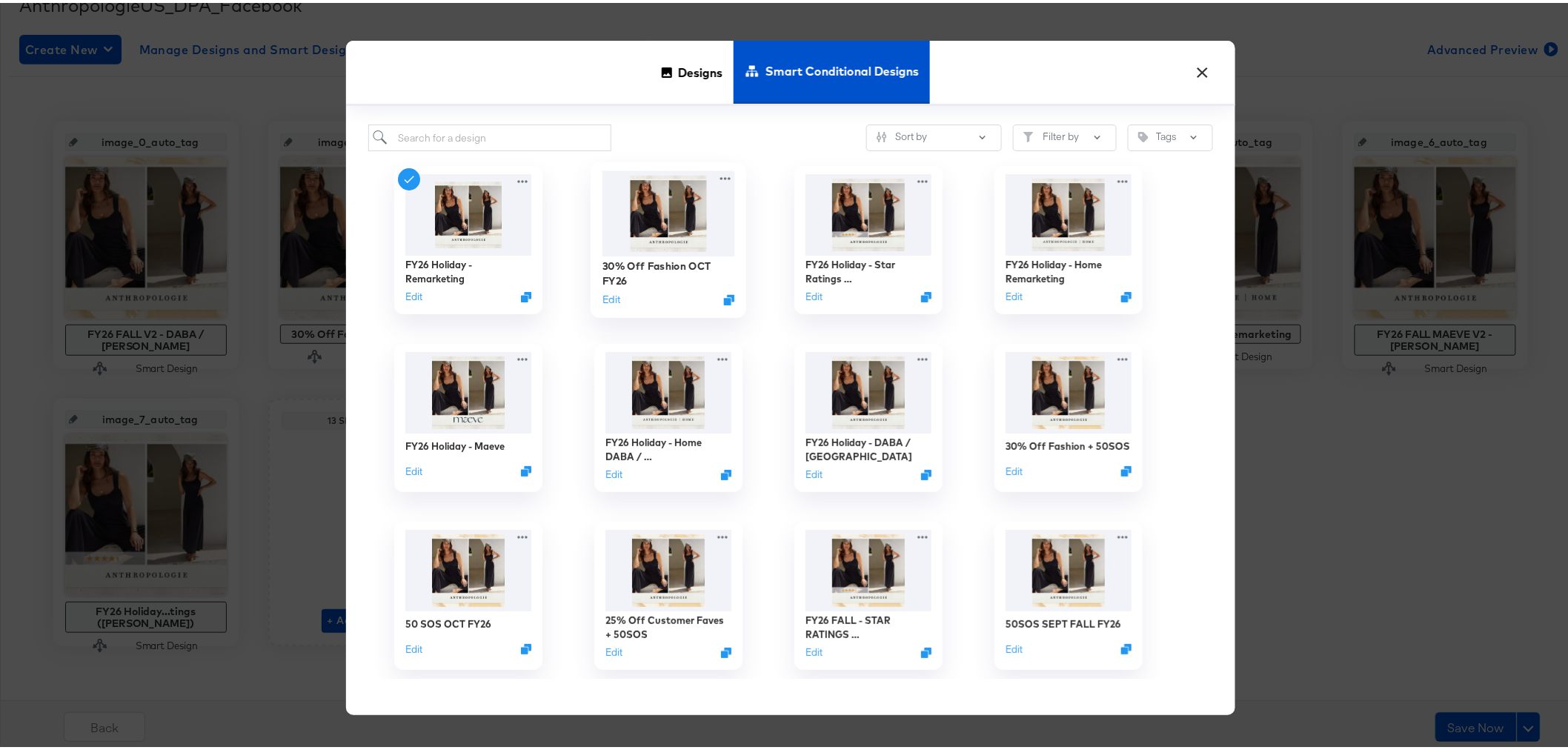
click at [626, 230] on img at bounding box center [667, 211] width 133 height 85
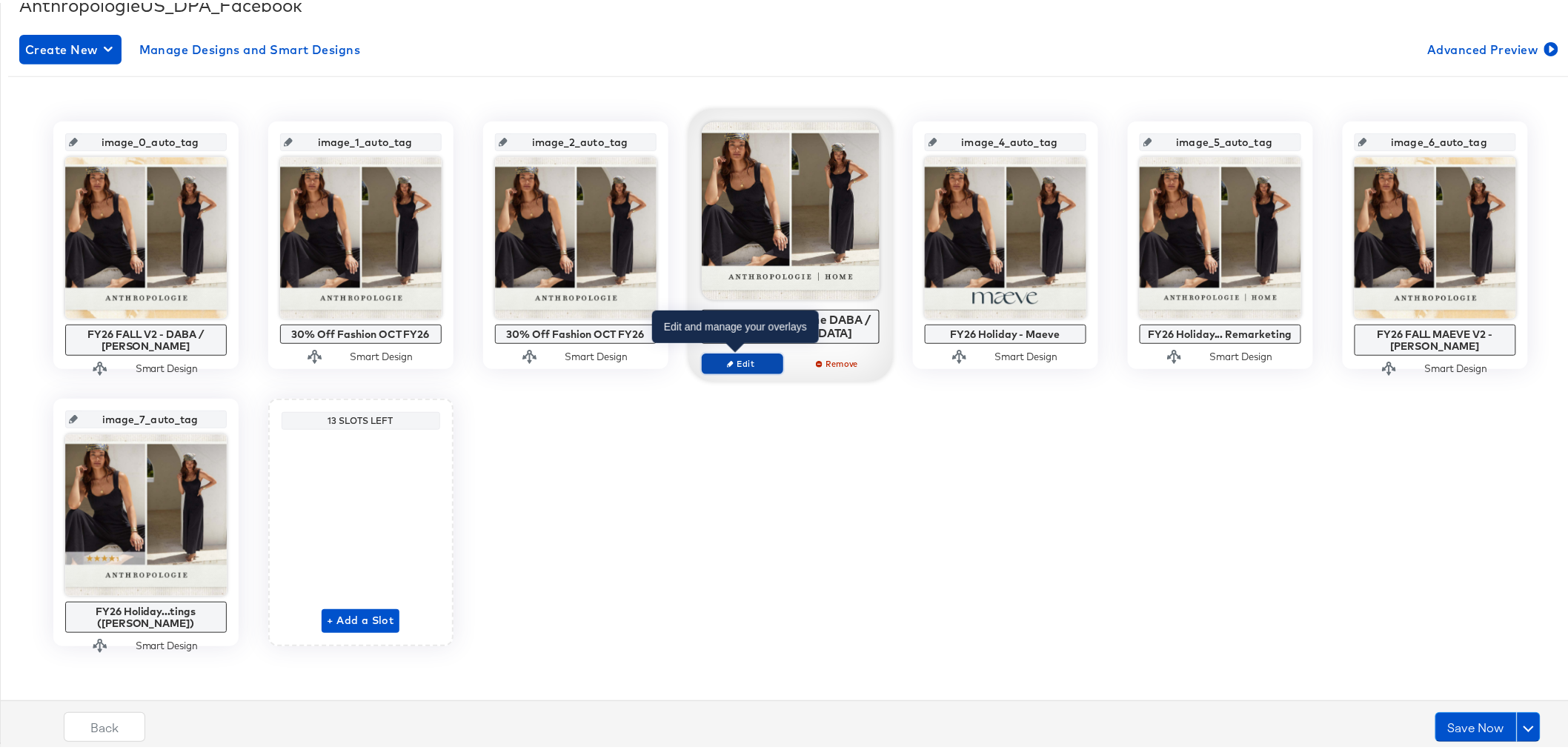
click at [750, 364] on span "Edit" at bounding box center [741, 361] width 68 height 11
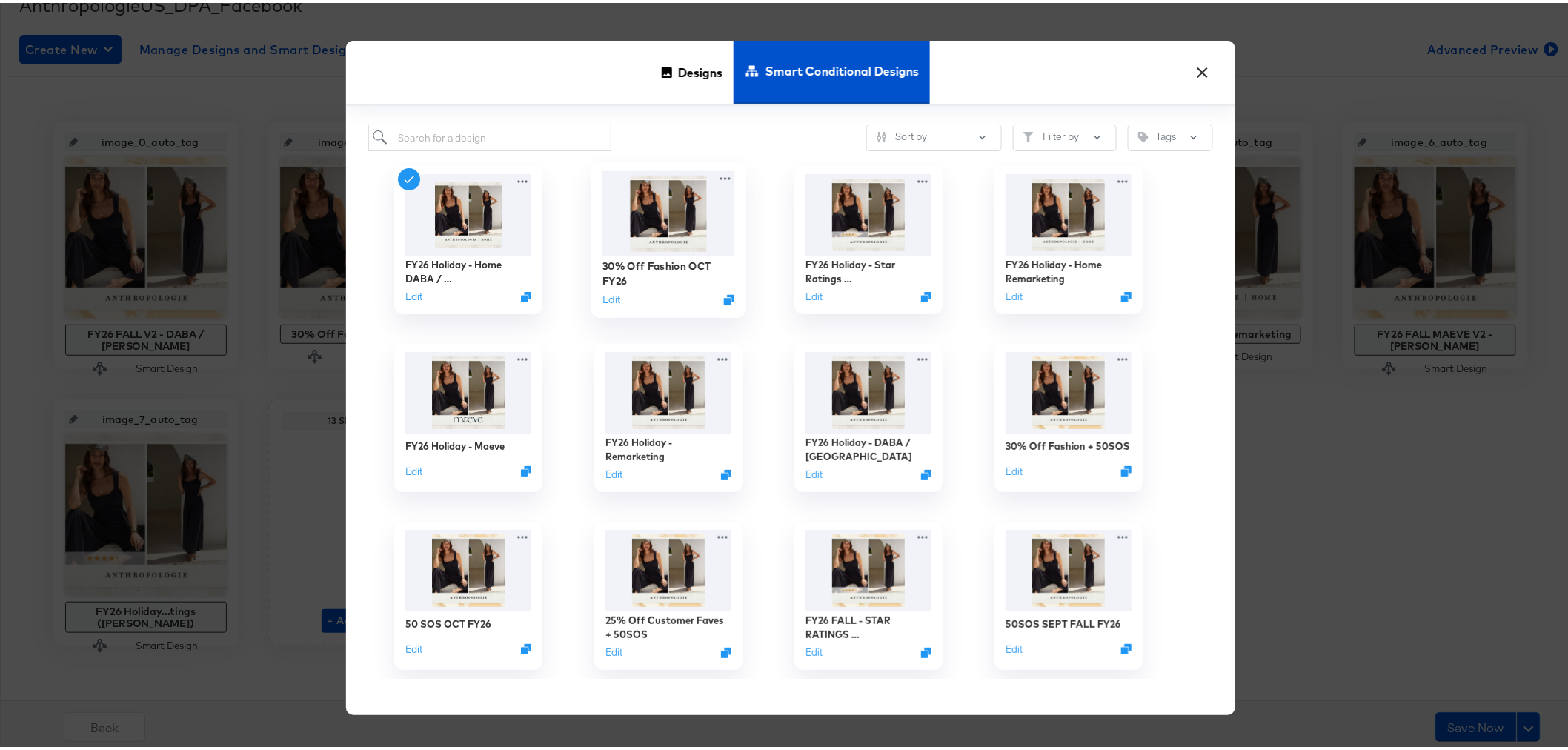
click at [641, 229] on img at bounding box center [667, 211] width 133 height 85
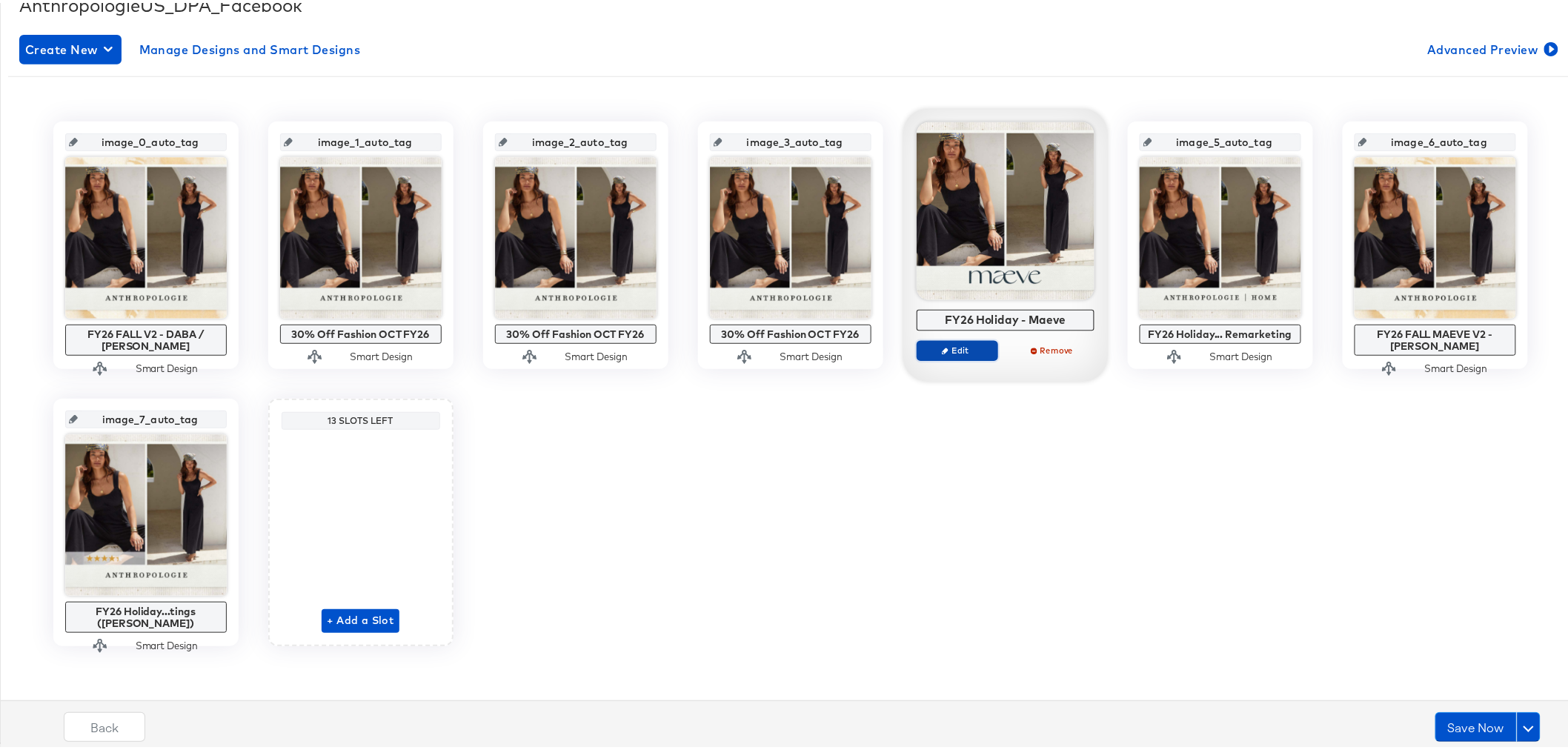
click at [959, 351] on span "Edit" at bounding box center [956, 347] width 68 height 11
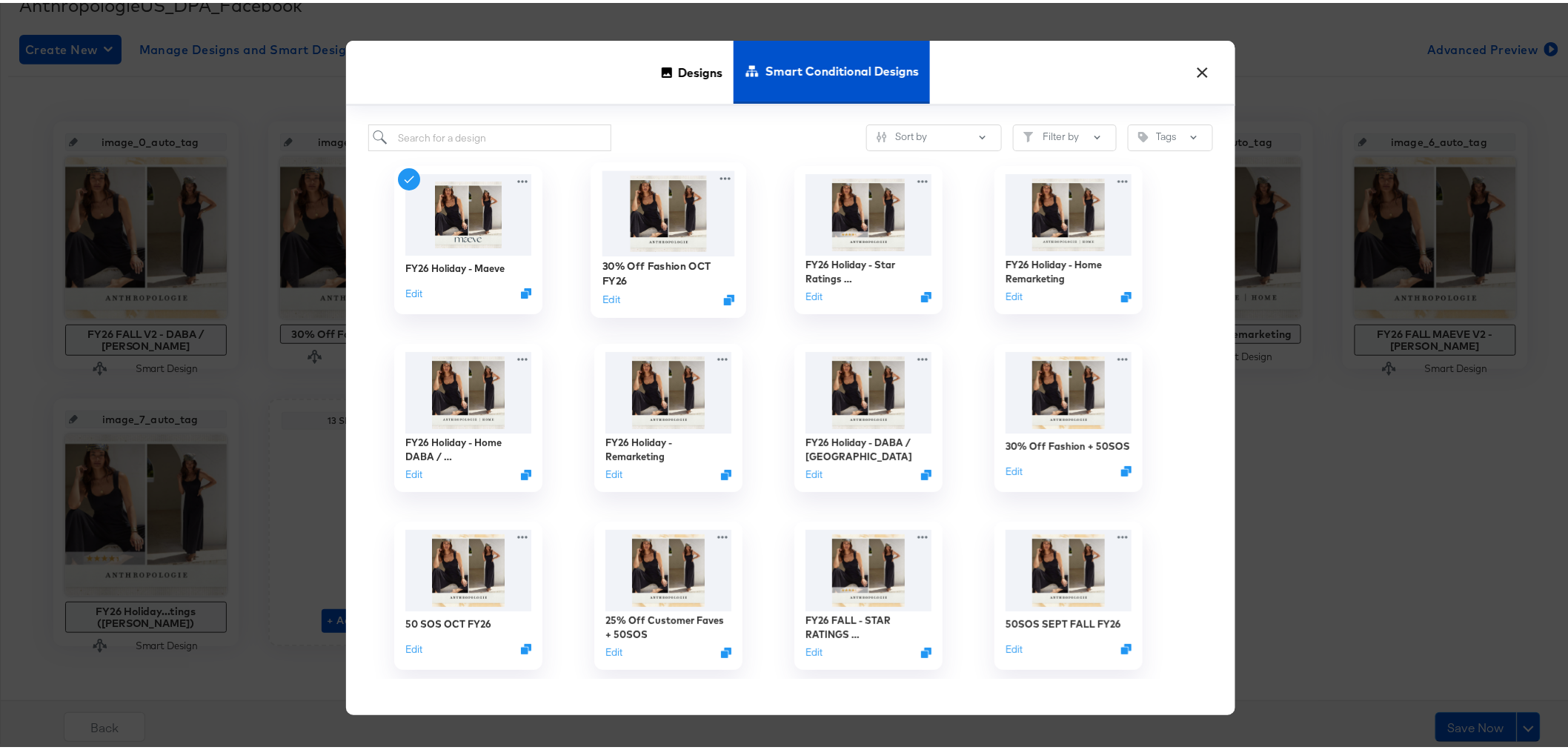
click at [641, 243] on img at bounding box center [667, 211] width 133 height 85
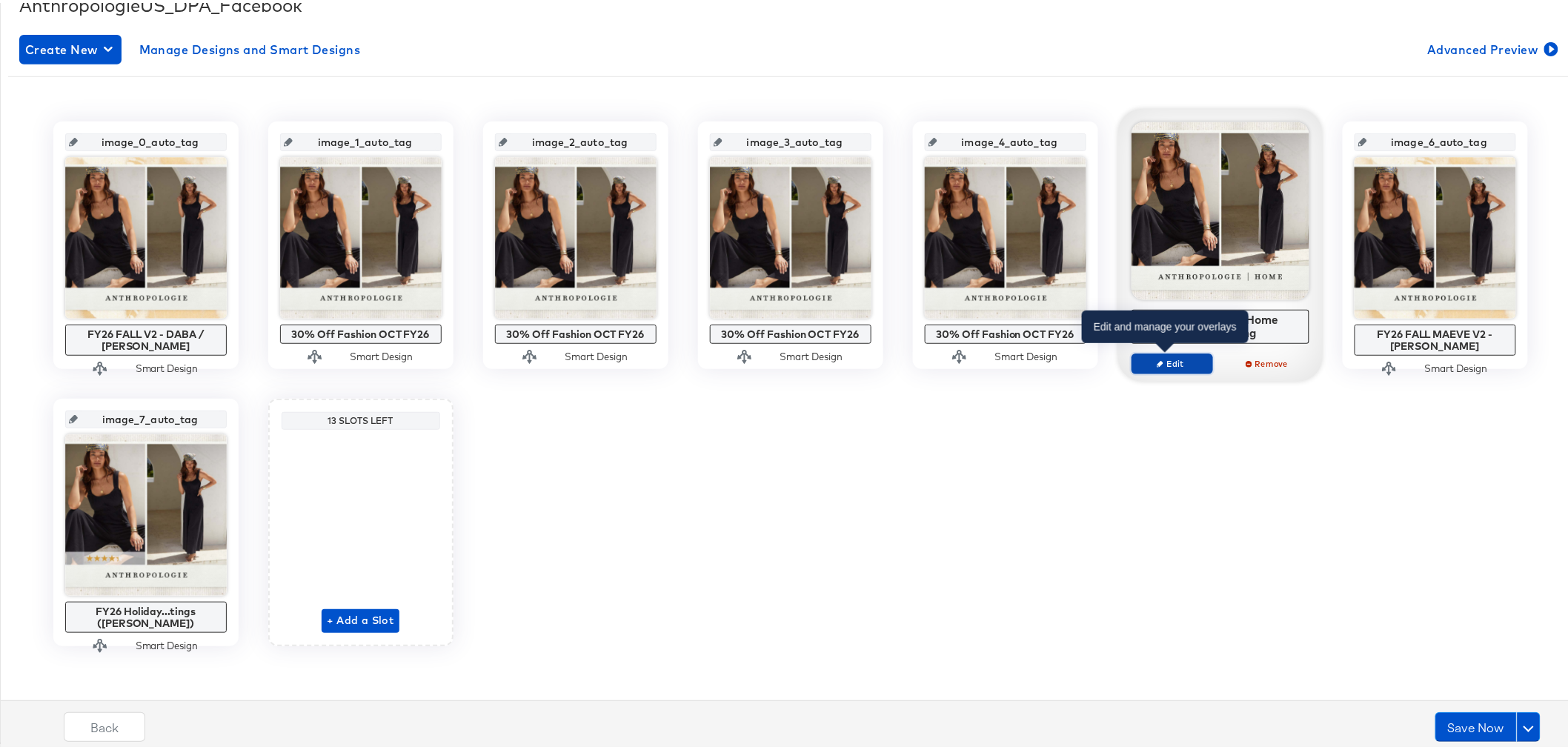
click at [1149, 360] on span "Edit" at bounding box center [1171, 361] width 68 height 11
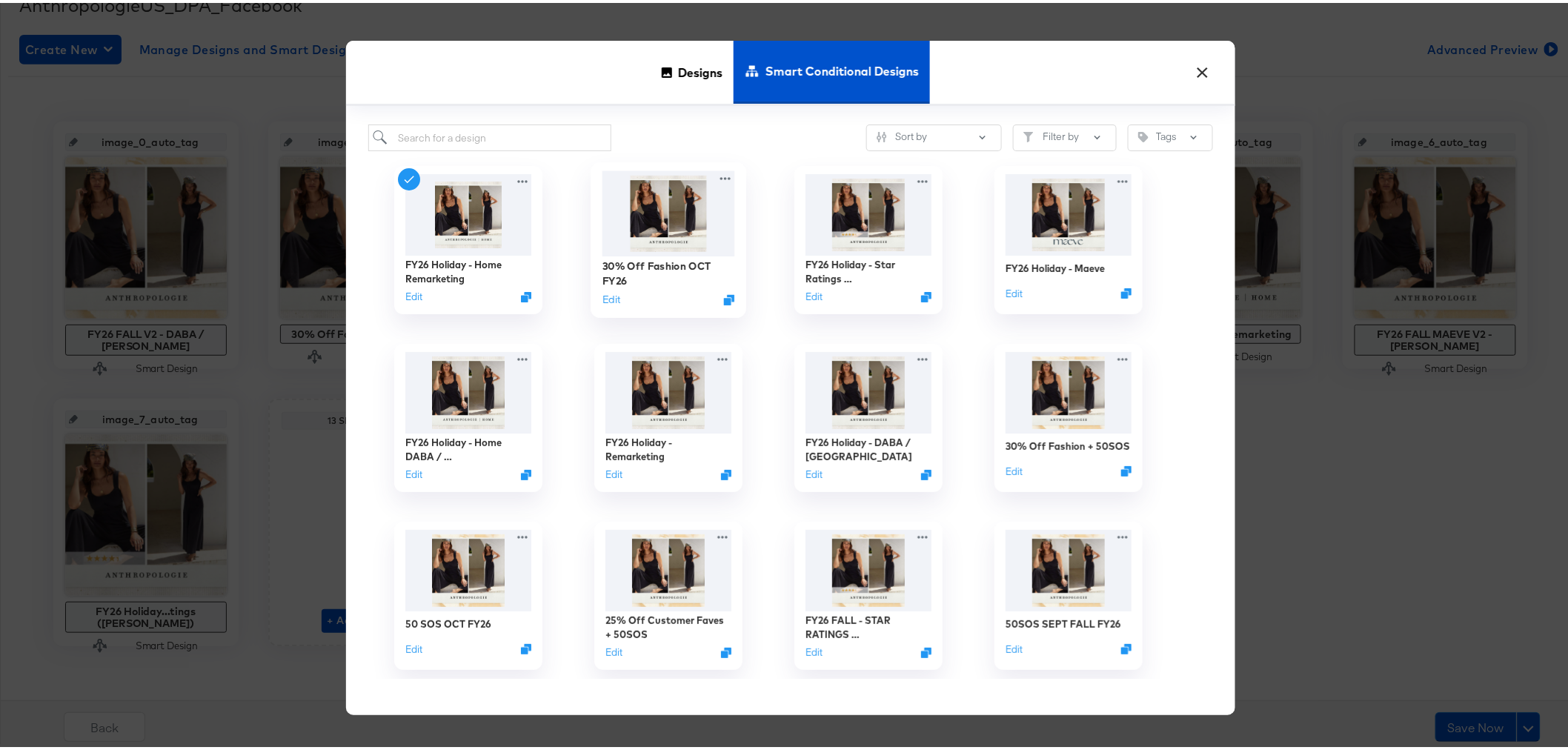
click at [633, 224] on img at bounding box center [667, 211] width 133 height 85
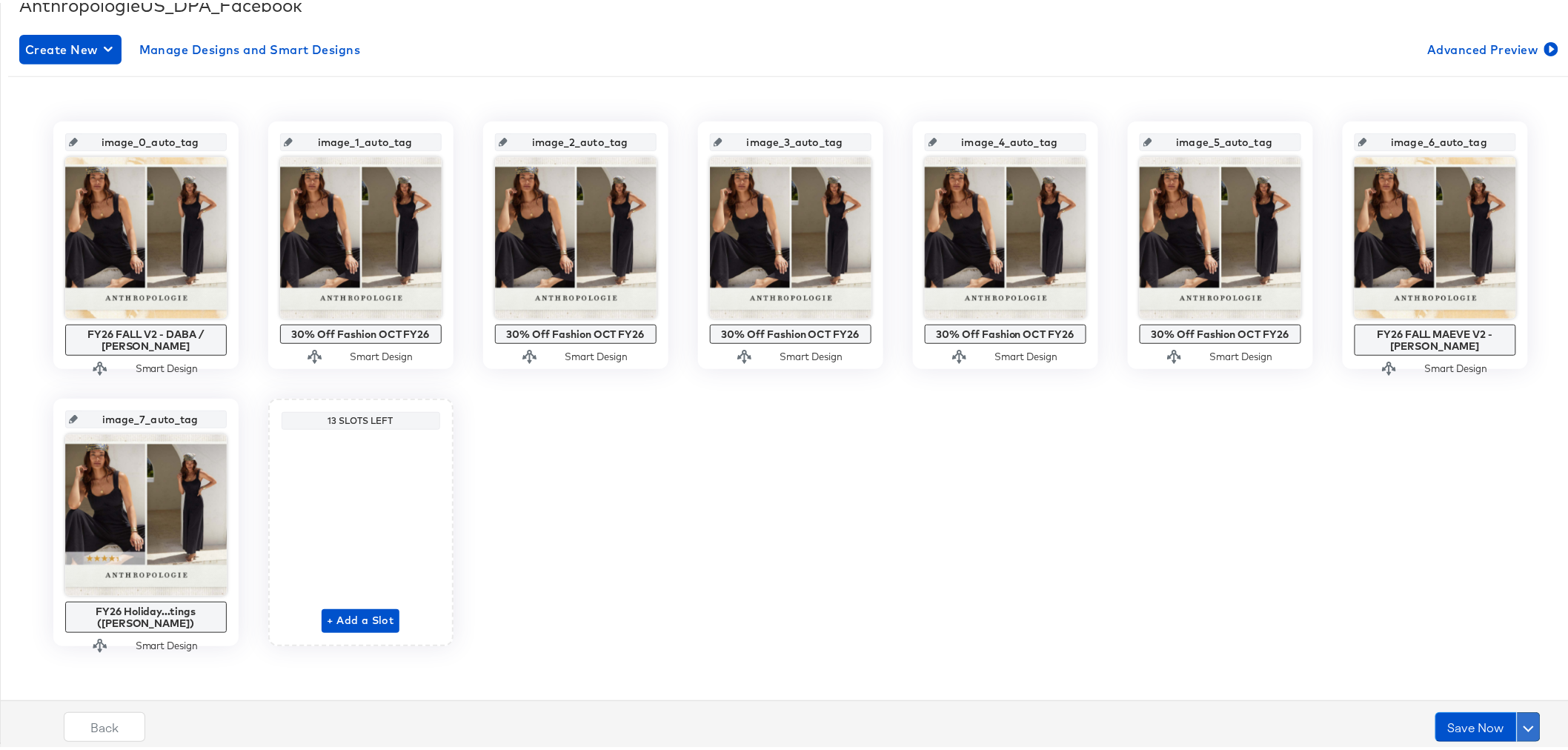
click at [1524, 722] on span at bounding box center [1528, 724] width 10 height 10
click at [1499, 694] on div "Schedule Save" at bounding box center [1493, 696] width 68 height 14
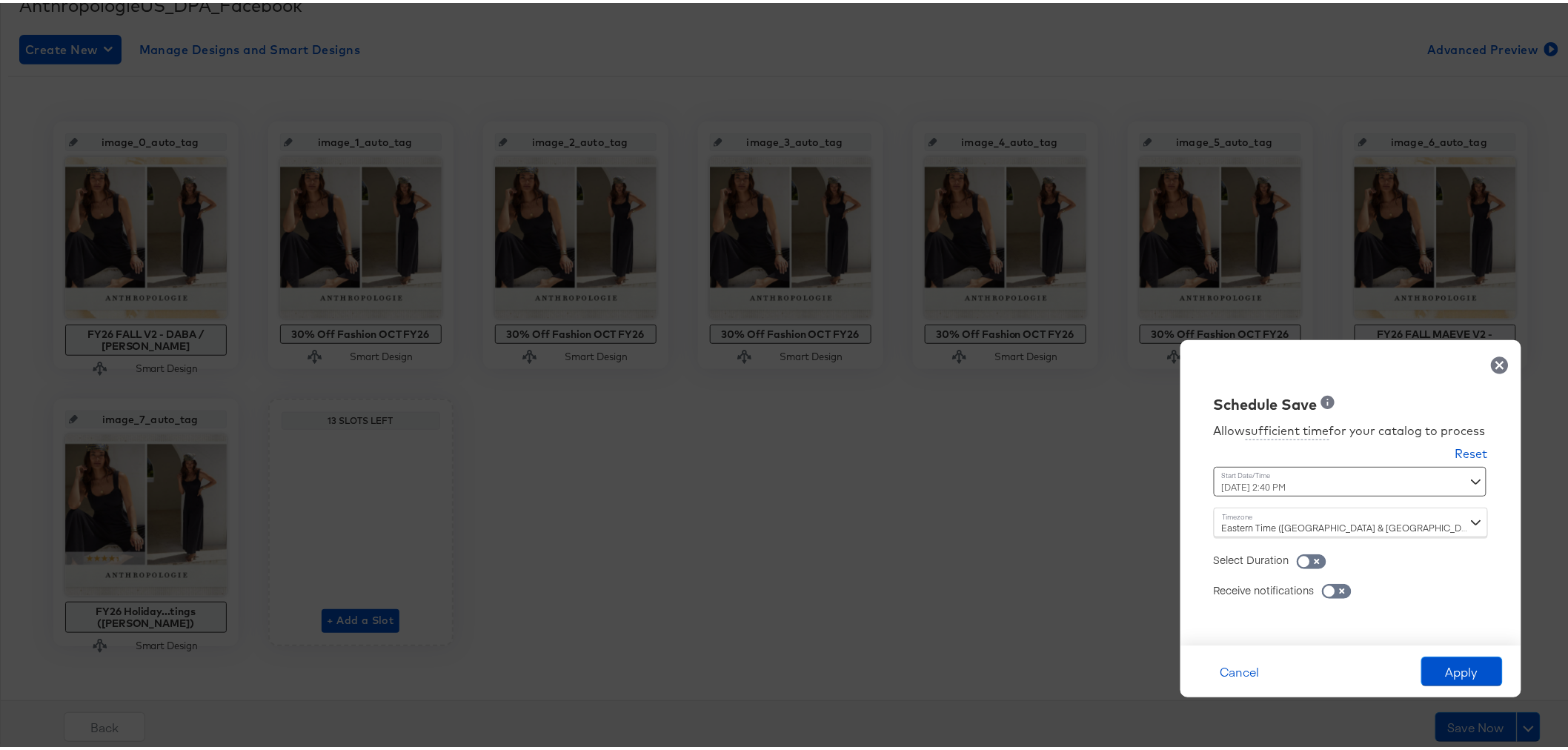
click at [1371, 483] on div "[DATE] 2:40 PM ‹ [DATE] › Su Mo Tu We Th Fr Sa 28 29 30 1 2 3 4 5 6 7 8 9 10 11…" at bounding box center [1314, 479] width 201 height 30
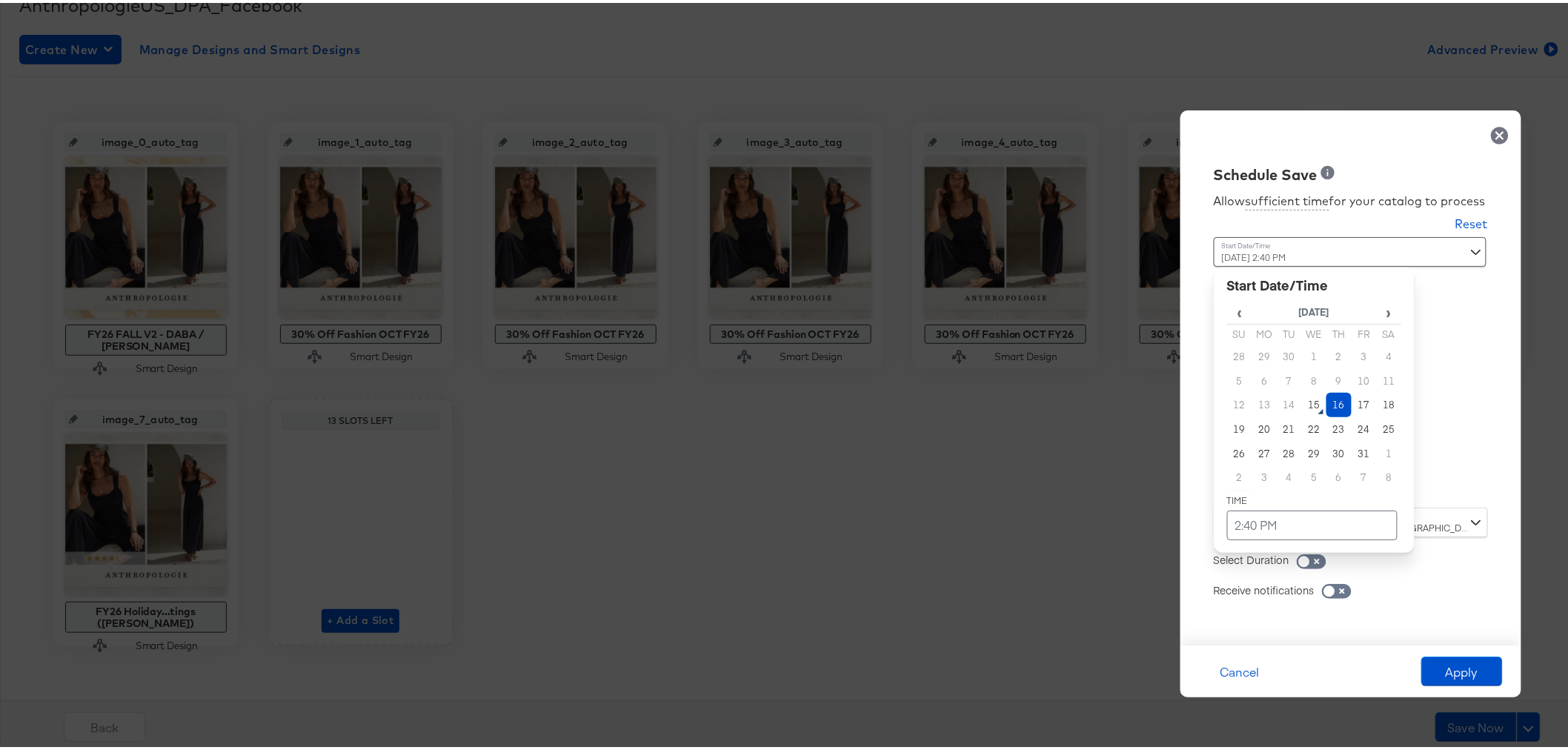
click at [1327, 400] on td "16" at bounding box center [1339, 402] width 25 height 24
click at [1245, 521] on td "2:40 PM" at bounding box center [1312, 522] width 171 height 30
click at [1273, 358] on span "▲" at bounding box center [1283, 367] width 30 height 30
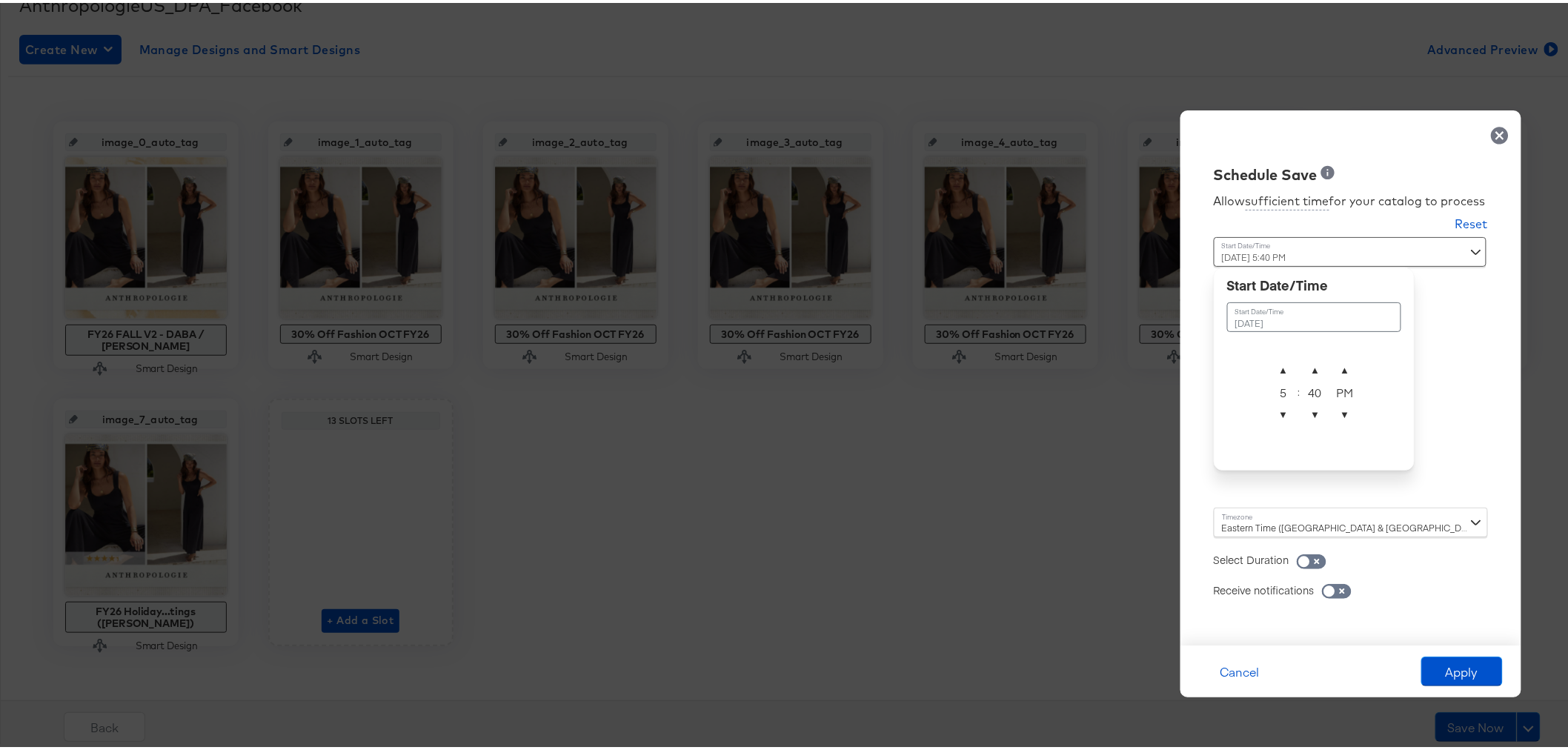
click at [1265, 434] on div "[DATE] ▲ 5 ▼ : ▲ 40 ▼ ▲ PM ▼" at bounding box center [1314, 366] width 201 height 203
click at [1269, 423] on span "▼" at bounding box center [1283, 411] width 30 height 30
click at [1269, 420] on span "▼" at bounding box center [1283, 411] width 30 height 30
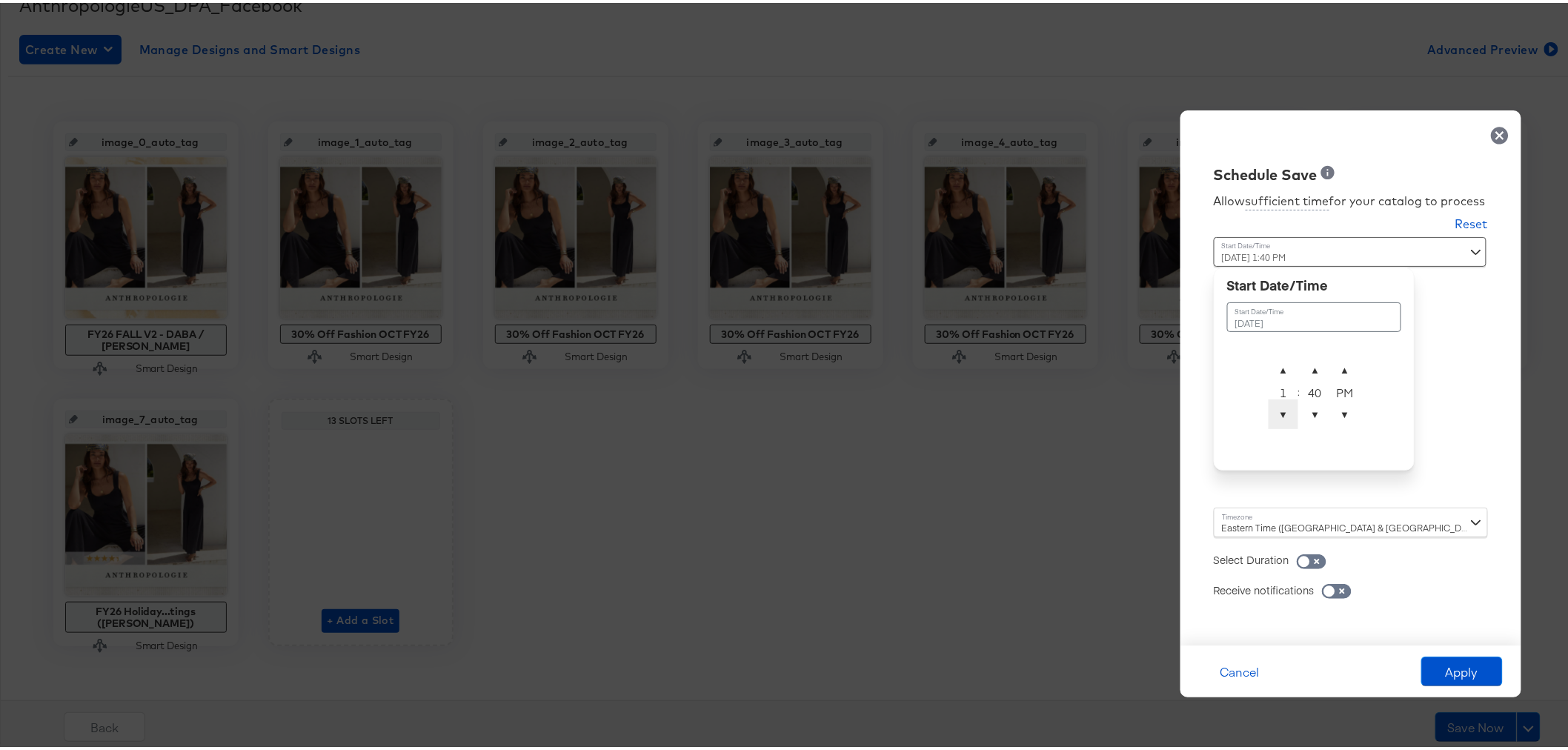
click at [1269, 420] on span "▼" at bounding box center [1283, 411] width 30 height 30
click at [1305, 356] on span "▲" at bounding box center [1315, 367] width 30 height 30
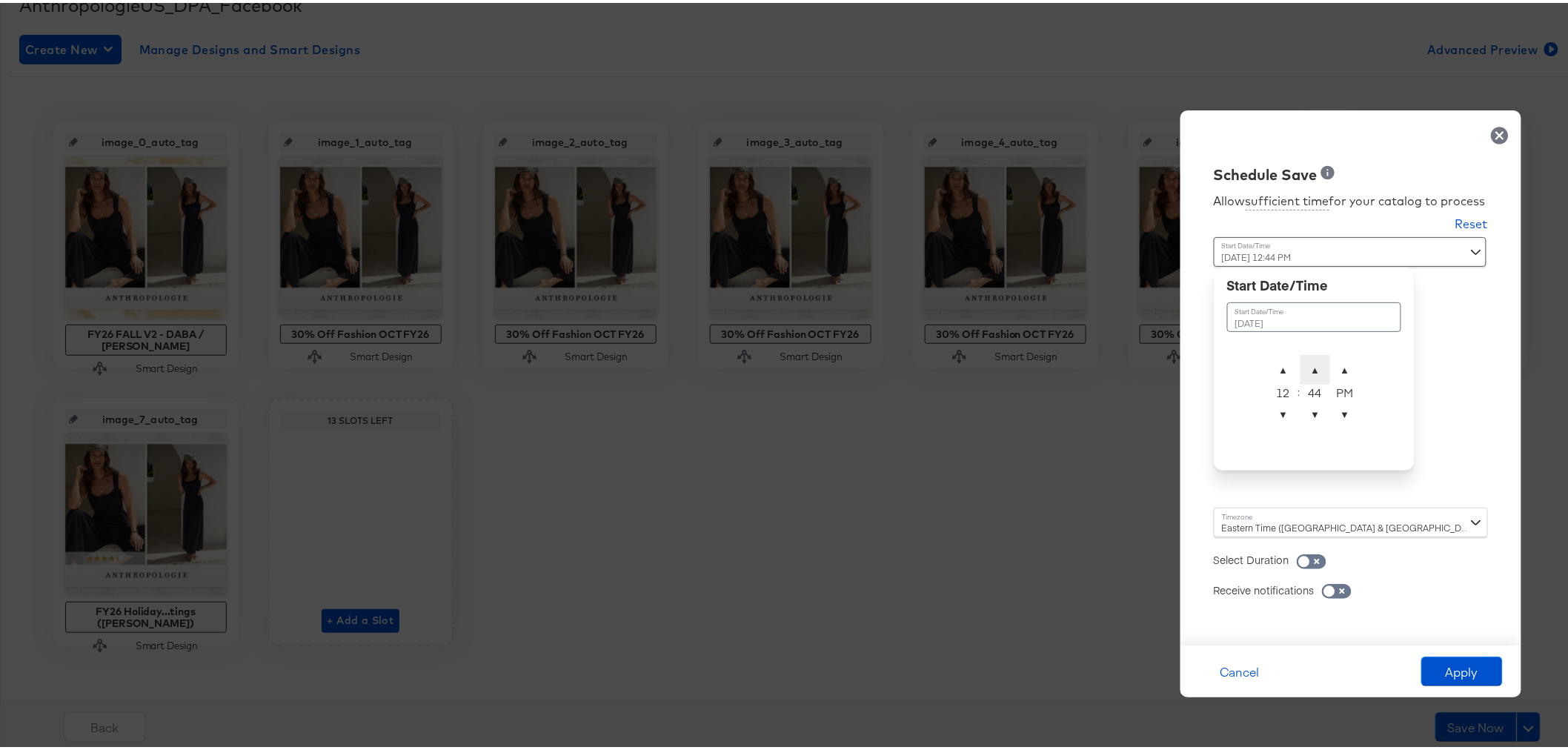
click at [1305, 356] on span "▲" at bounding box center [1315, 367] width 30 height 30
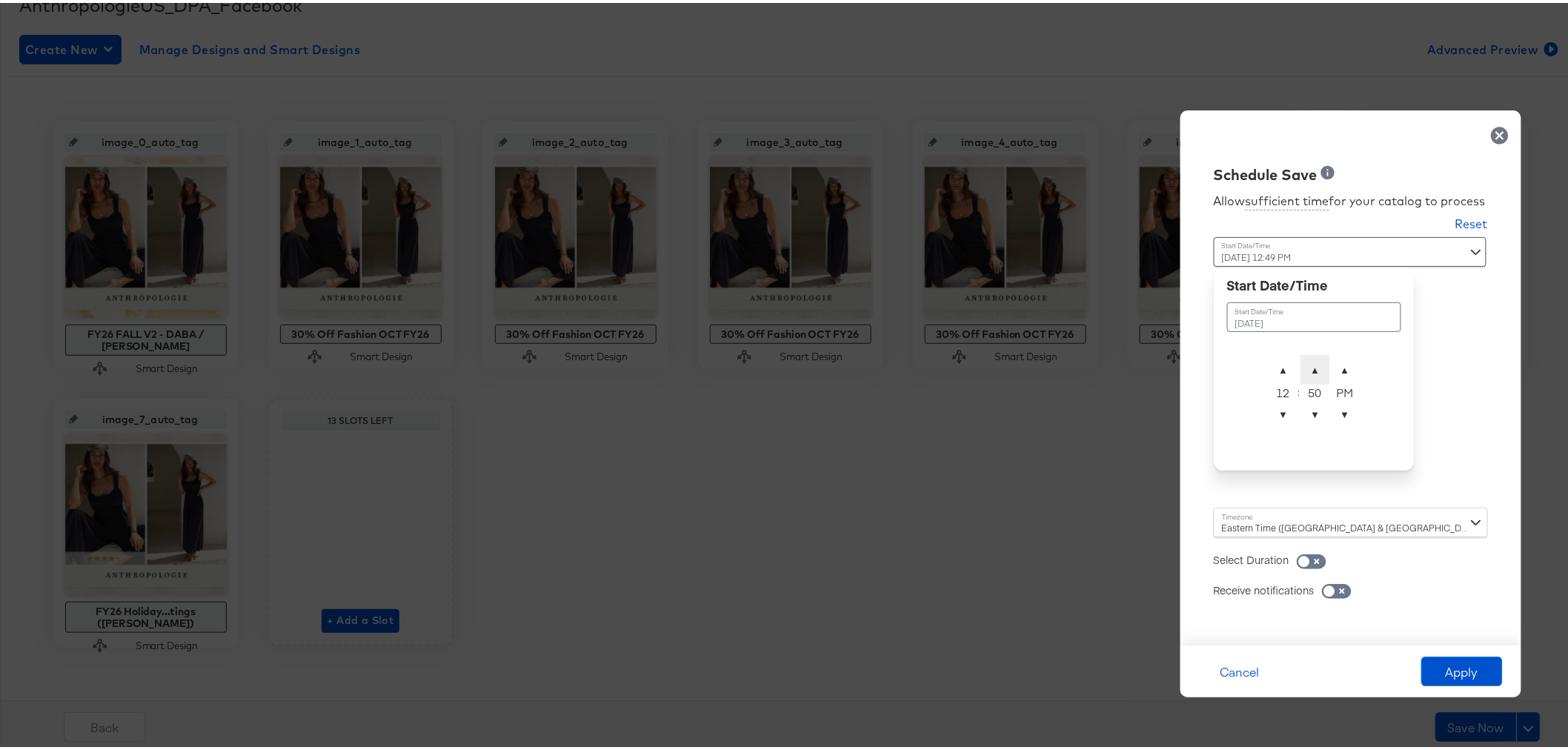
click at [1305, 356] on span "▲" at bounding box center [1315, 367] width 30 height 30
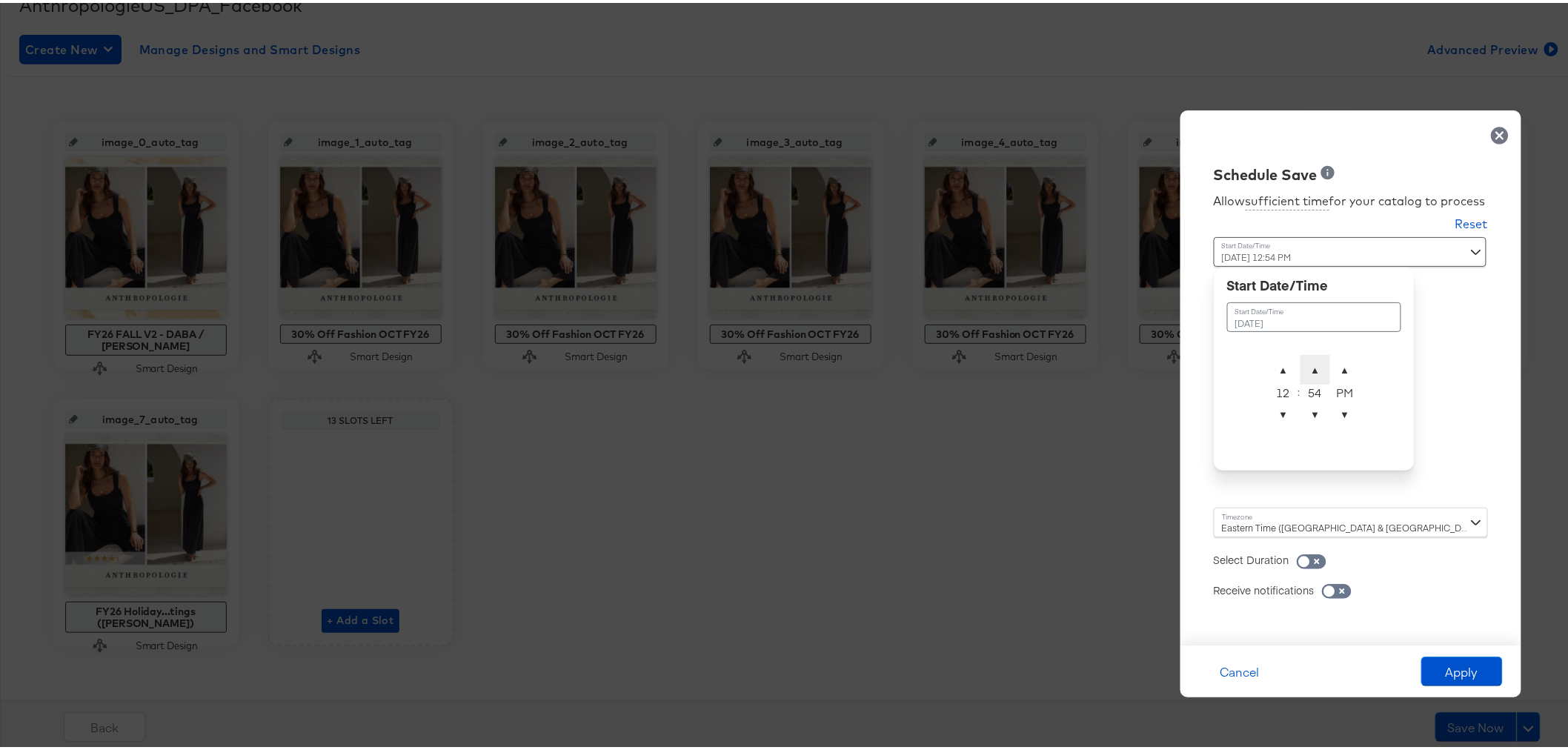
click at [1305, 356] on span "▲" at bounding box center [1315, 367] width 30 height 30
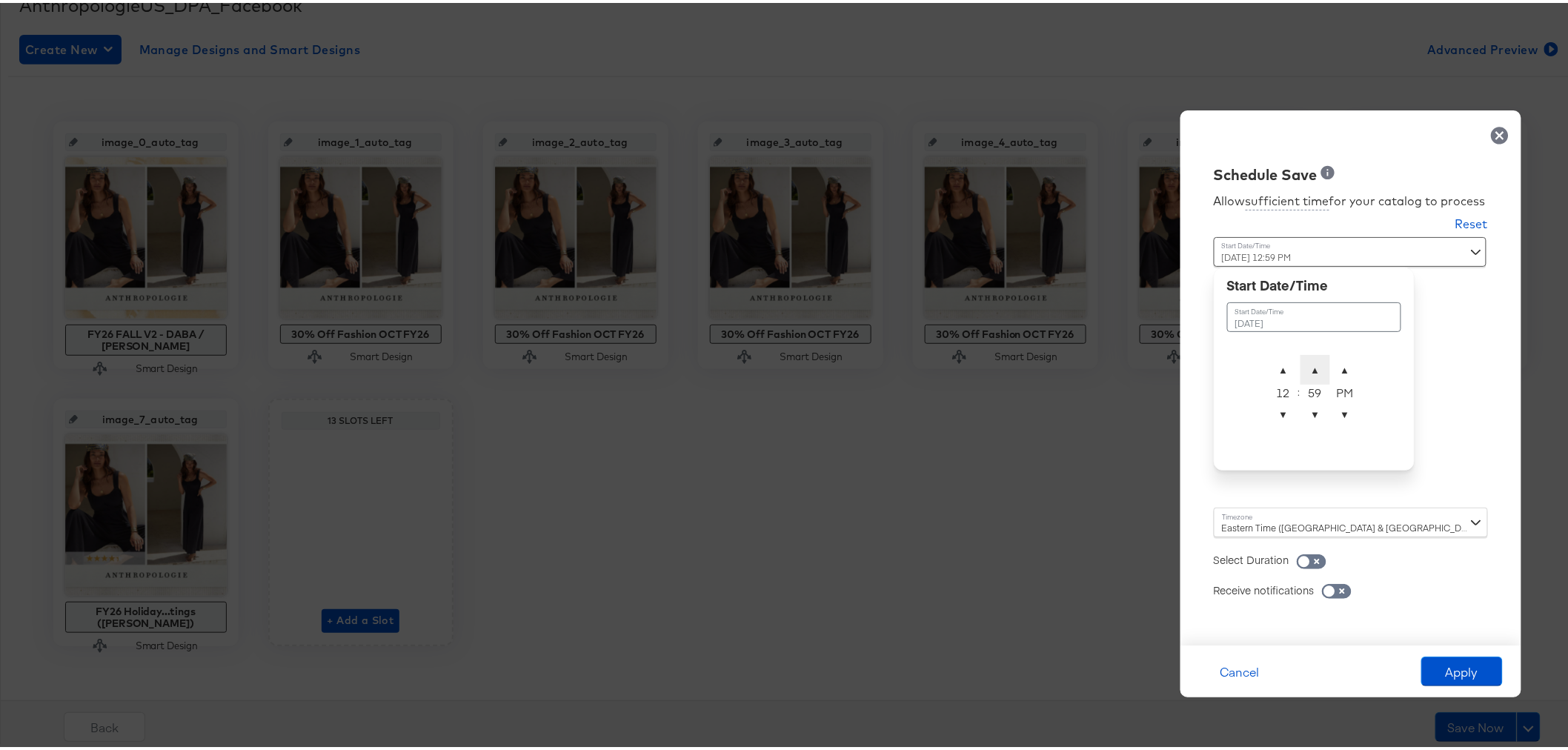
click at [1305, 356] on span "▲" at bounding box center [1315, 367] width 30 height 30
type input "[DATE] 12:01 AM"
click at [1330, 363] on span "▲" at bounding box center [1345, 367] width 30 height 30
click at [1447, 670] on button "Apply" at bounding box center [1462, 669] width 81 height 30
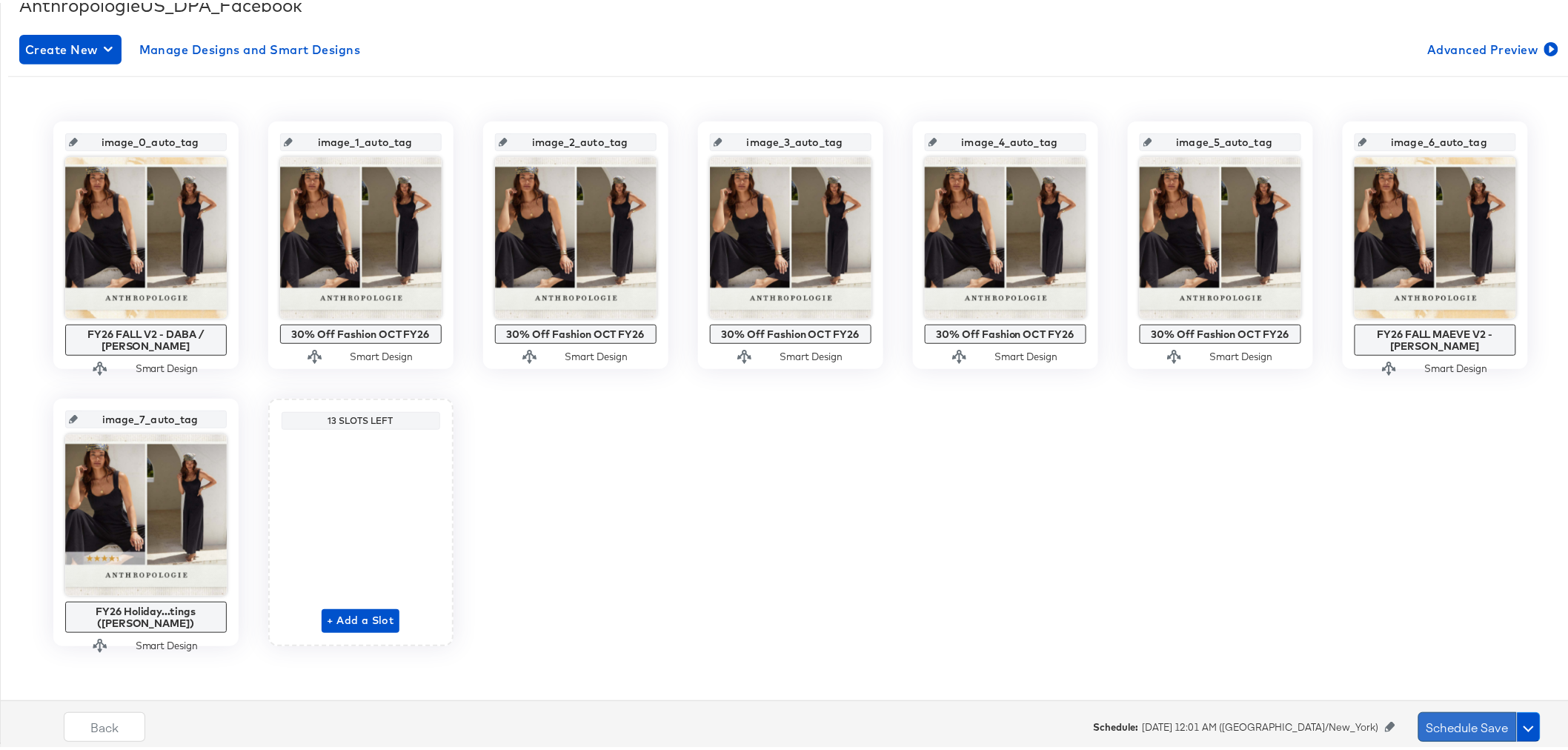
click at [1459, 719] on button "Schedule Save" at bounding box center [1467, 724] width 98 height 30
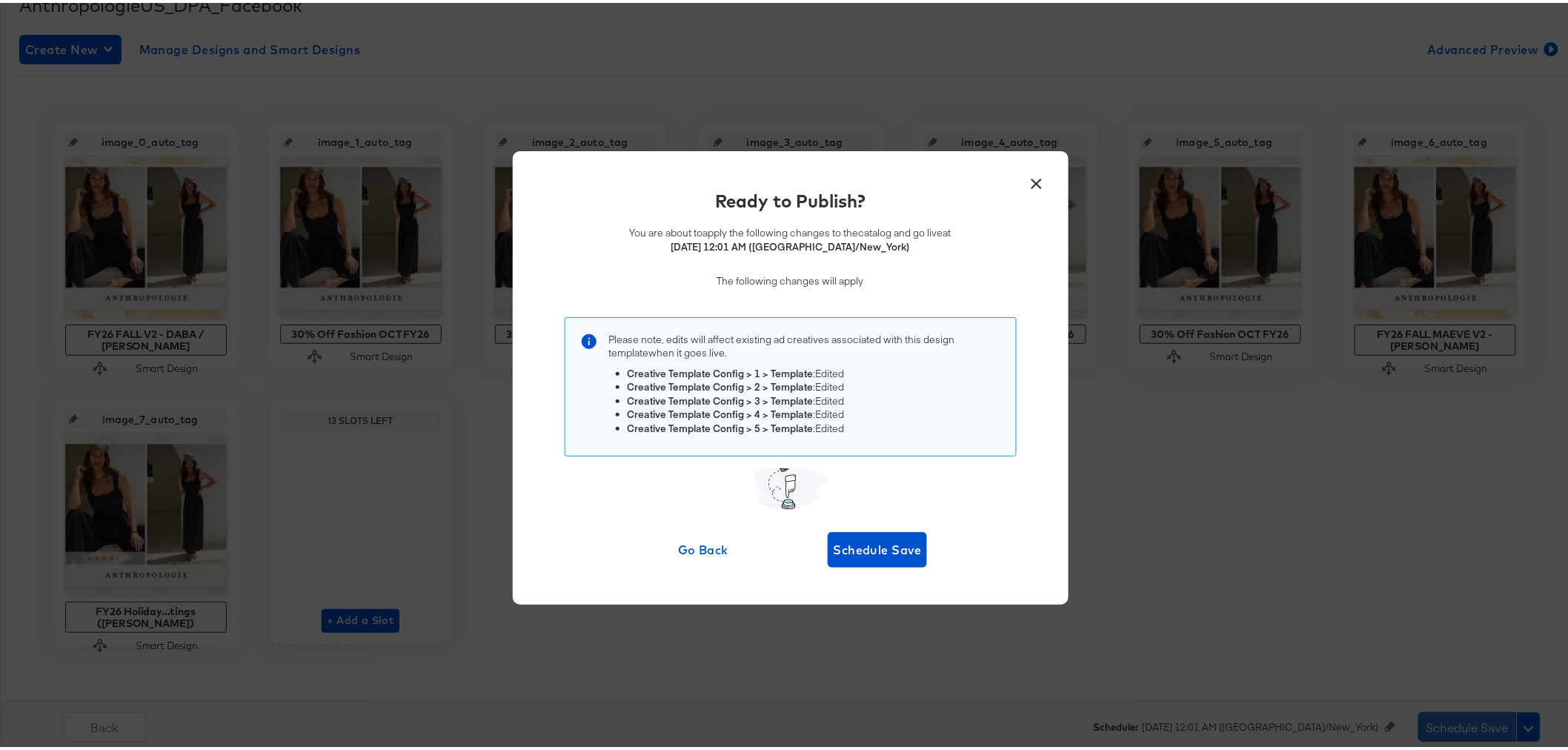
scroll to position [0, 0]
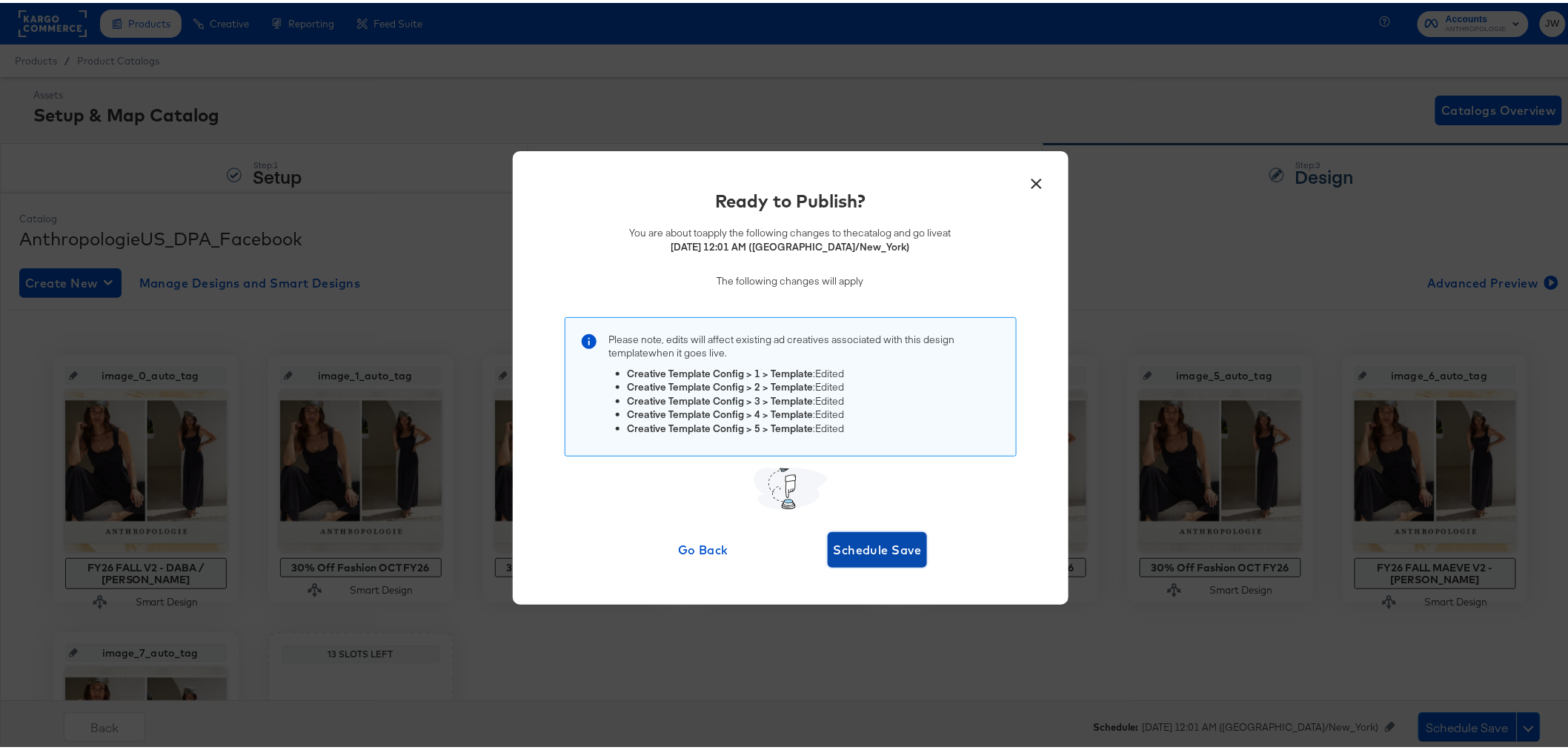
click at [871, 542] on span "Schedule Save" at bounding box center [878, 547] width 89 height 21
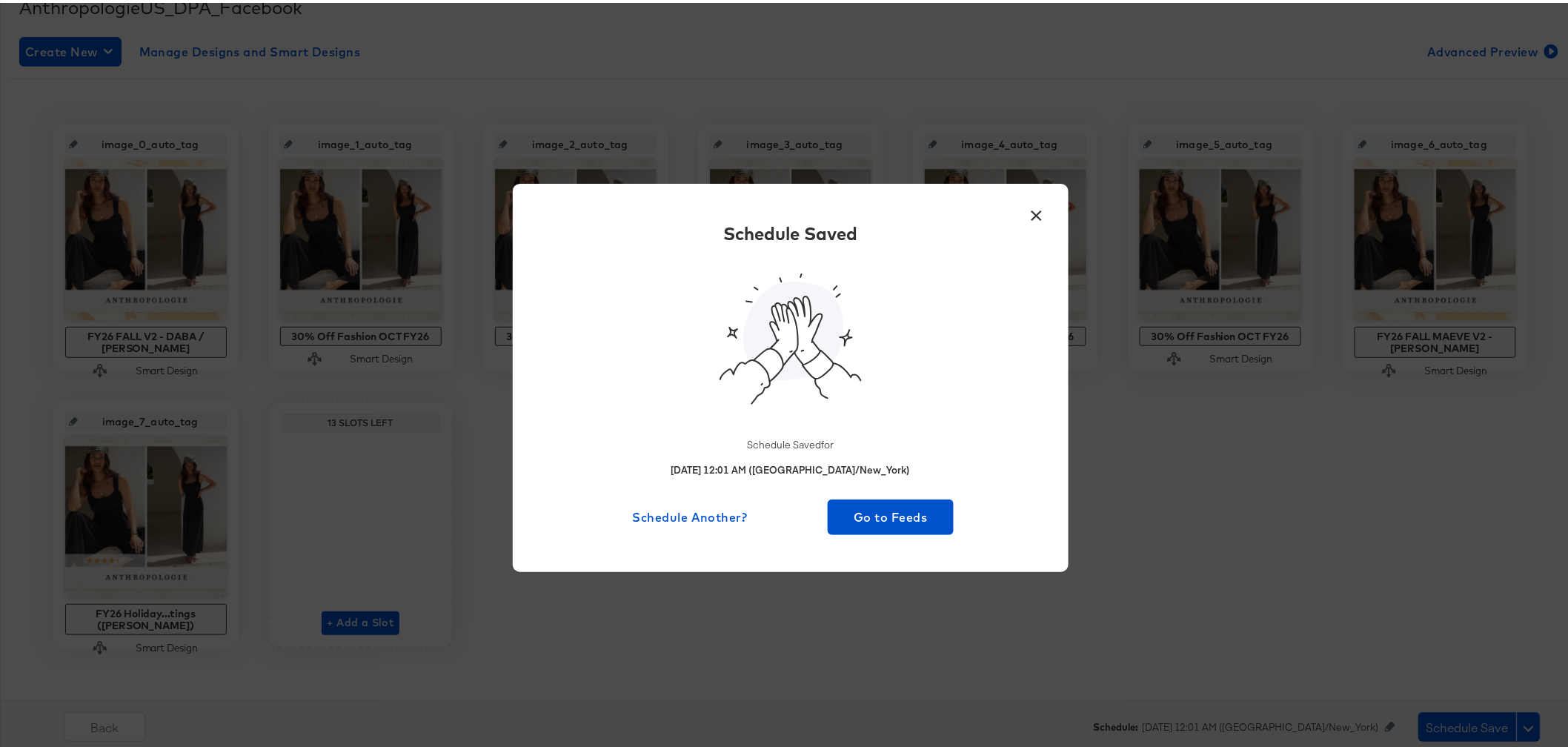
scroll to position [233, 0]
click at [1027, 217] on button "×" at bounding box center [1037, 210] width 27 height 27
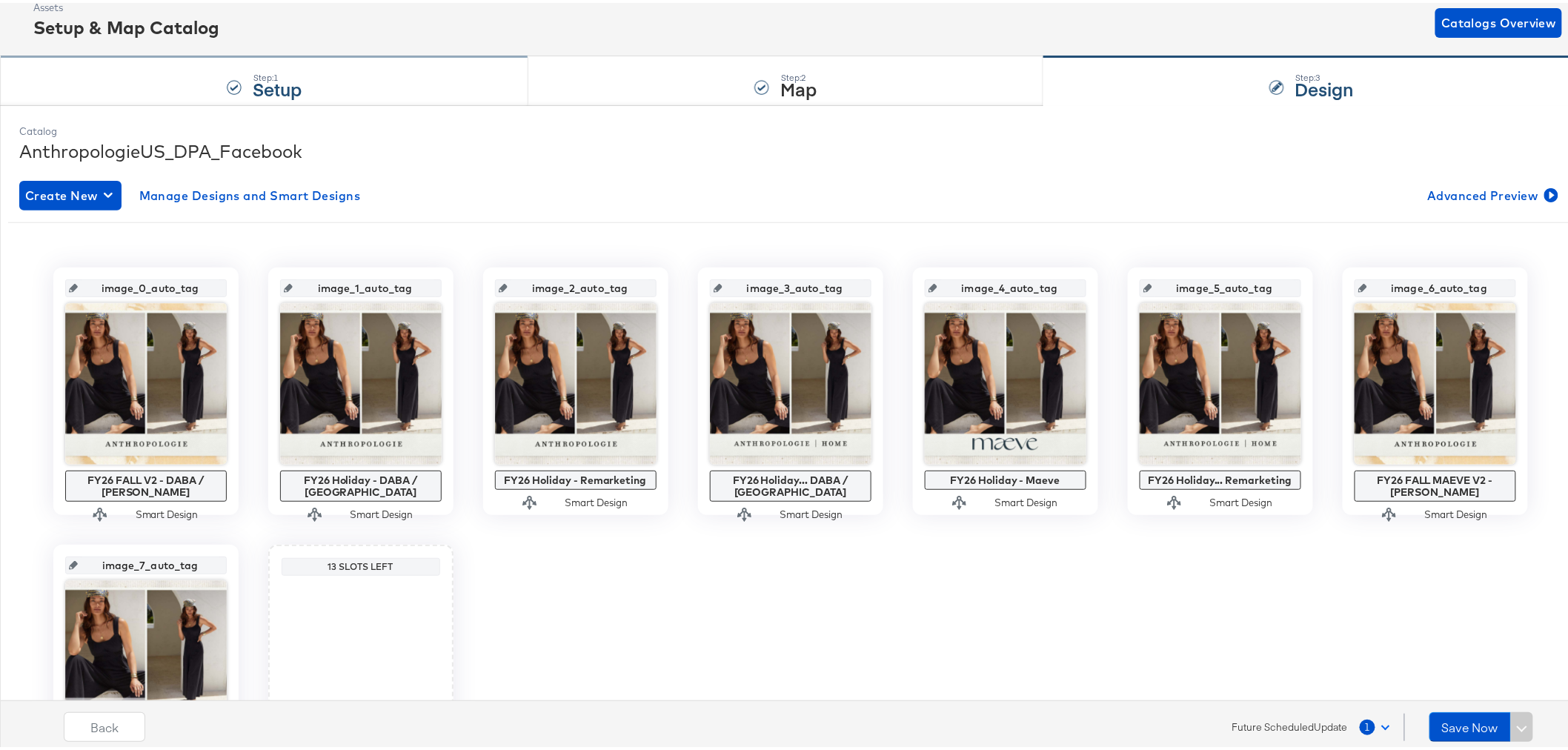
scroll to position [0, 0]
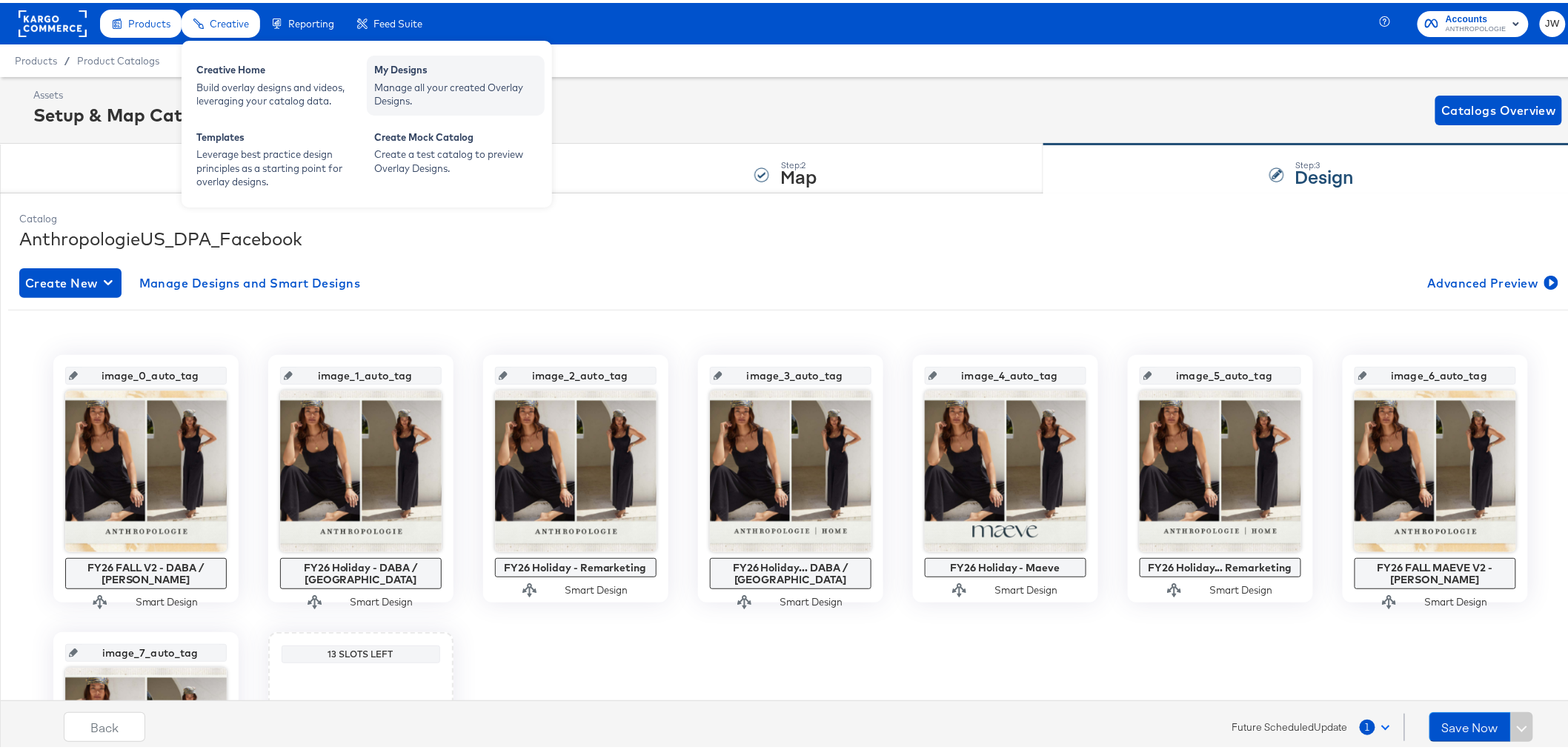
click at [423, 75] on div "My Designs" at bounding box center [455, 69] width 163 height 18
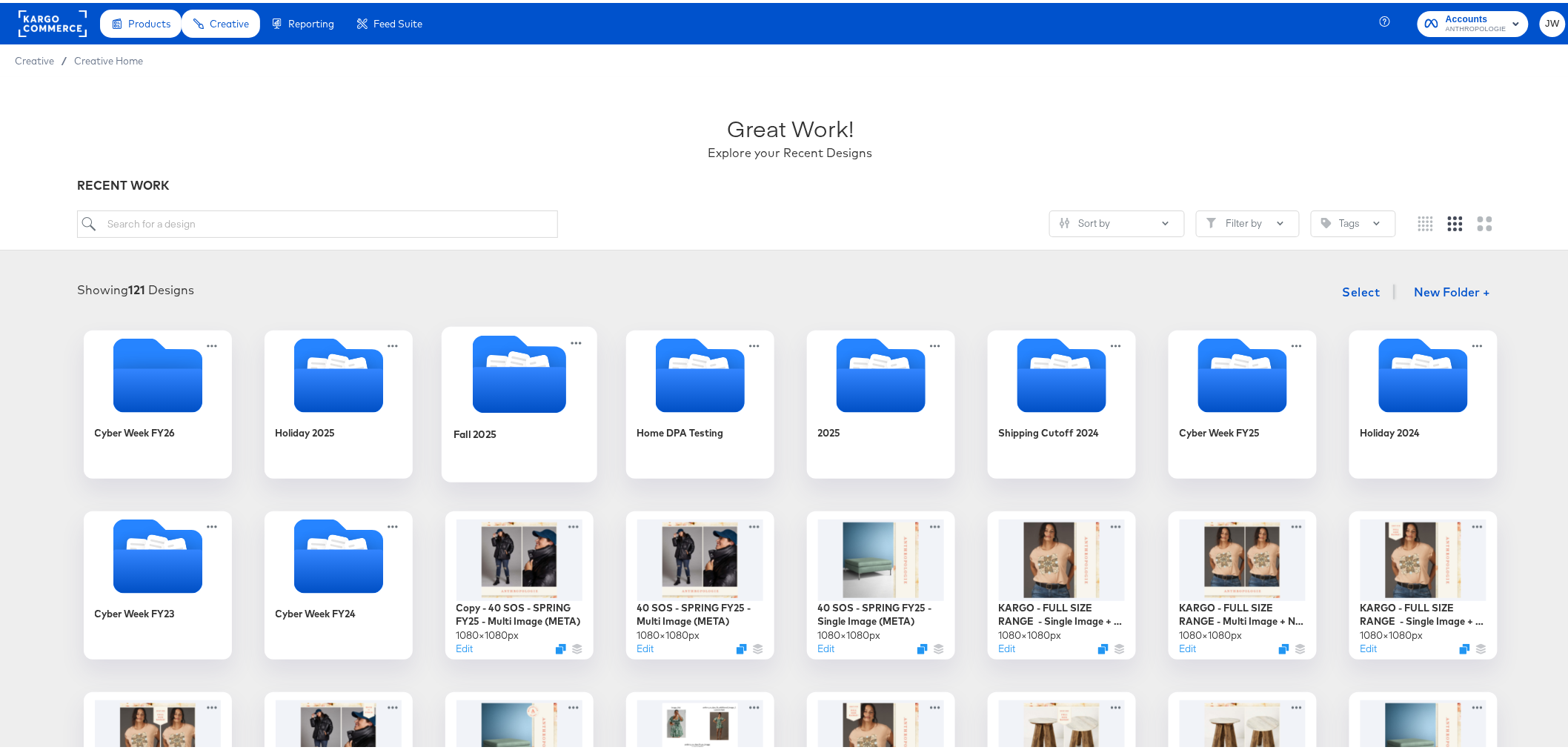
click at [483, 394] on icon "Folder" at bounding box center [518, 387] width 93 height 46
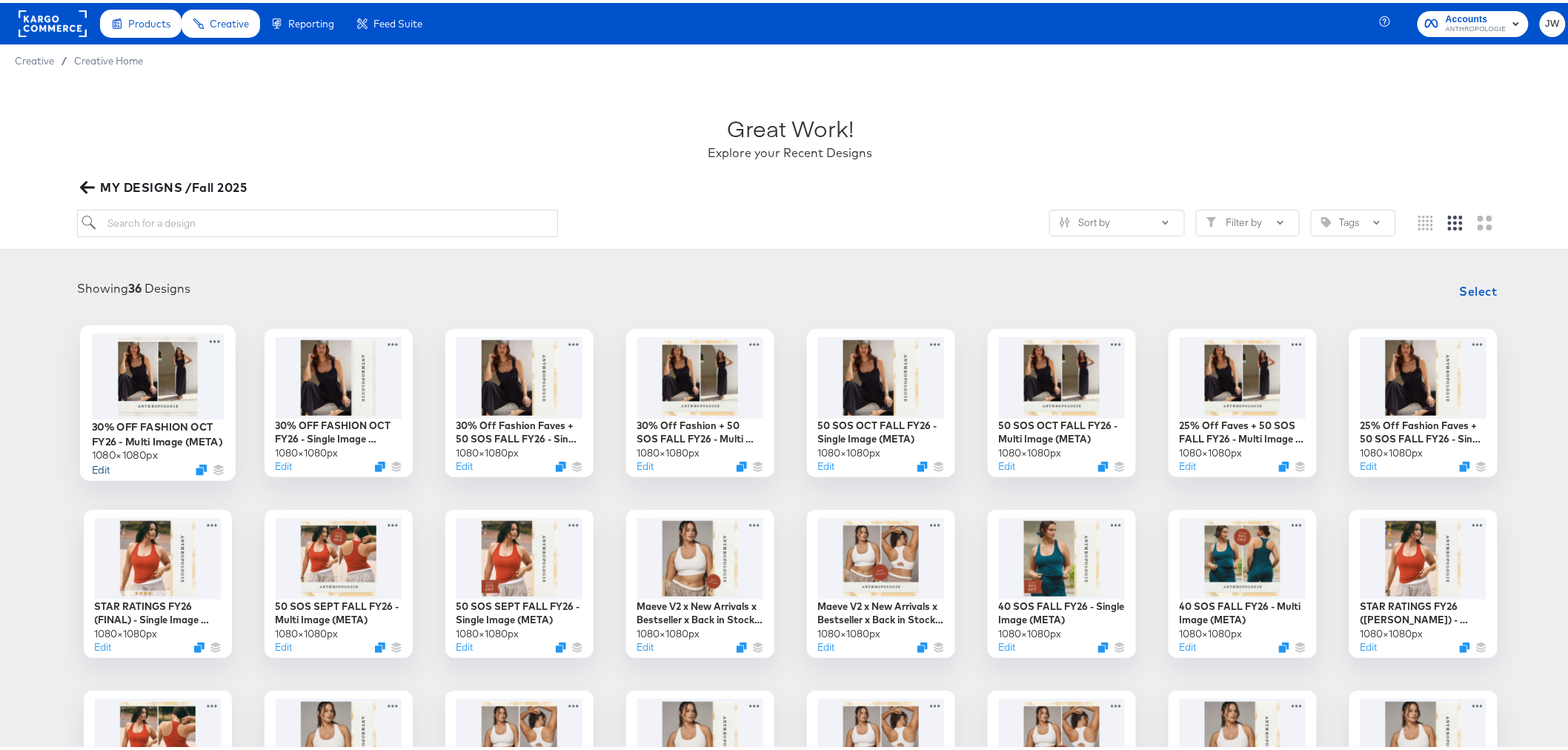
click at [100, 468] on button "Edit" at bounding box center [100, 467] width 18 height 14
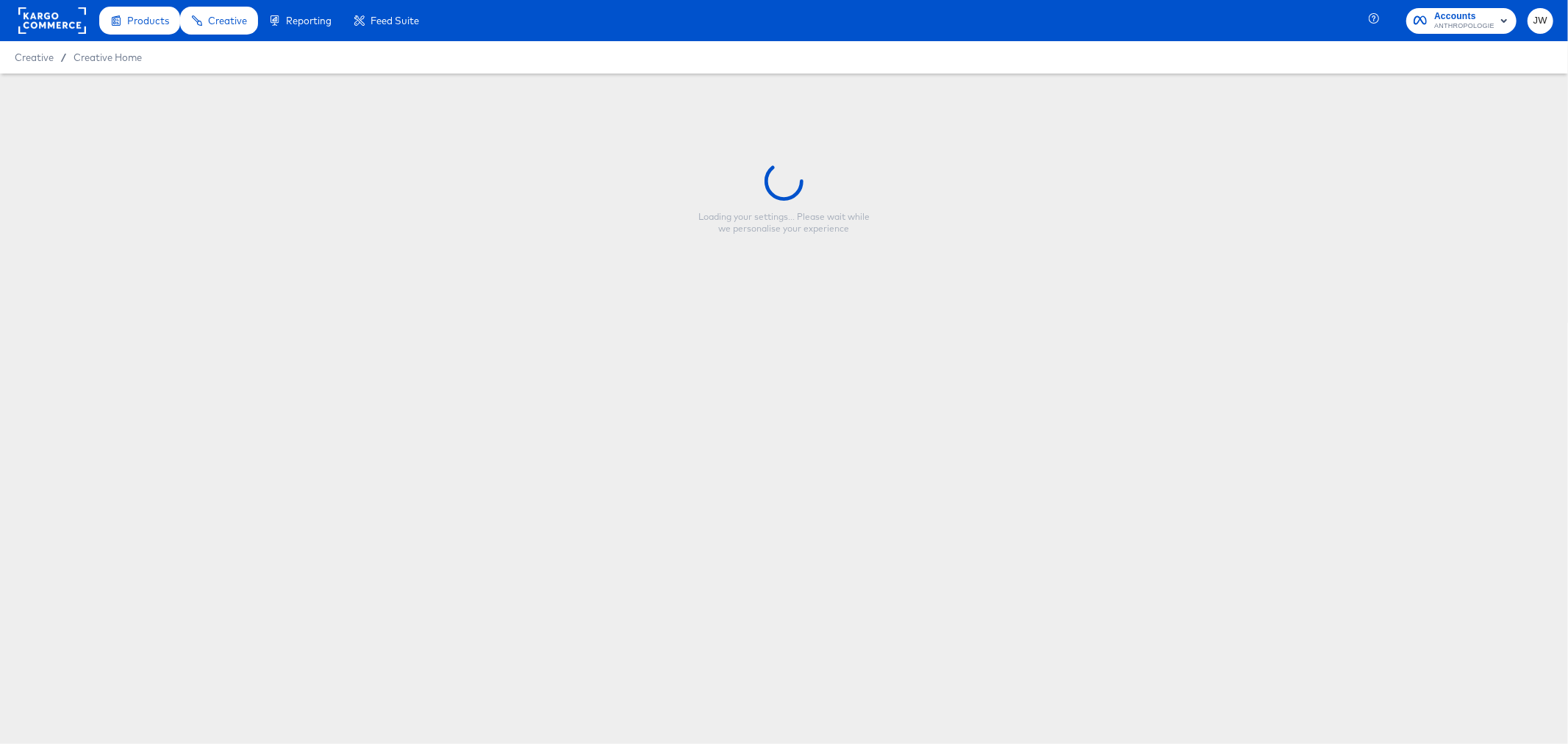
type input "30% OFF FASHION OCT FY26 - Multi Image (META)"
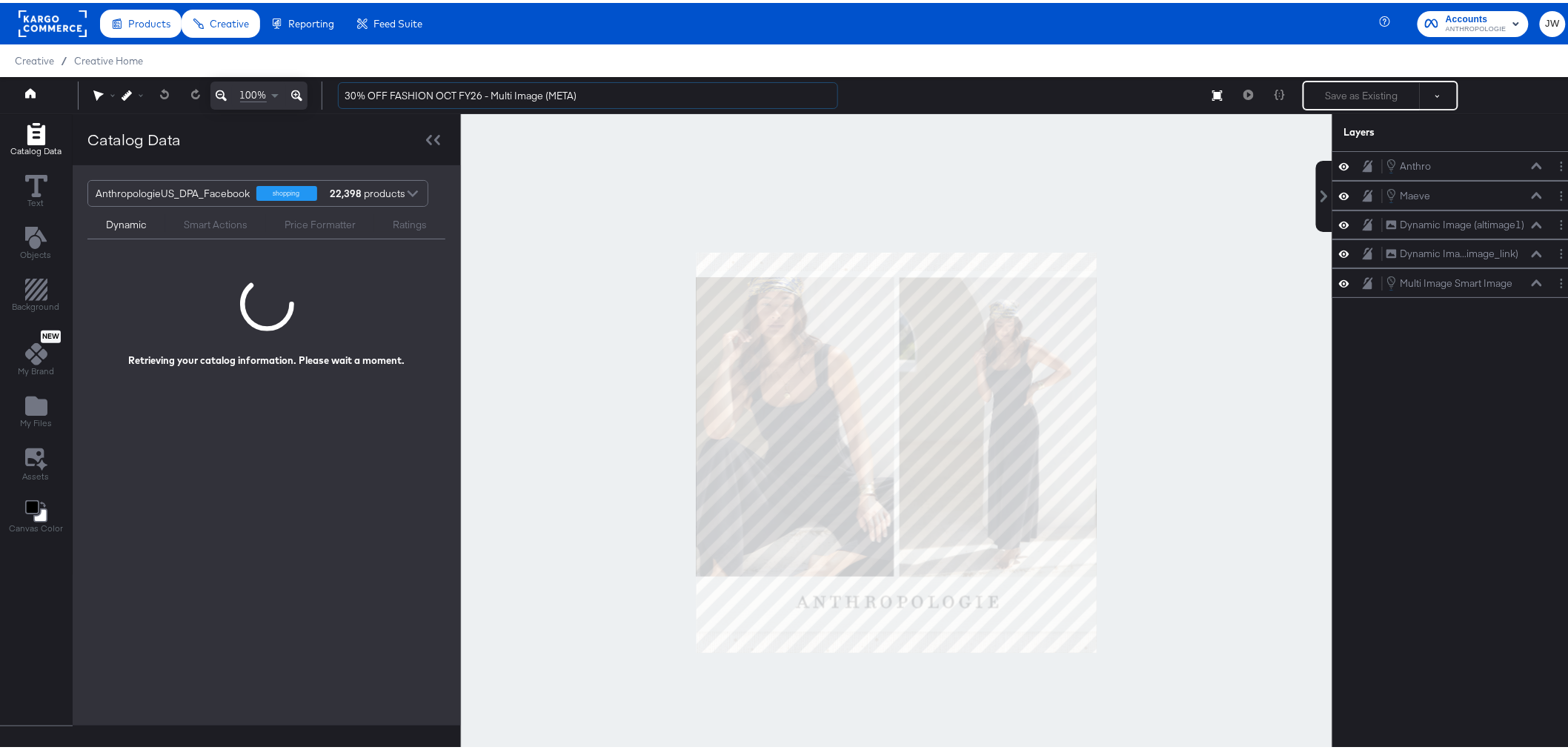
drag, startPoint x: 596, startPoint y: 93, endPoint x: 315, endPoint y: 104, distance: 281.2
click at [315, 104] on div "100% 30% OFF FASHION OCT FY26 - Multi Image (META) Save as Existing See more op…" at bounding box center [790, 92] width 1581 height 37
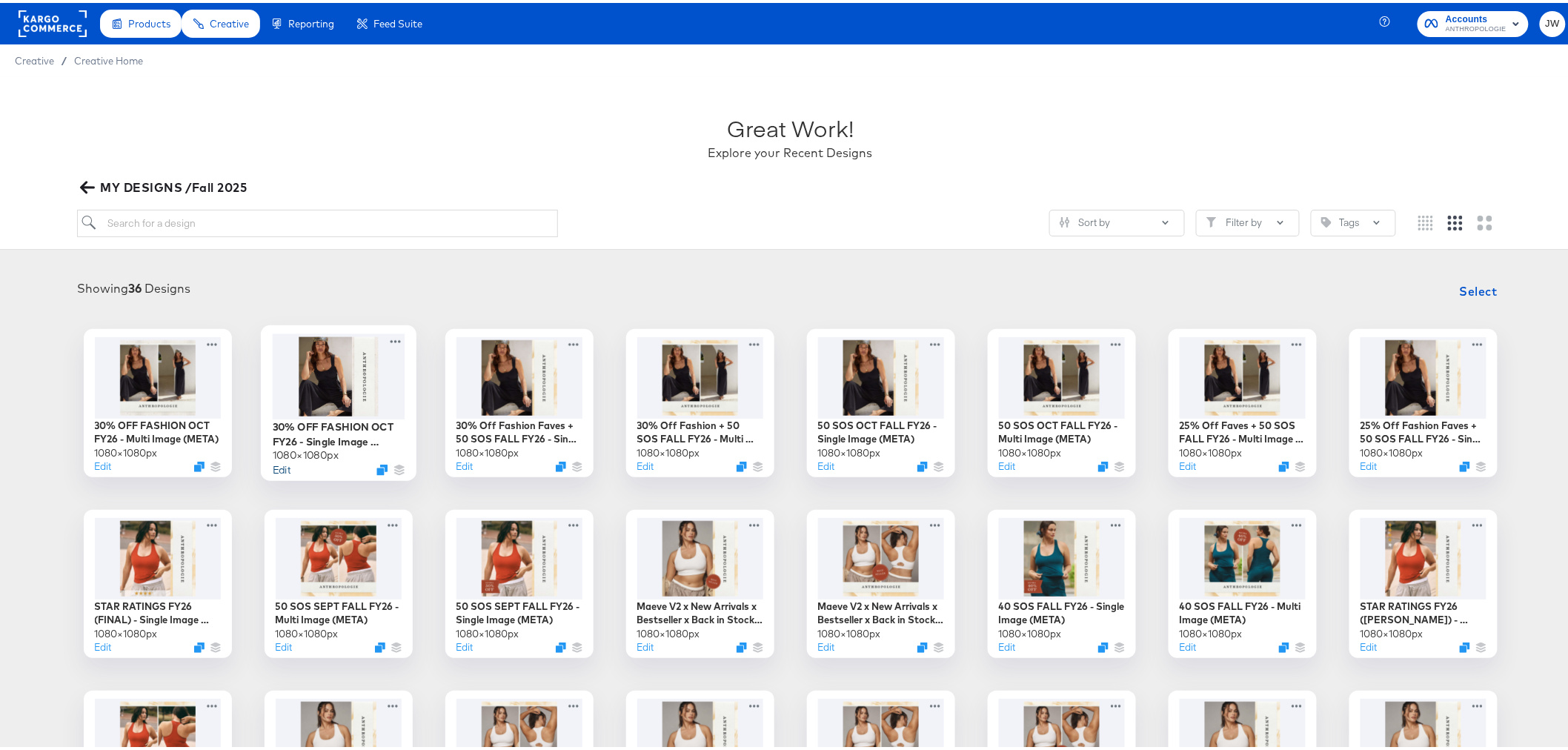
click at [272, 467] on button "Edit" at bounding box center [281, 467] width 18 height 14
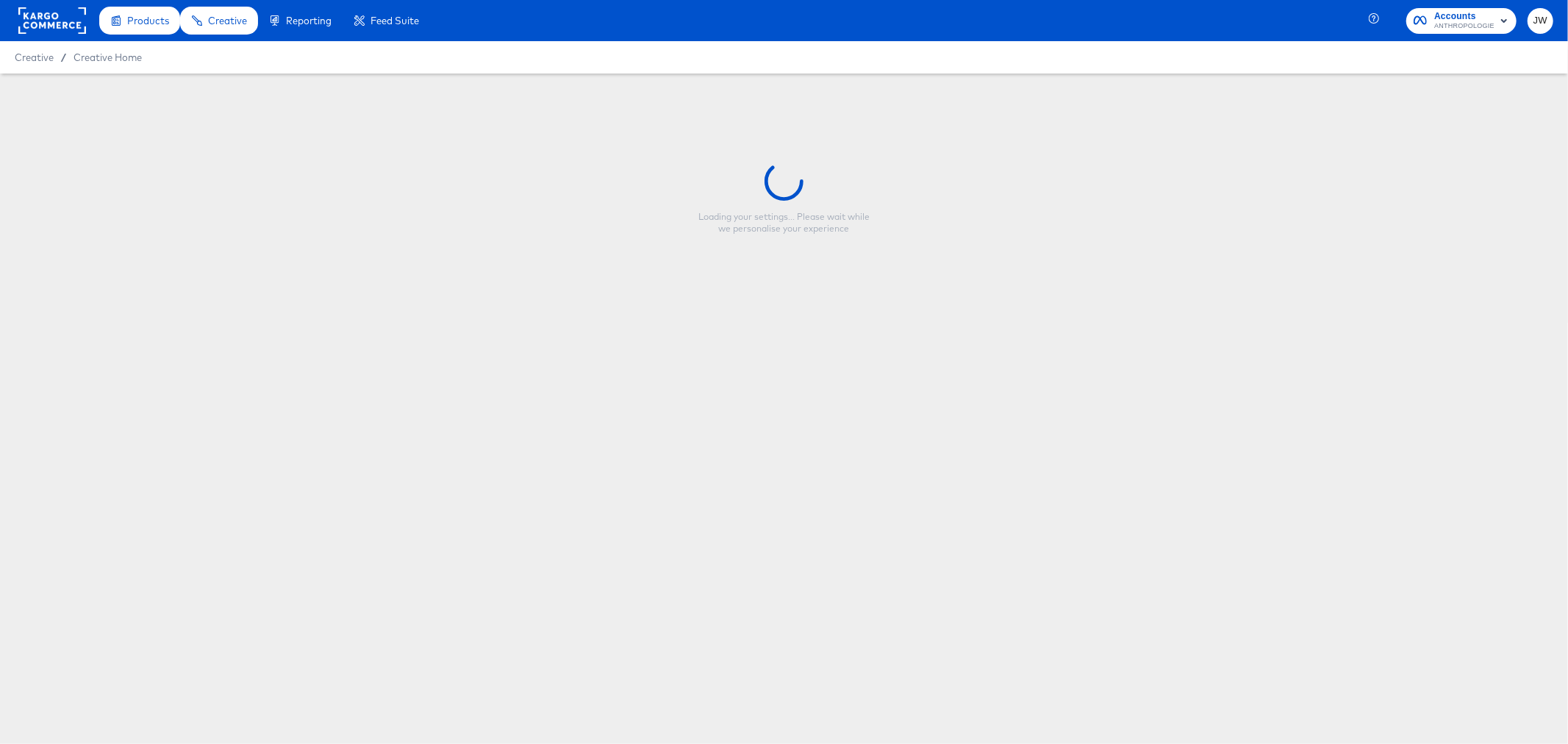
type input "30% OFF FASHION OCT FY26 - Single Image (META)"
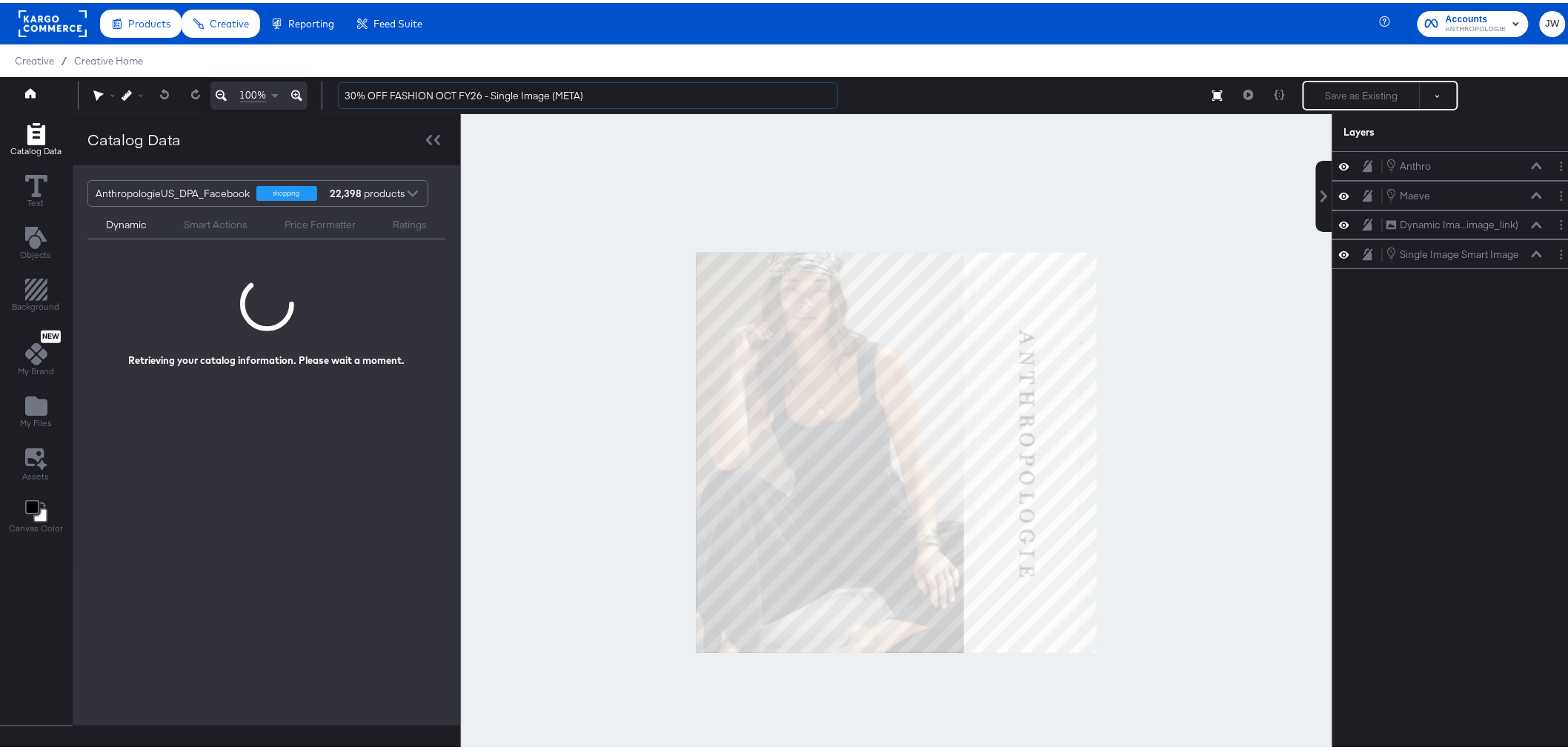
drag, startPoint x: 618, startPoint y: 98, endPoint x: 304, endPoint y: 102, distance: 314.0
click at [304, 102] on div "100% 30% OFF FASHION OCT FY26 - Single Image (META) Save as Existing See more o…" at bounding box center [790, 92] width 1581 height 37
